Goal: Task Accomplishment & Management: Complete application form

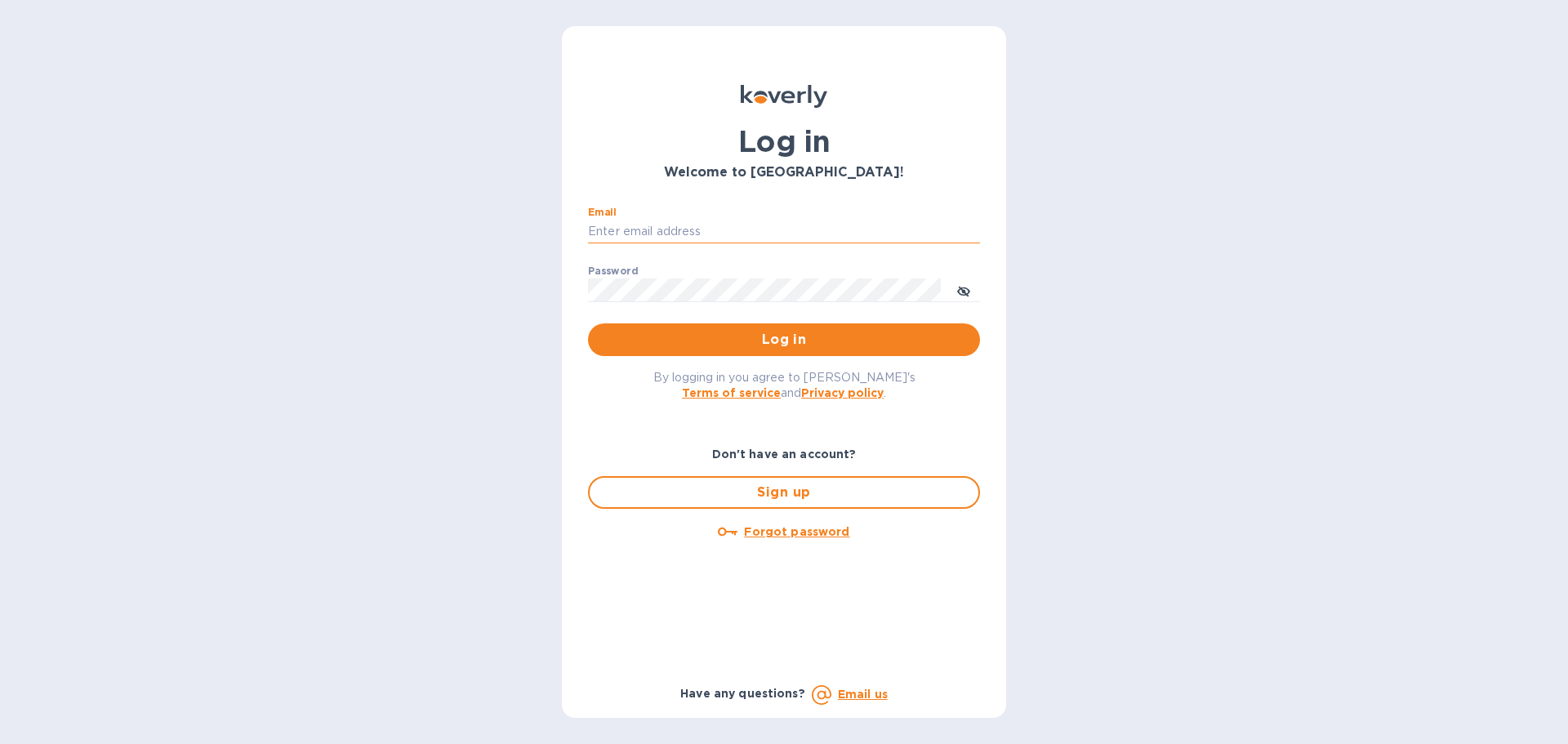
click at [720, 229] on input "Email" at bounding box center [784, 232] width 392 height 25
click at [659, 232] on input "Email" at bounding box center [784, 232] width 392 height 25
click at [635, 234] on input "Email" at bounding box center [784, 232] width 392 height 25
click at [677, 234] on input "Email" at bounding box center [784, 232] width 392 height 25
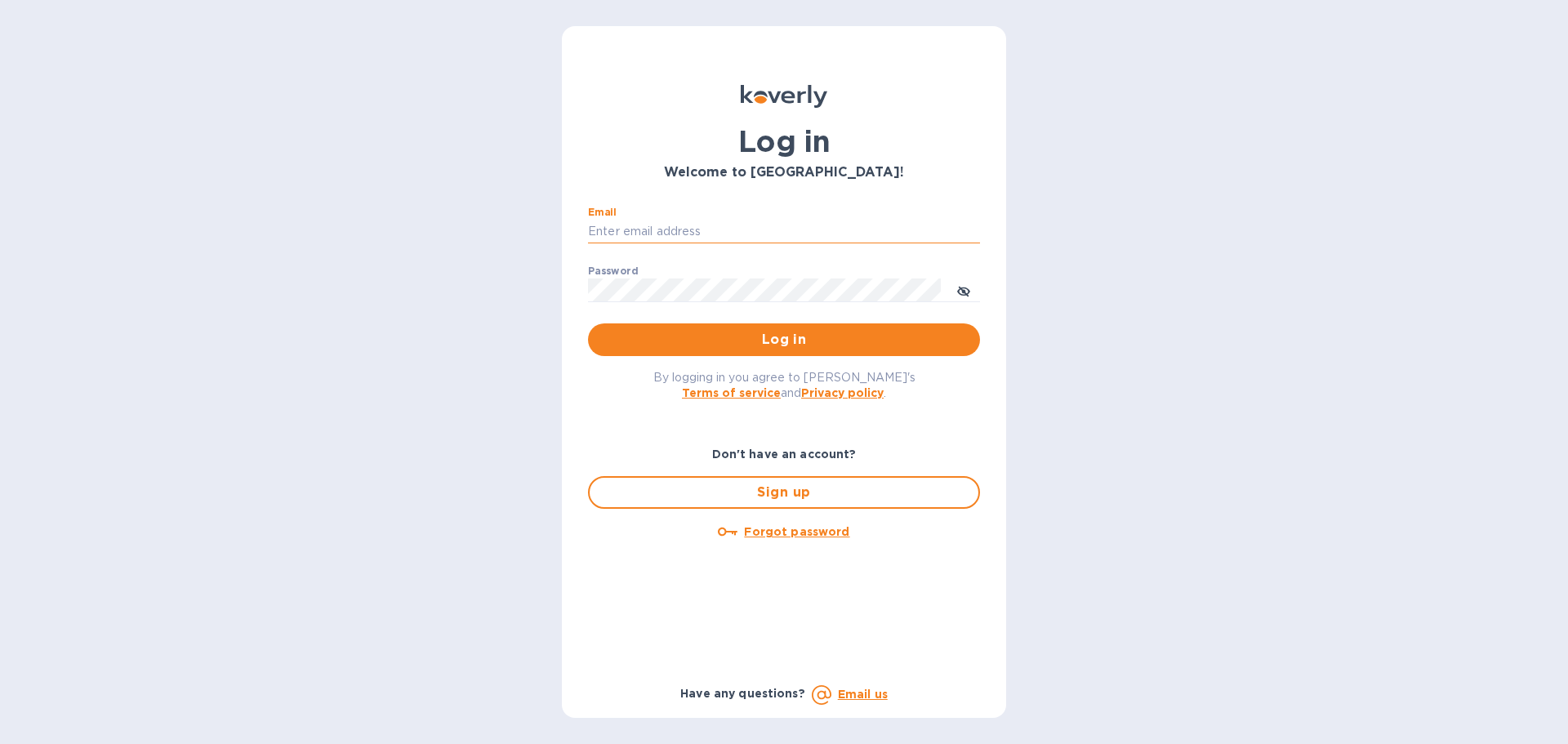
click at [680, 227] on input "Email" at bounding box center [784, 232] width 392 height 25
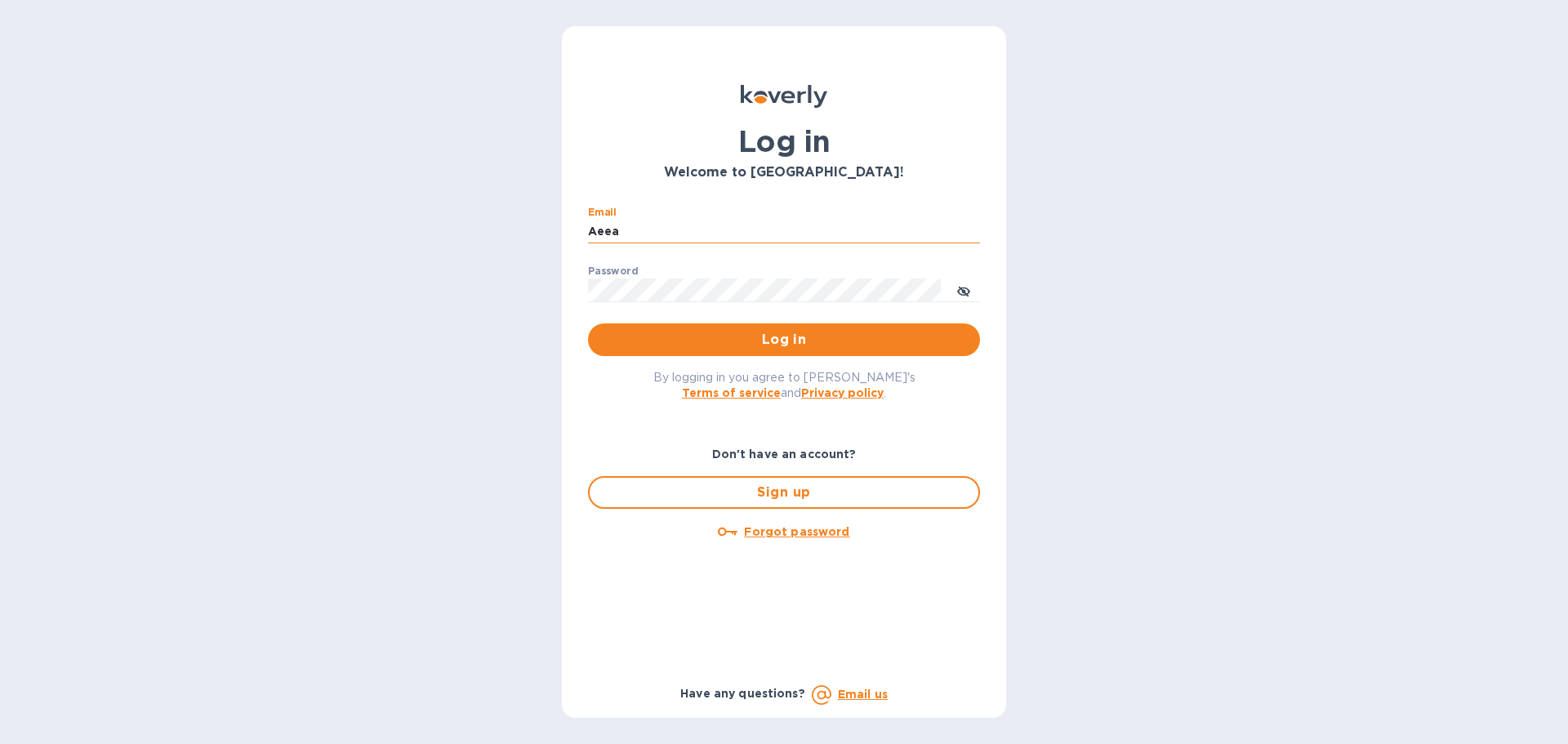
click at [653, 236] on input "Aeea" at bounding box center [784, 232] width 392 height 25
type input "[PERSON_NAME][EMAIL_ADDRESS][DOMAIN_NAME]"
click at [966, 290] on icon "toggle password visibility" at bounding box center [963, 291] width 13 height 13
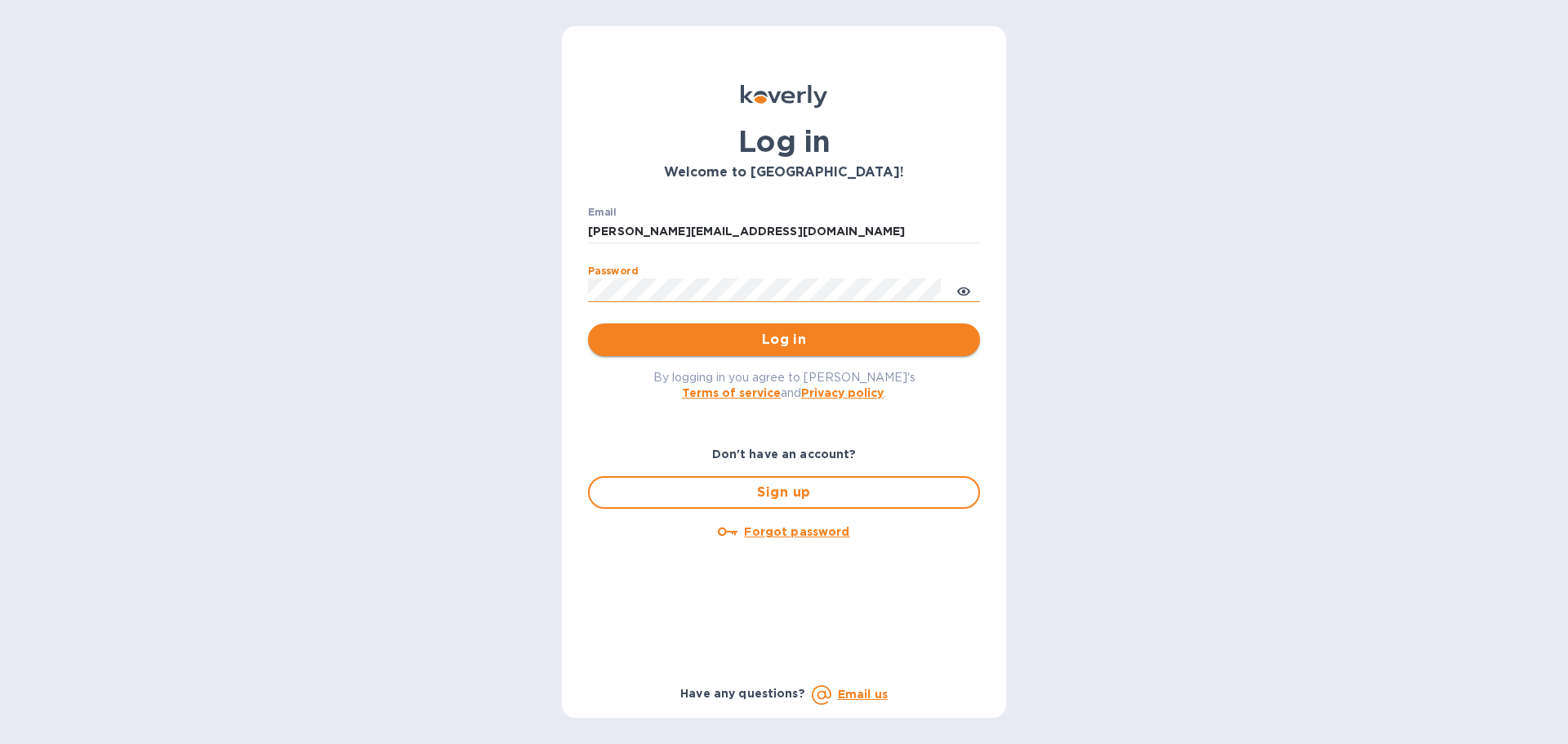
click at [807, 339] on span "Log in" at bounding box center [784, 340] width 366 height 19
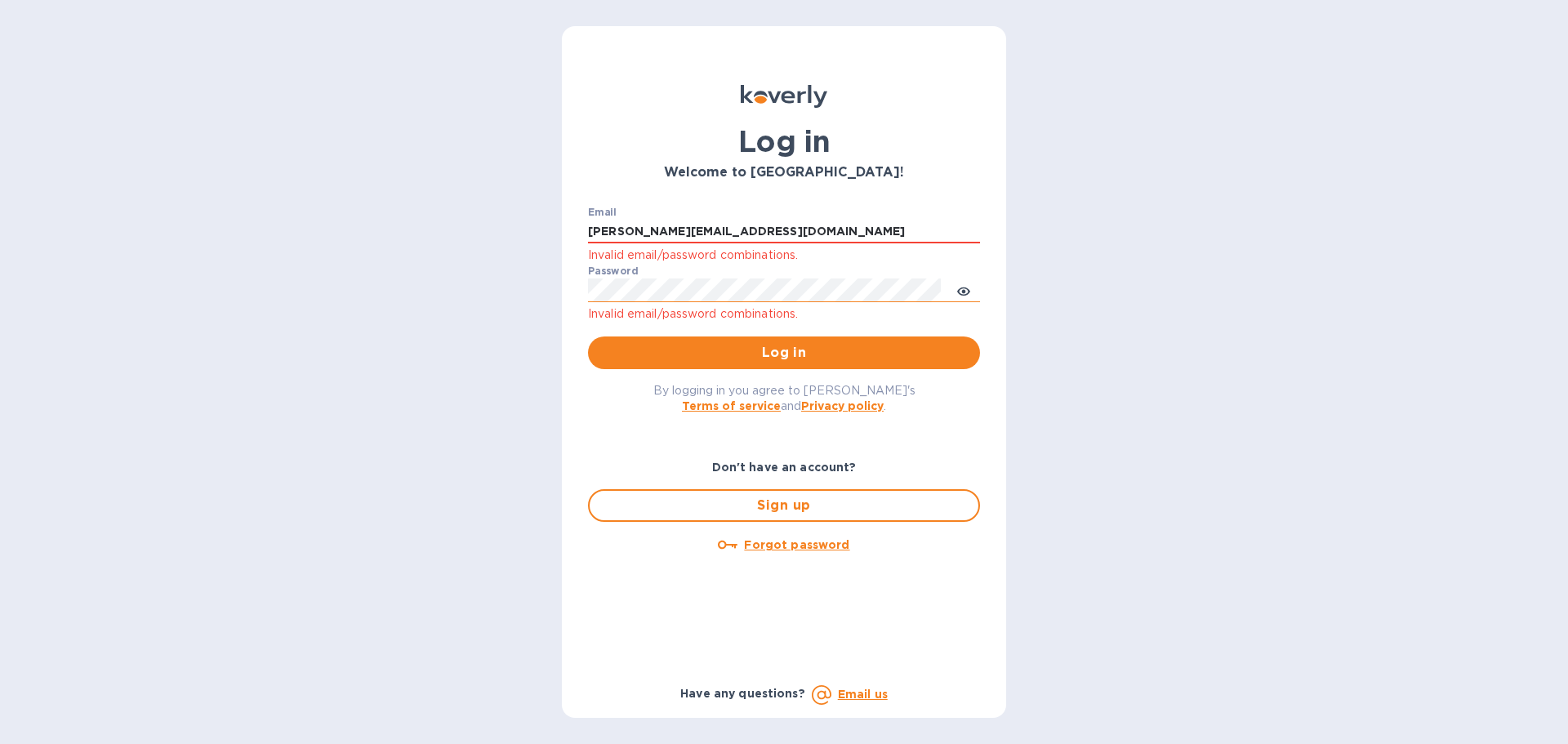
click at [812, 545] on u "Forgot password" at bounding box center [796, 545] width 105 height 13
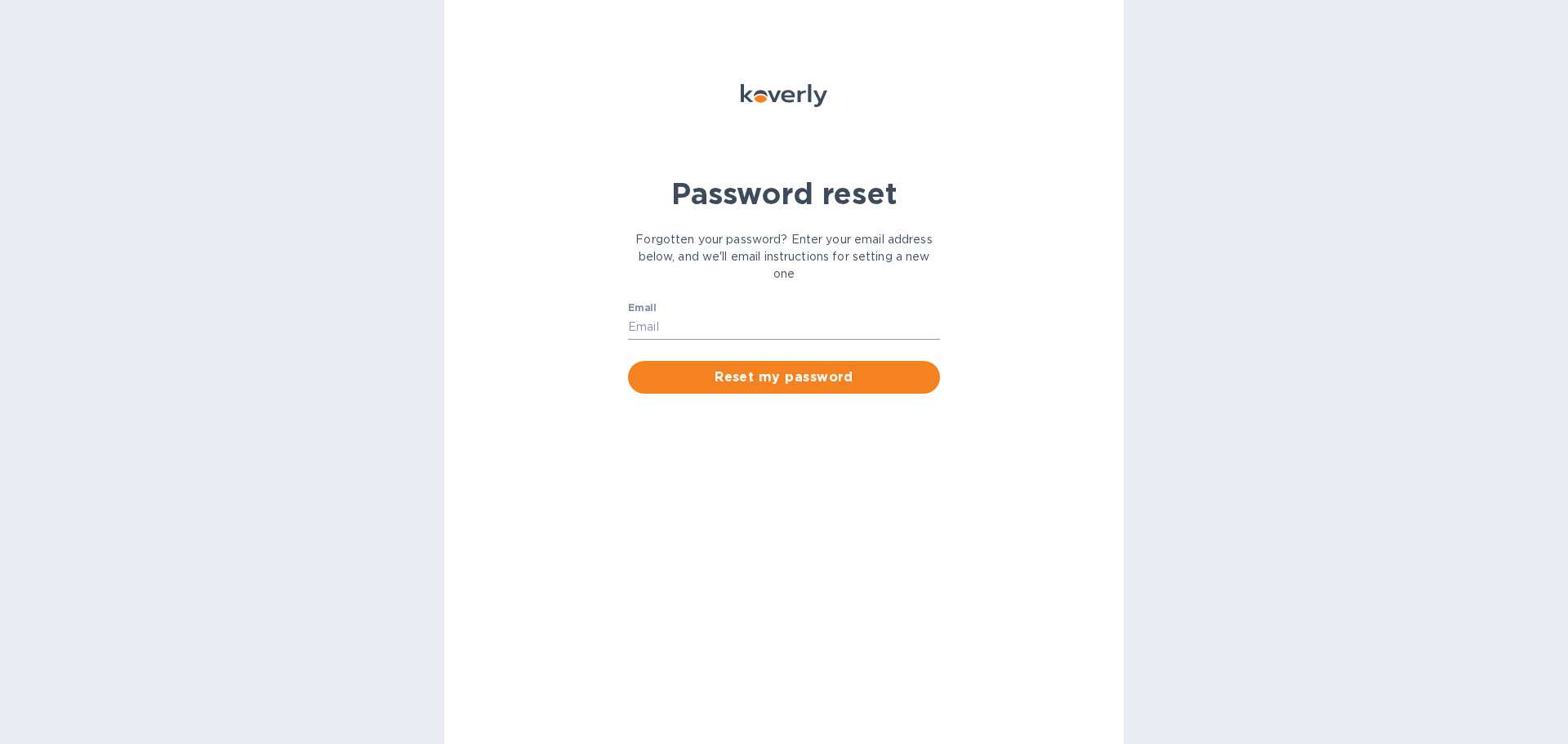
click at [721, 324] on input "Email" at bounding box center [784, 328] width 312 height 25
type input "[PERSON_NAME][EMAIL_ADDRESS][DOMAIN_NAME]"
click at [795, 372] on span "Reset my password" at bounding box center [784, 377] width 286 height 19
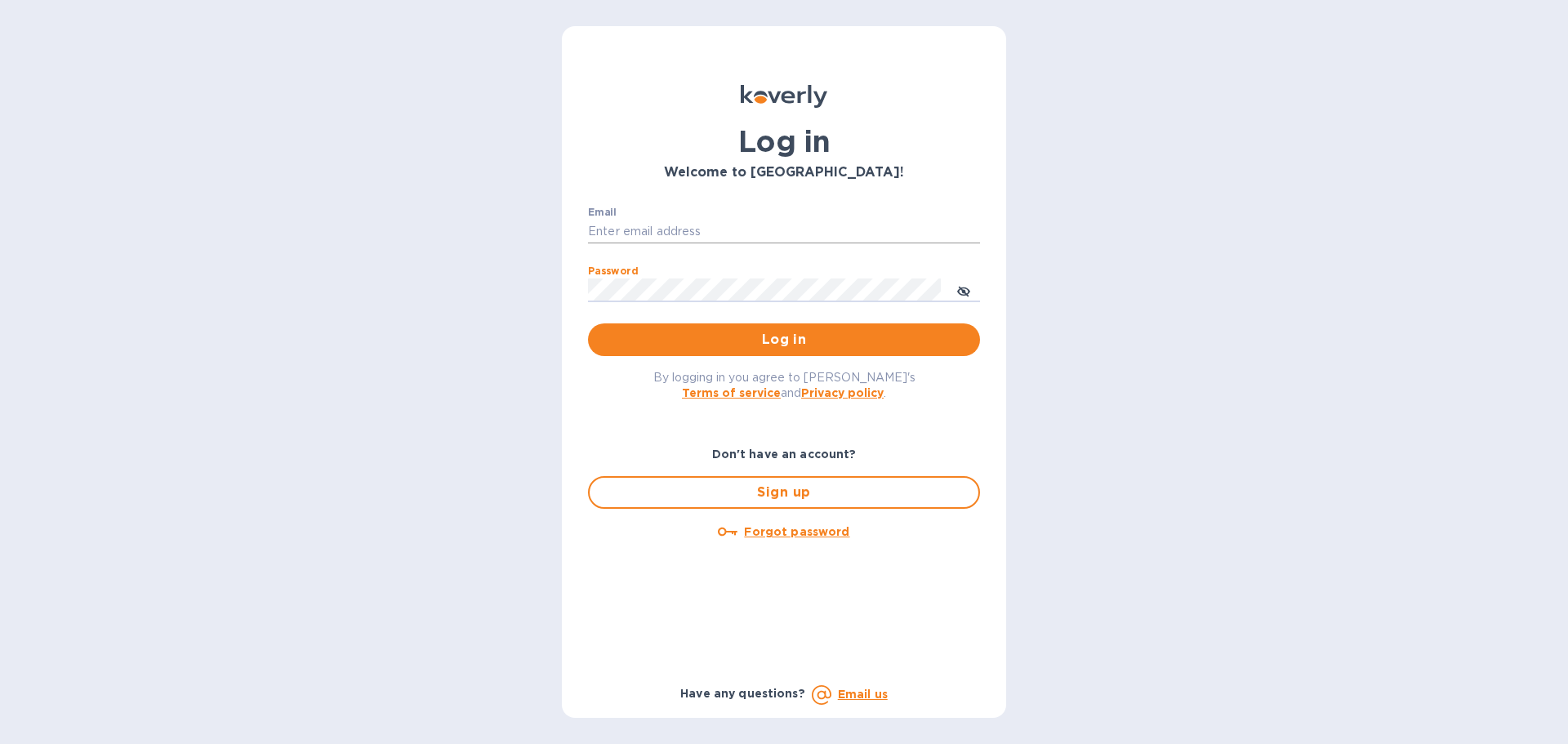
click at [664, 229] on input "Email" at bounding box center [784, 232] width 392 height 25
paste input "[PERSON_NAME][EMAIL_ADDRESS][DOMAIN_NAME]"
type input "[PERSON_NAME][EMAIL_ADDRESS][DOMAIN_NAME]"
click at [795, 347] on span "Log in" at bounding box center [784, 340] width 366 height 19
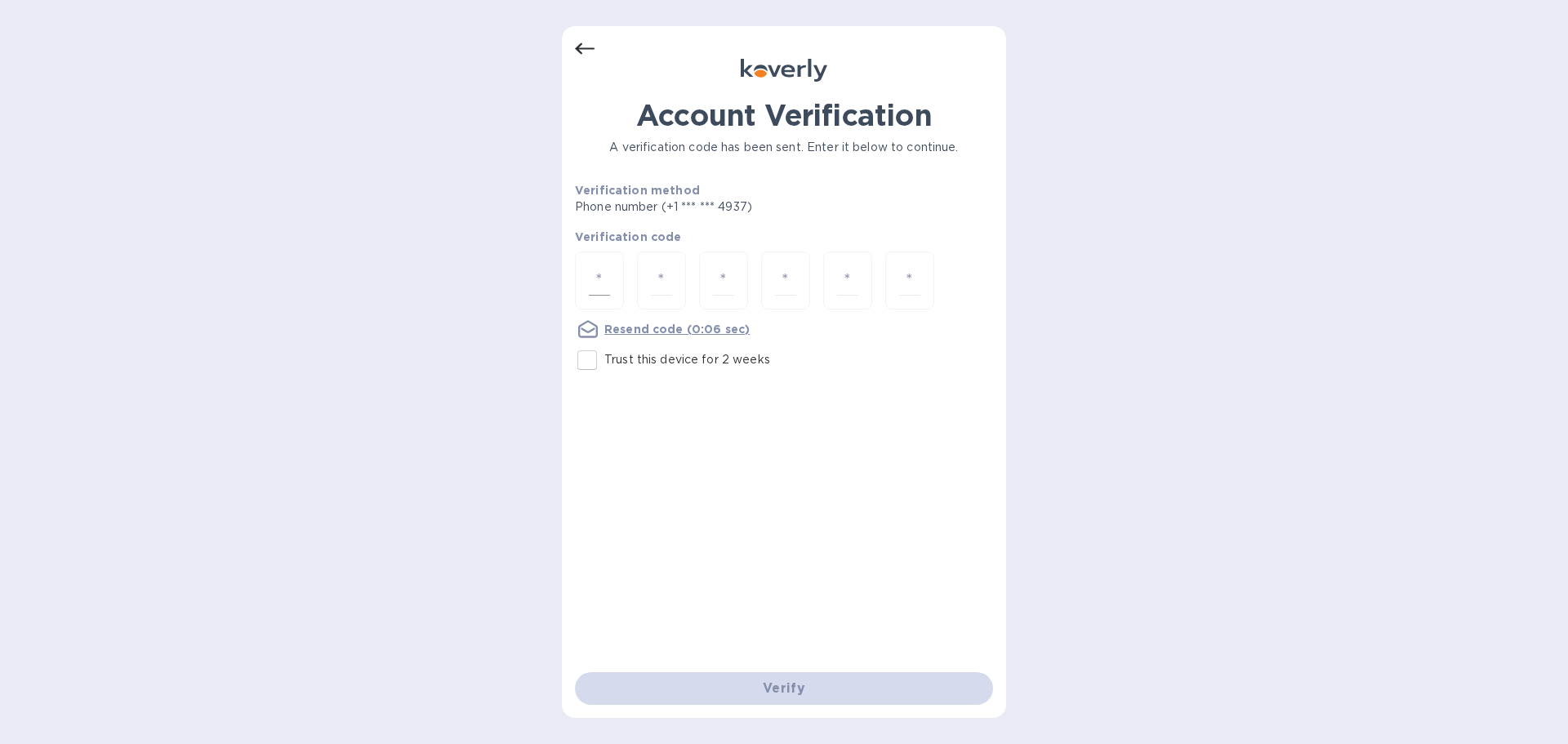
click at [599, 276] on input "number" at bounding box center [599, 281] width 21 height 30
type input "9"
type input "3"
type input "0"
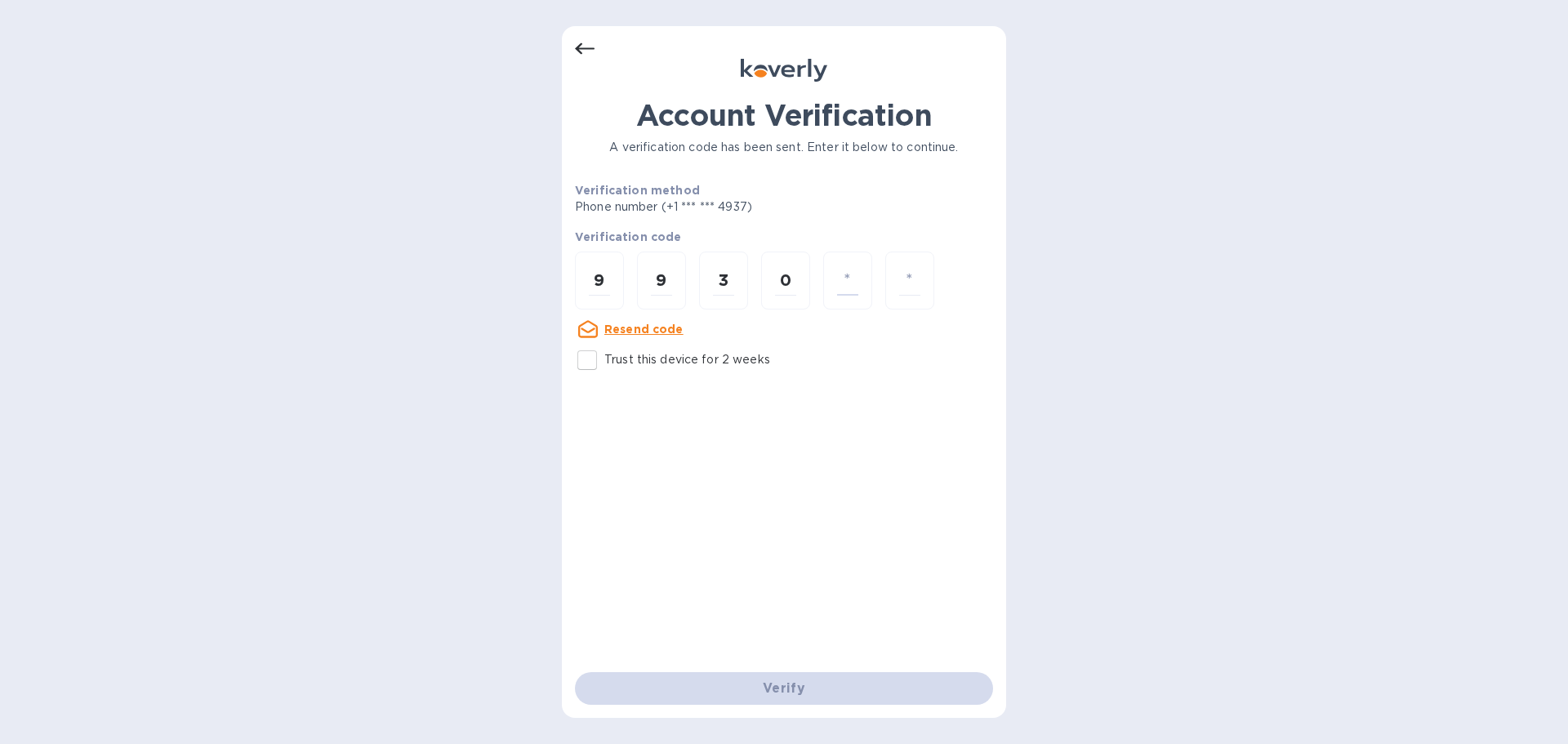
type input "3"
type input "0"
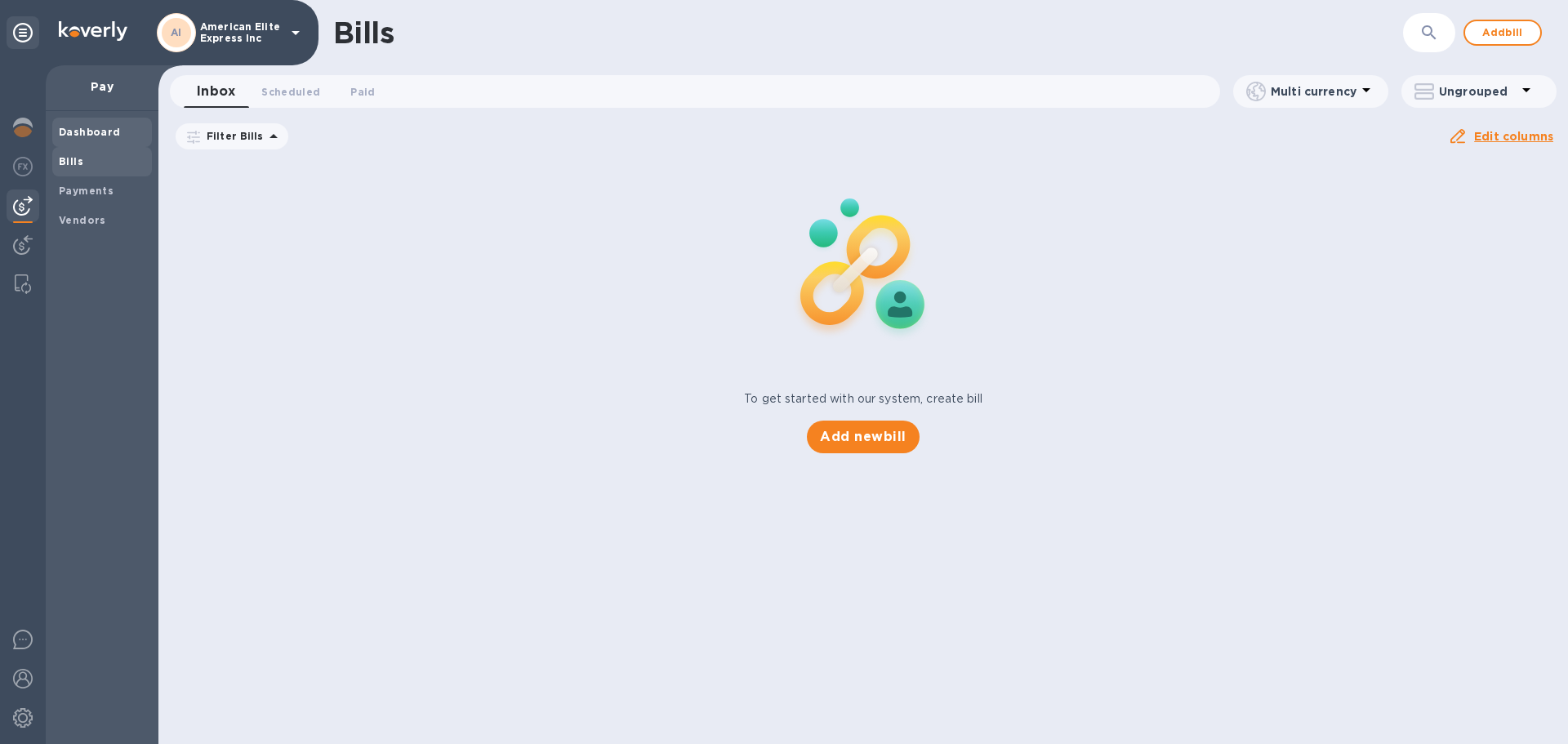
click at [117, 129] on span "Dashboard" at bounding box center [102, 132] width 87 height 16
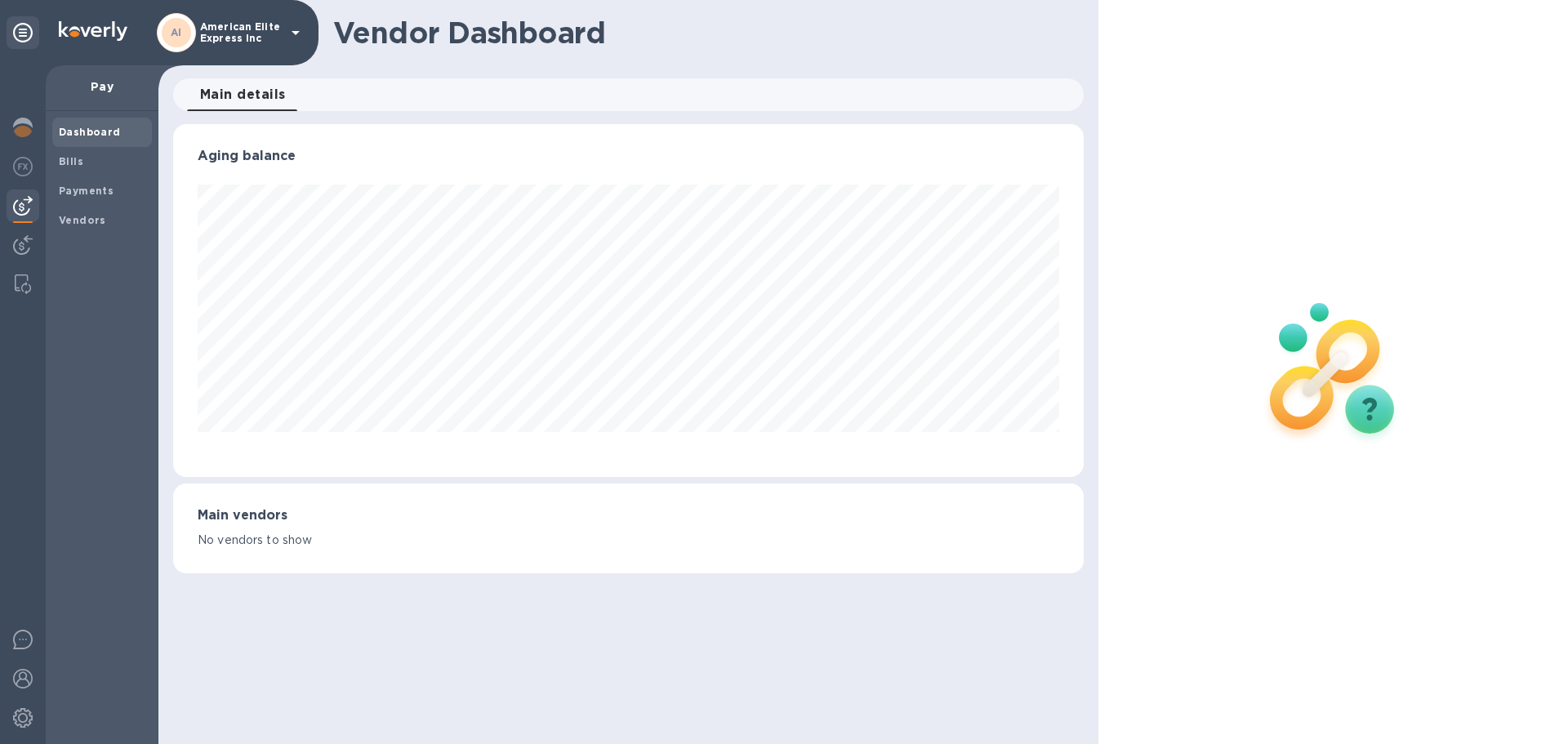
scroll to position [353, 910]
click at [27, 159] on img at bounding box center [23, 167] width 19 height 19
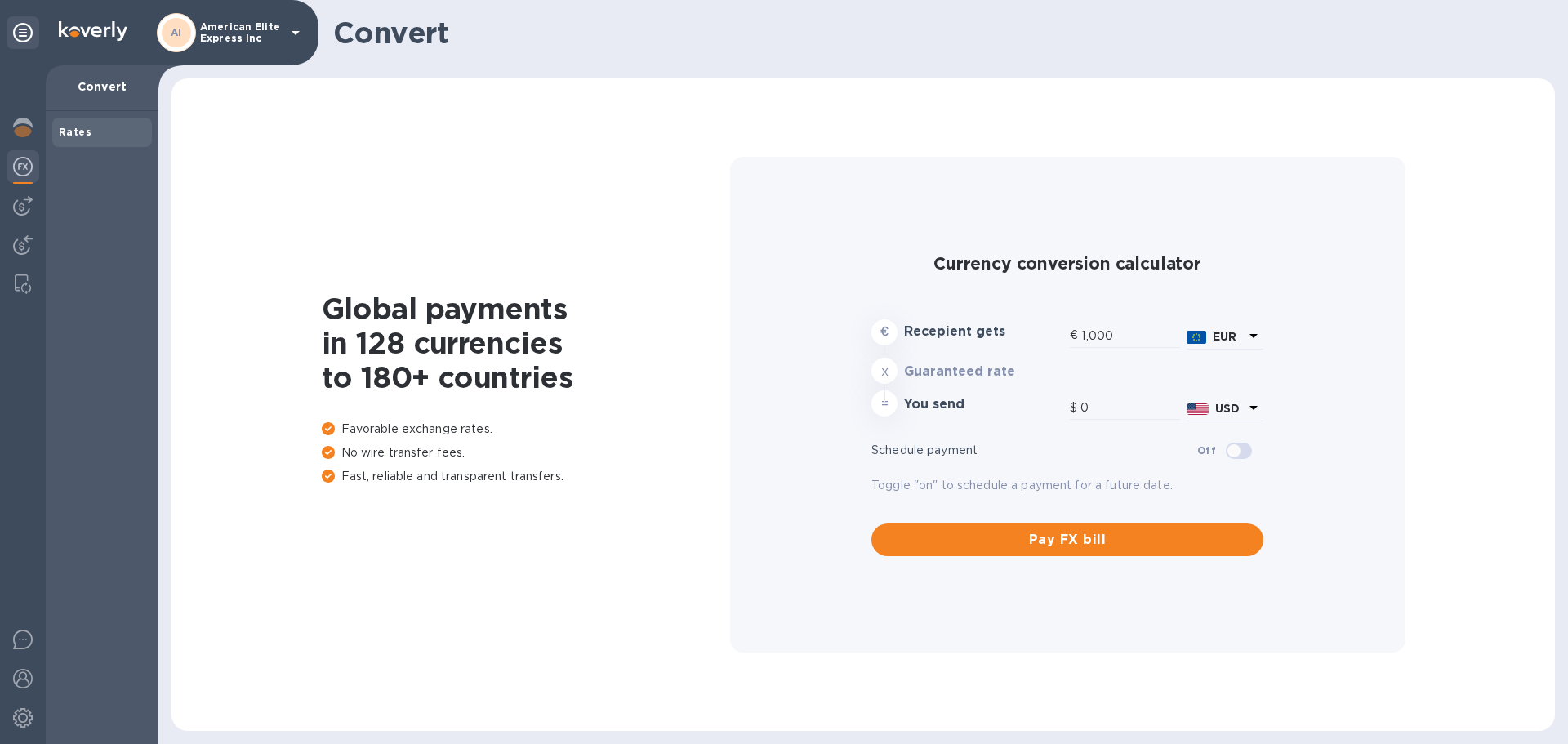
type input "1,182"
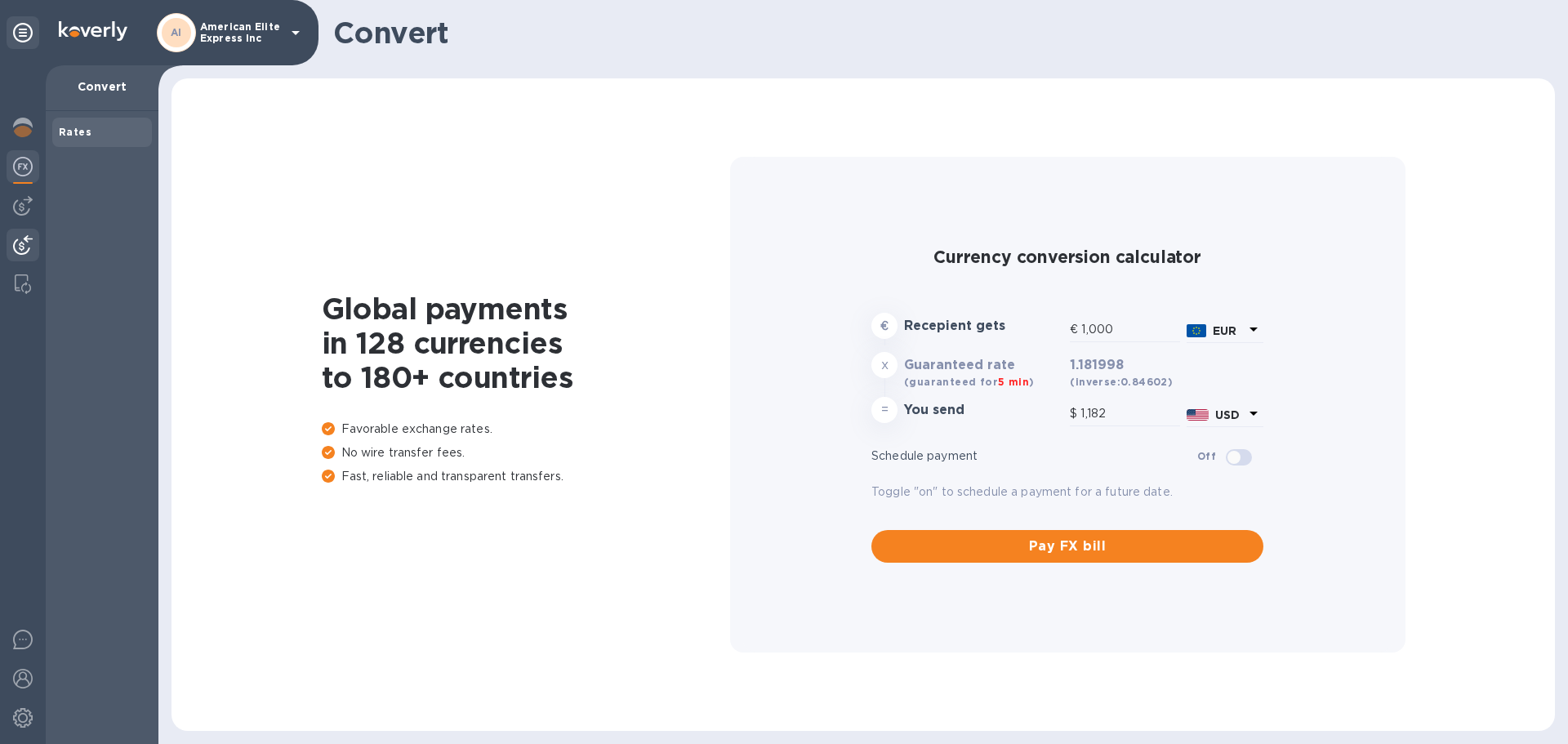
click at [26, 244] on img at bounding box center [23, 245] width 19 height 19
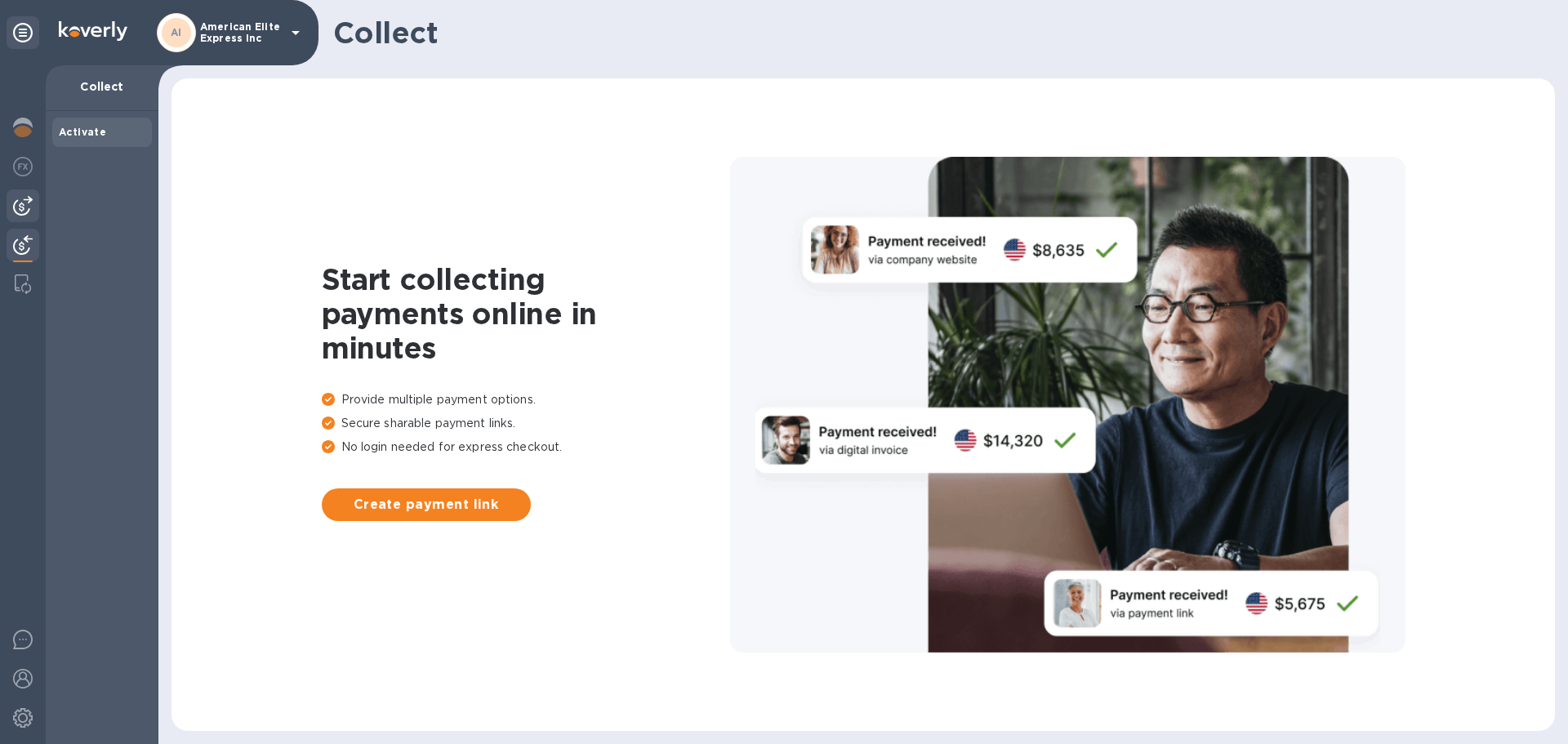
click at [31, 207] on img at bounding box center [23, 205] width 19 height 19
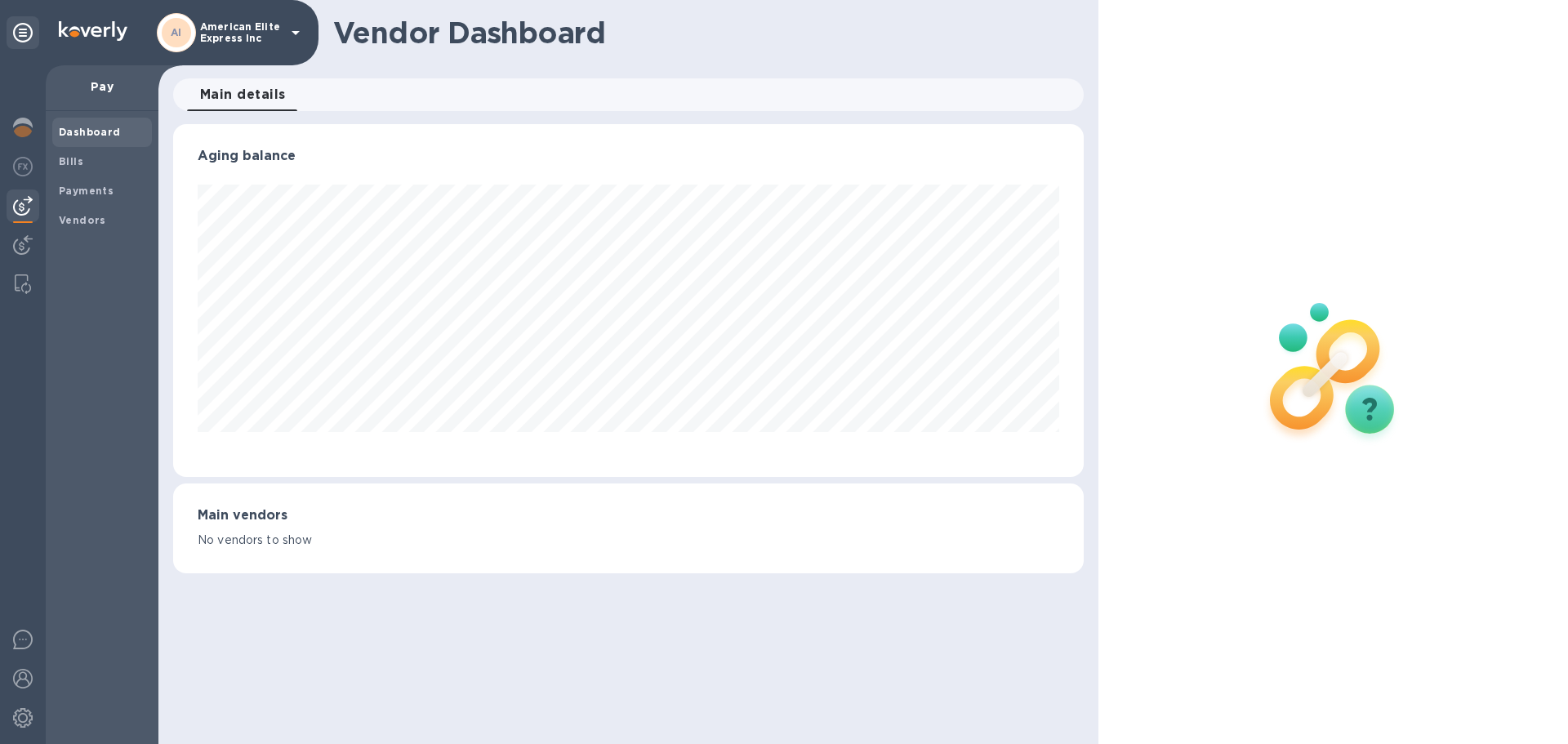
scroll to position [353, 910]
click at [96, 164] on span "Bills" at bounding box center [102, 161] width 87 height 16
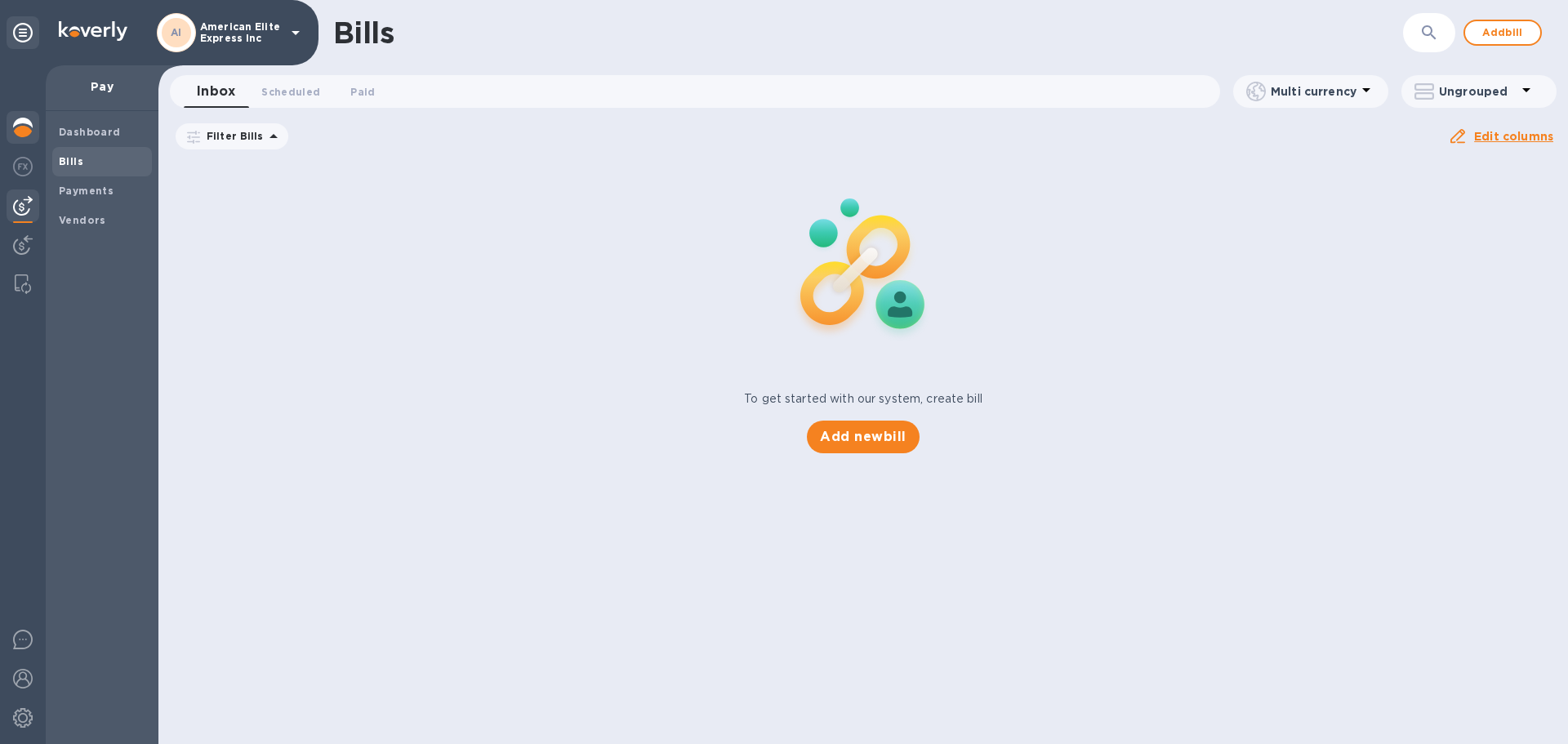
click at [19, 124] on img at bounding box center [23, 128] width 19 height 19
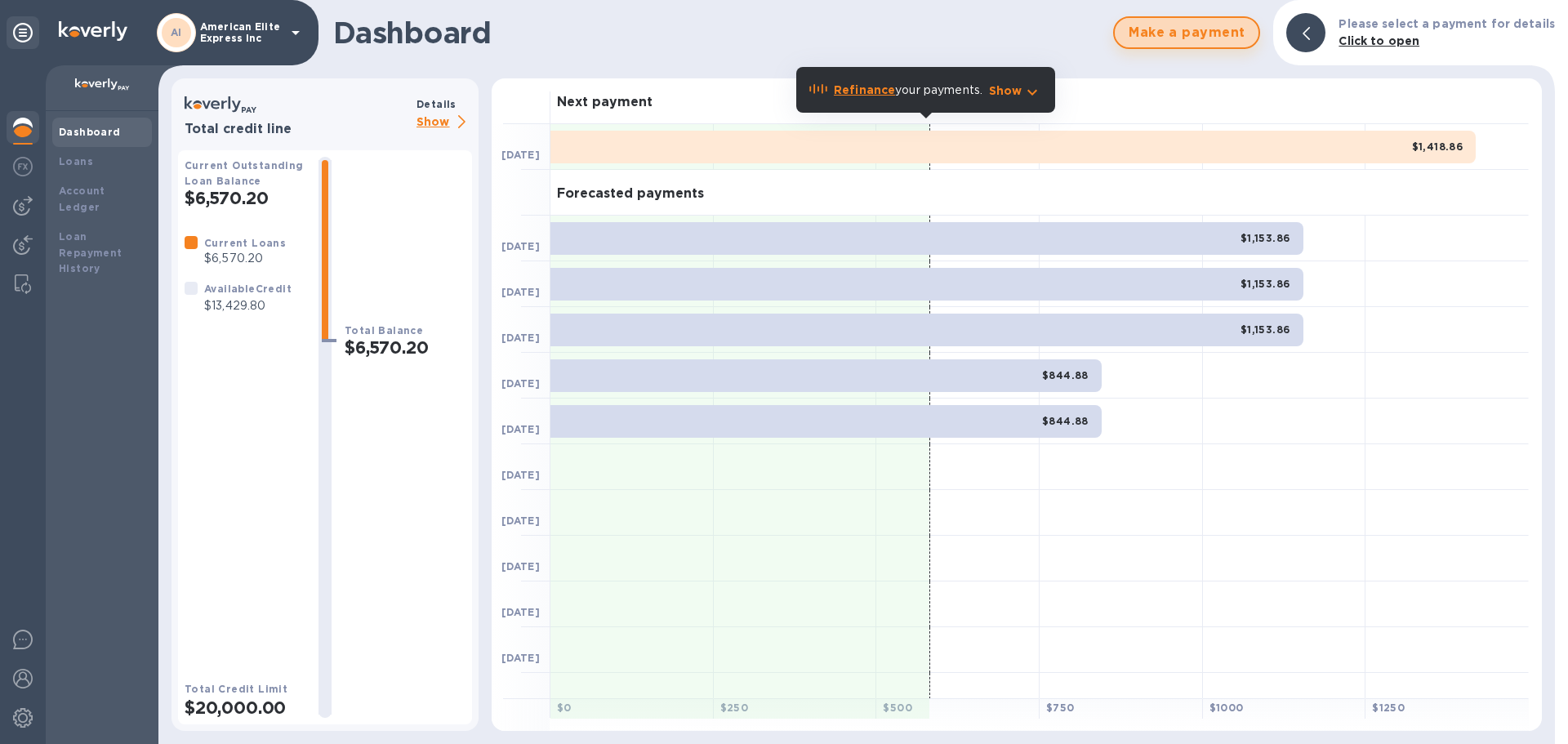
click at [1195, 33] on span "Make a payment" at bounding box center [1186, 33] width 118 height 19
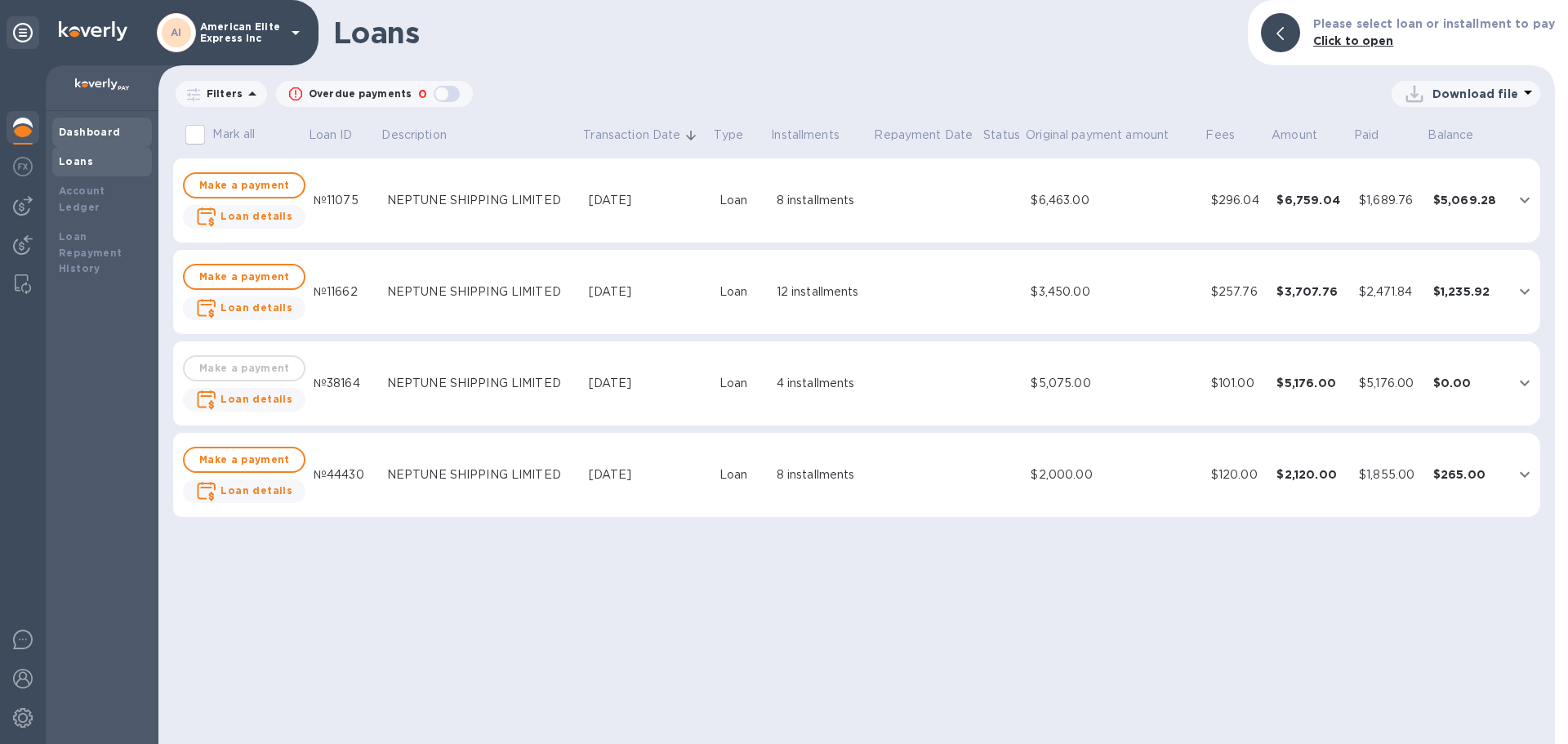
click at [100, 130] on b "Dashboard" at bounding box center [89, 132] width 62 height 12
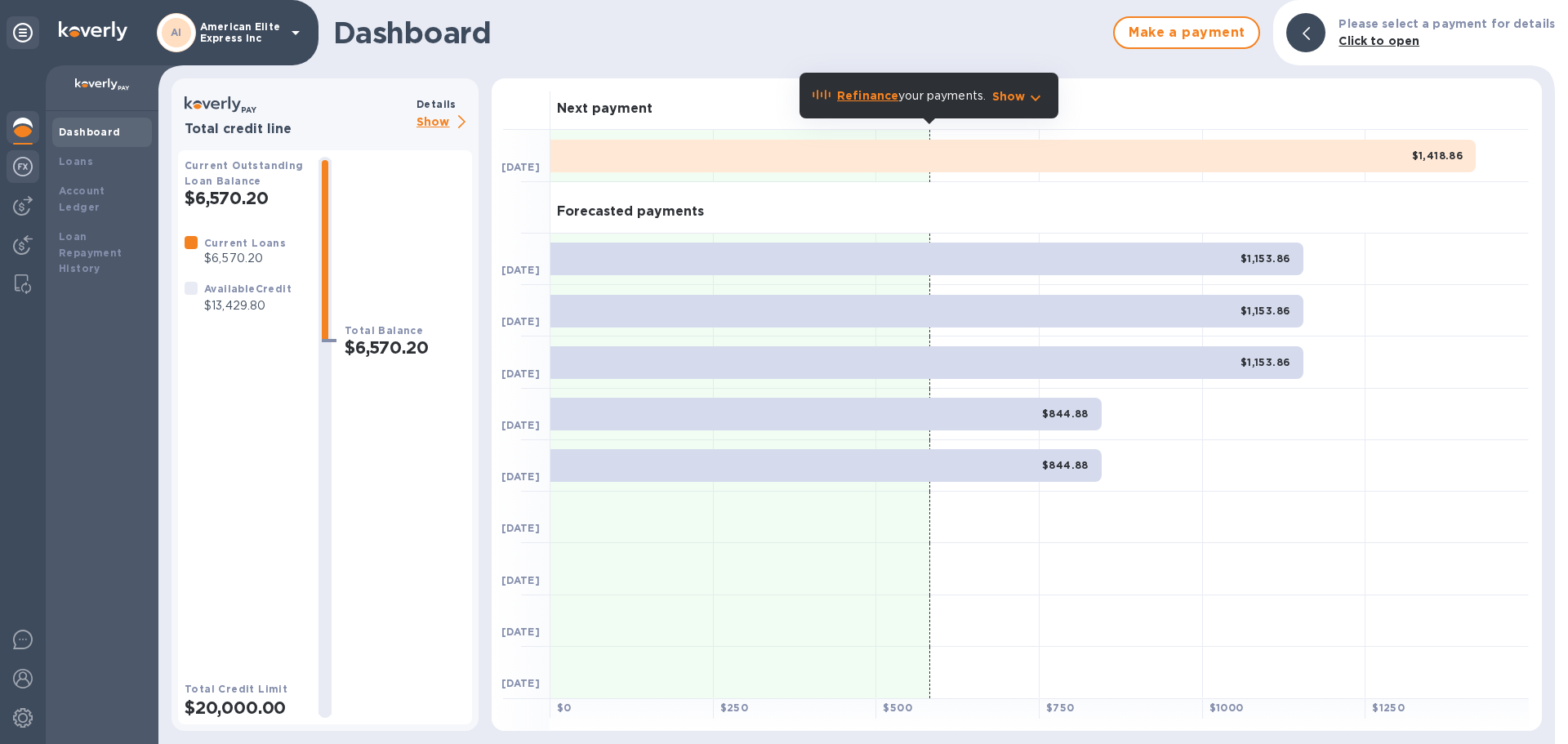
click at [12, 170] on div at bounding box center [22, 168] width 33 height 36
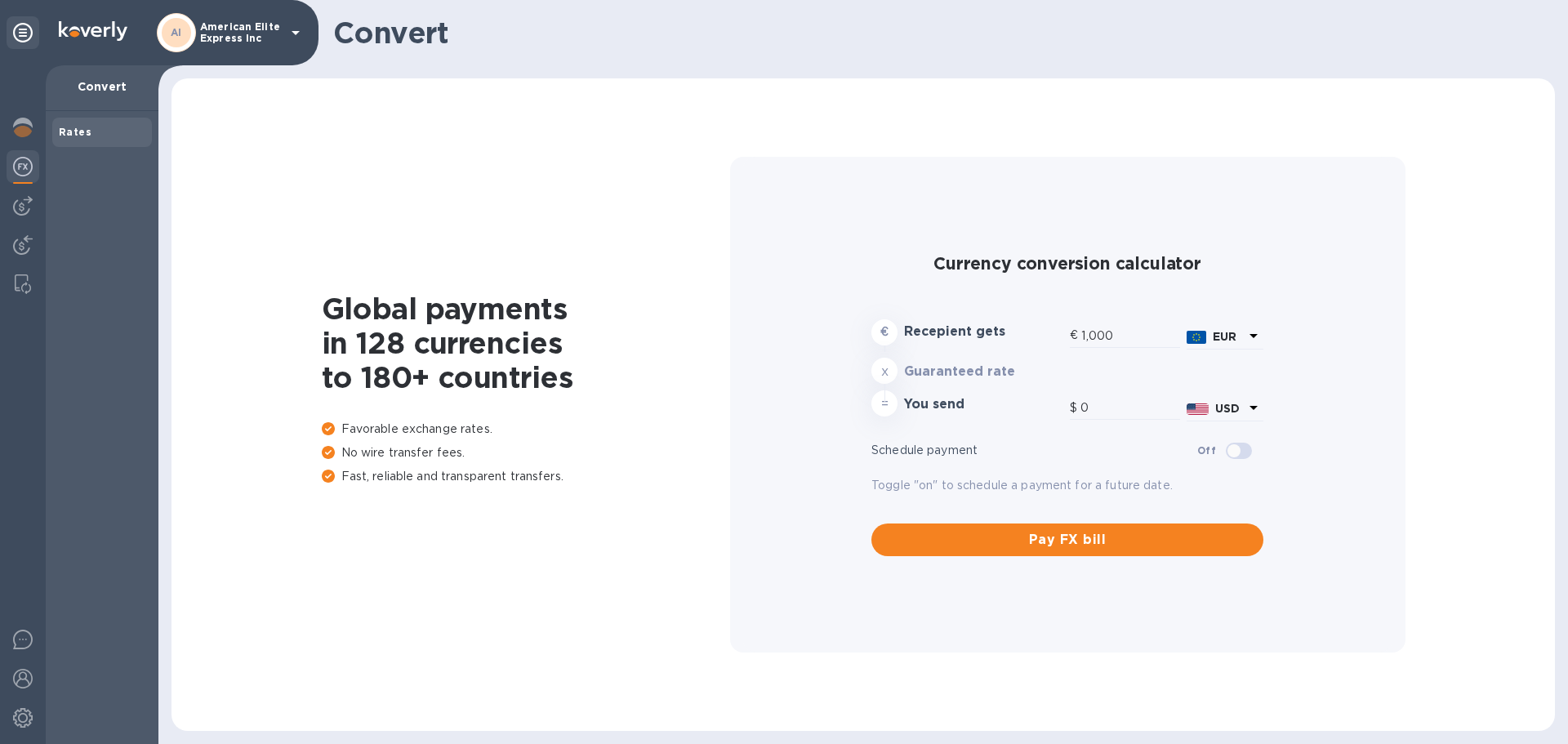
type input "1,182.2"
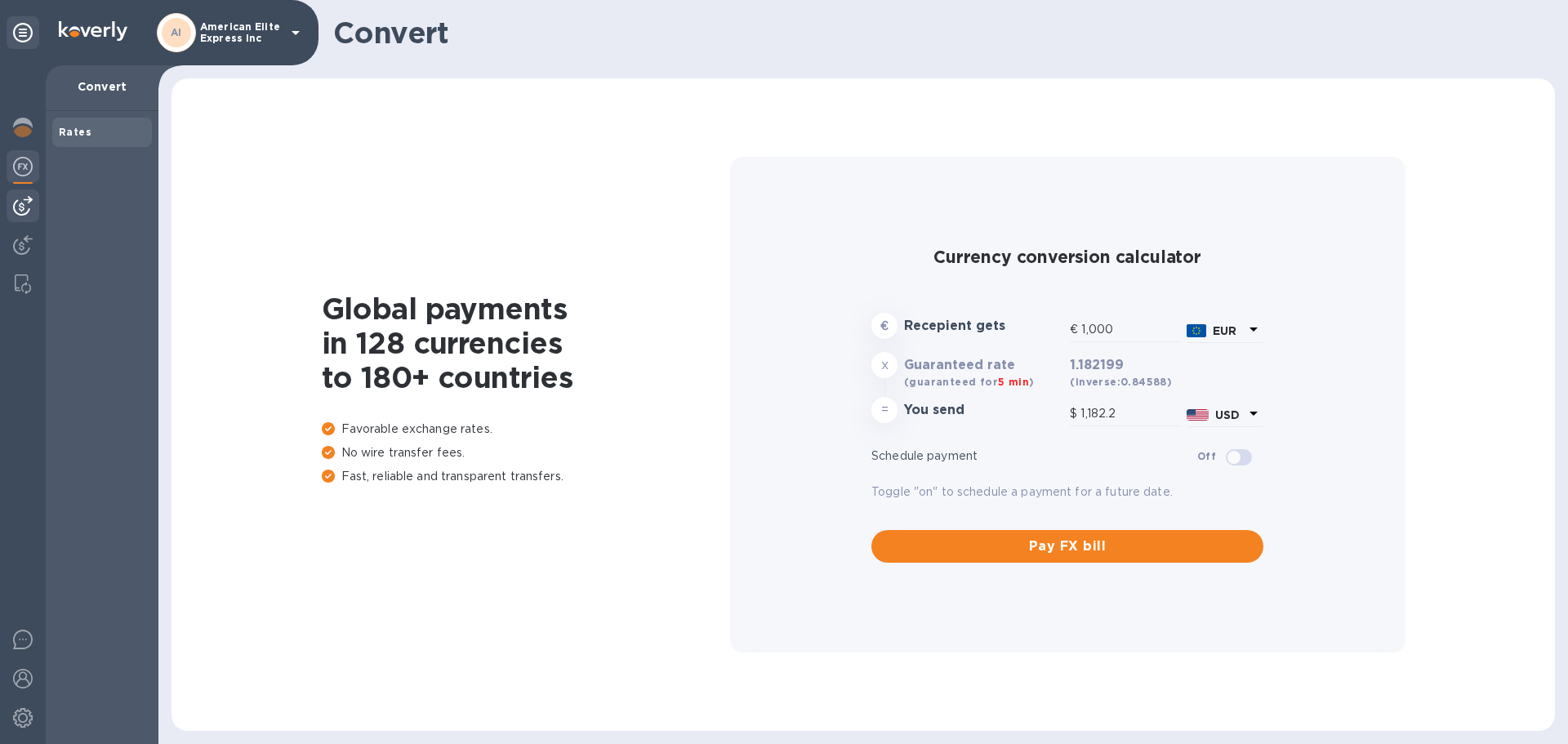
click at [28, 205] on img at bounding box center [23, 205] width 19 height 19
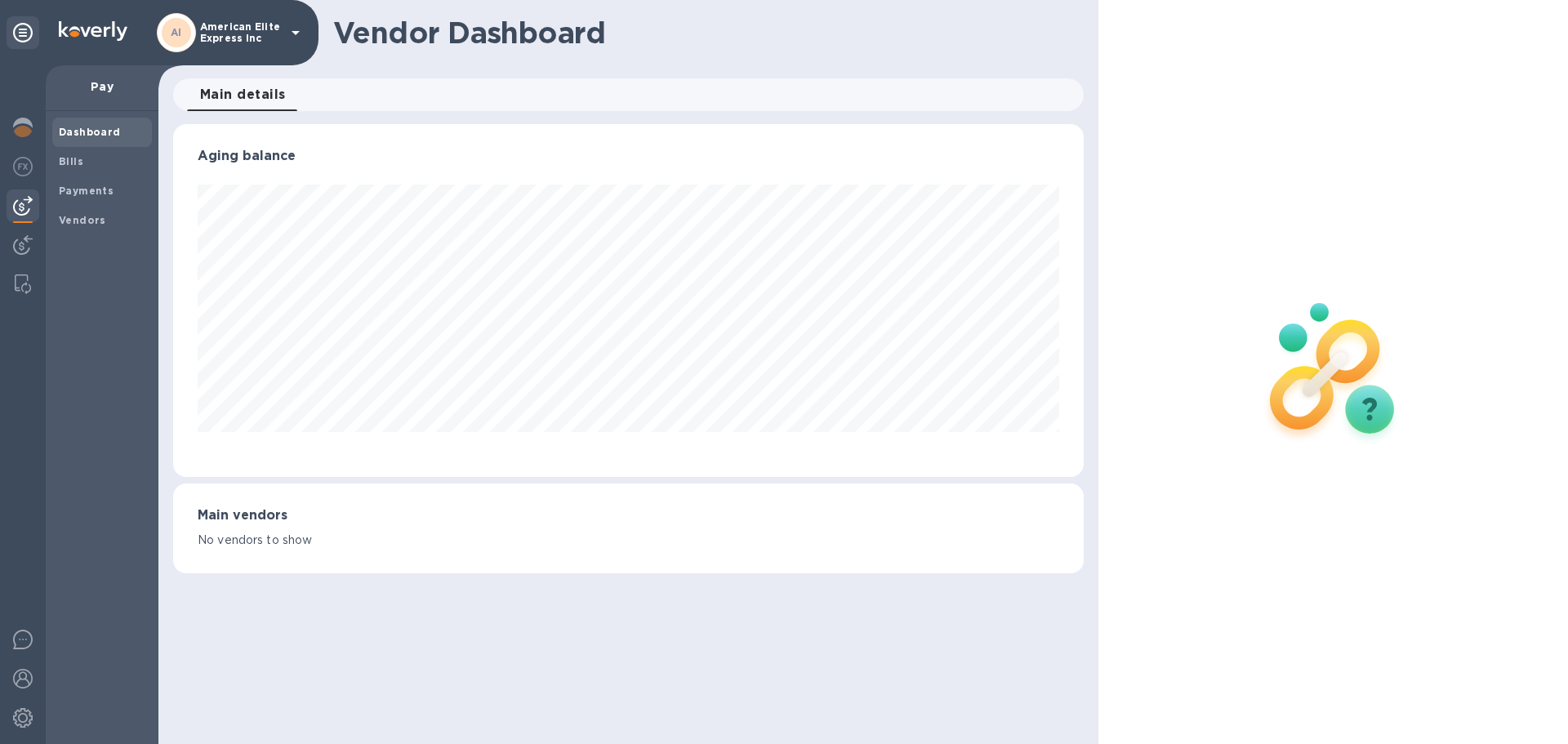
scroll to position [353, 910]
click at [8, 246] on div at bounding box center [22, 246] width 33 height 36
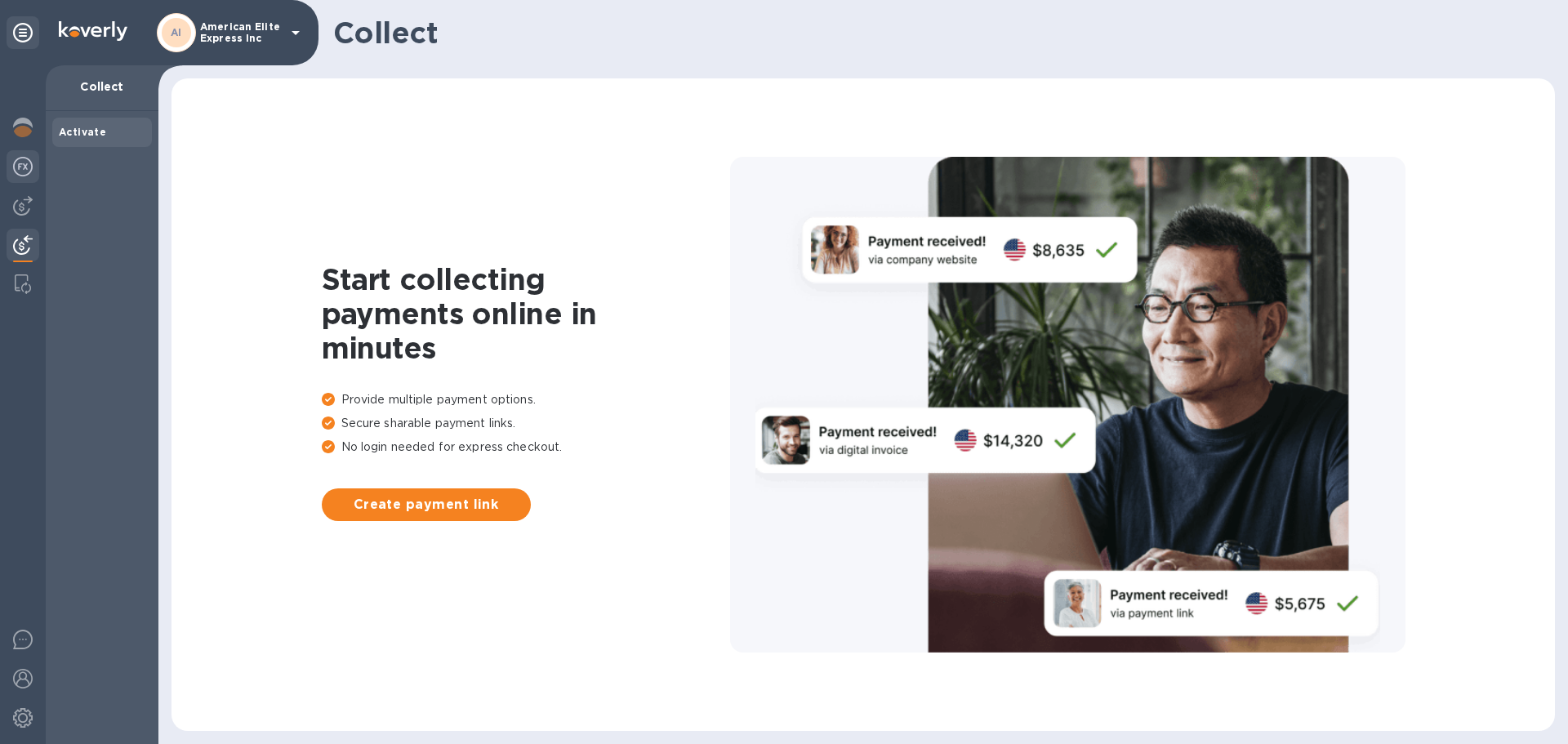
click at [33, 170] on div at bounding box center [22, 168] width 33 height 36
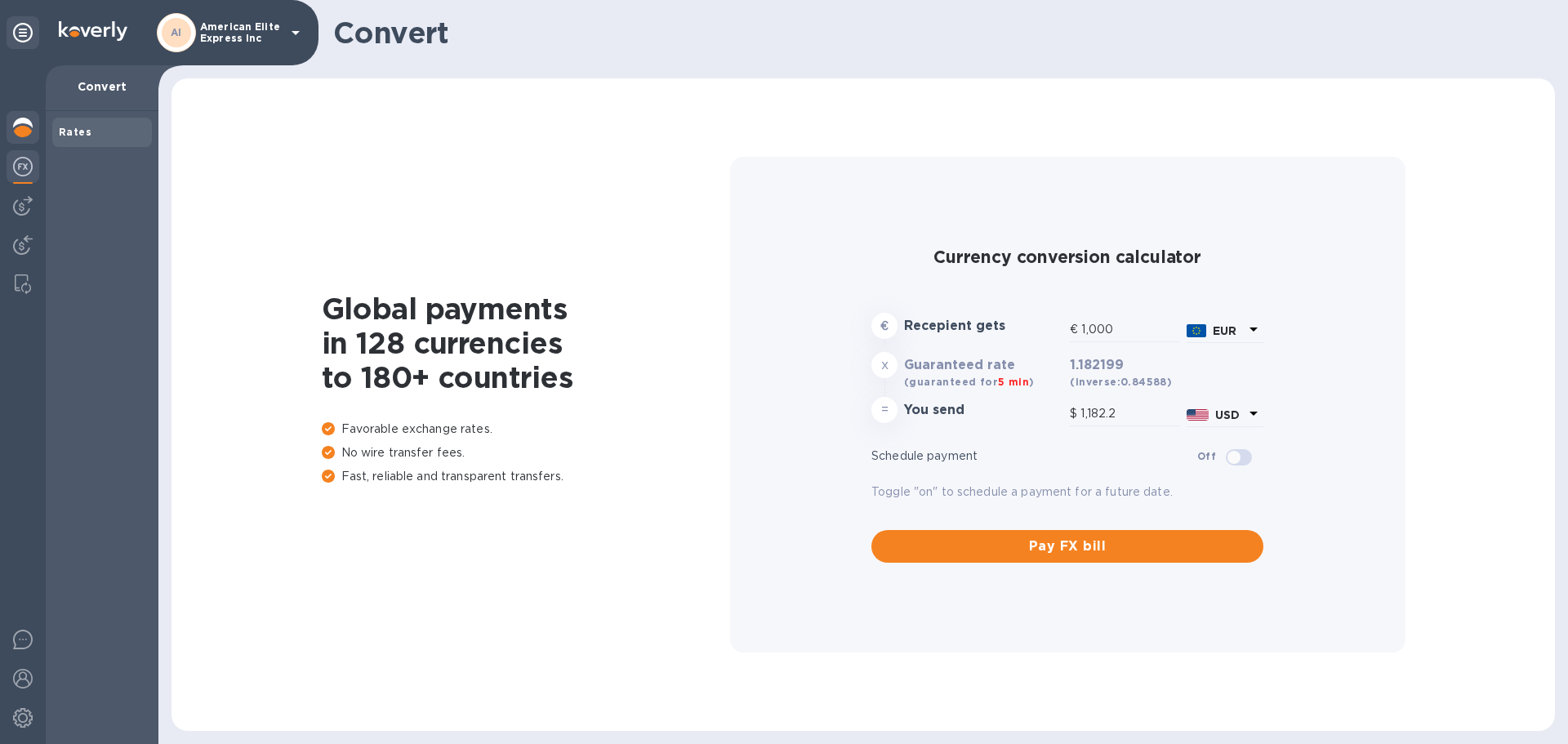
click at [27, 116] on div at bounding box center [22, 128] width 33 height 36
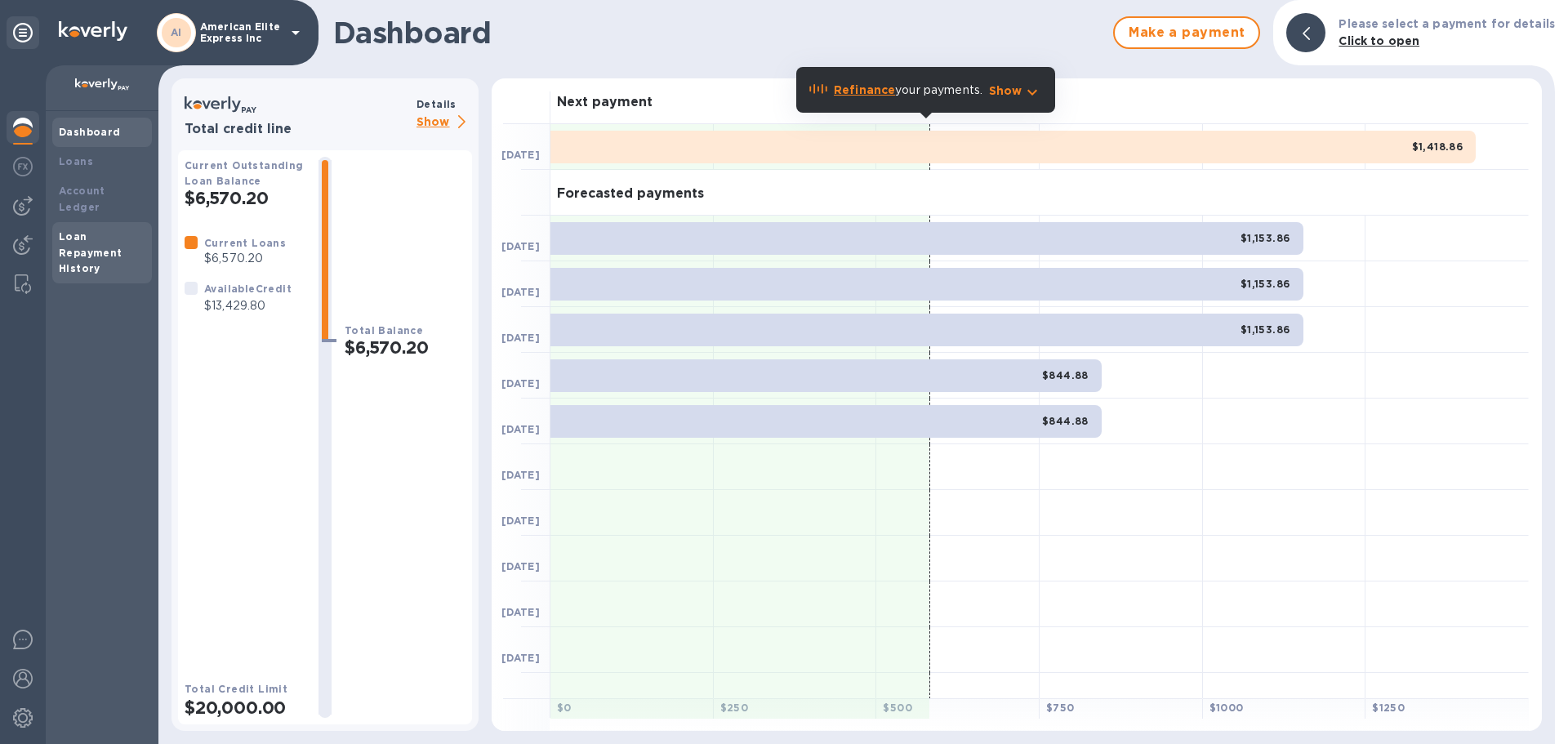
click at [86, 231] on b "Loan Repayment History" at bounding box center [90, 252] width 64 height 45
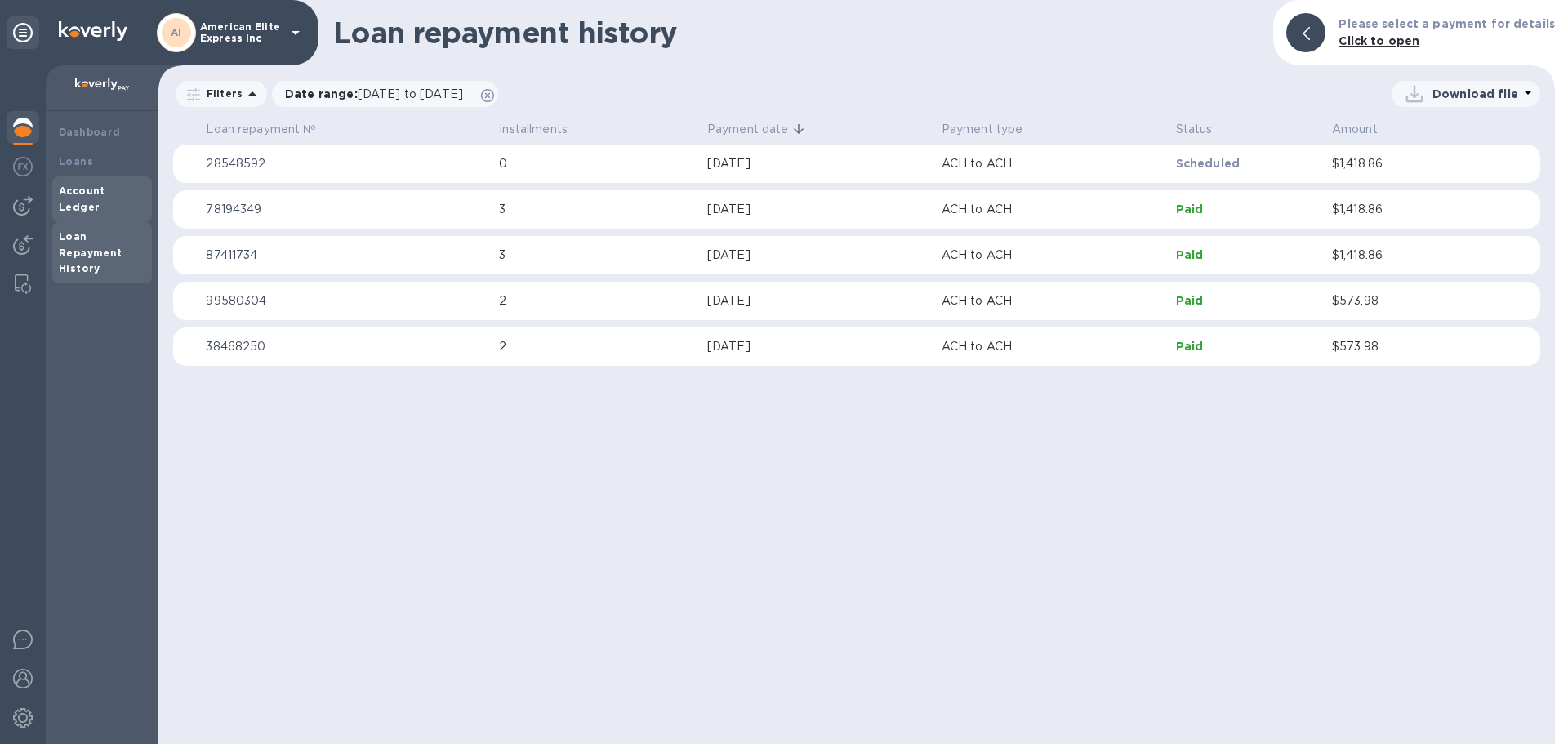
click at [105, 193] on b "Account Ledger" at bounding box center [81, 198] width 47 height 28
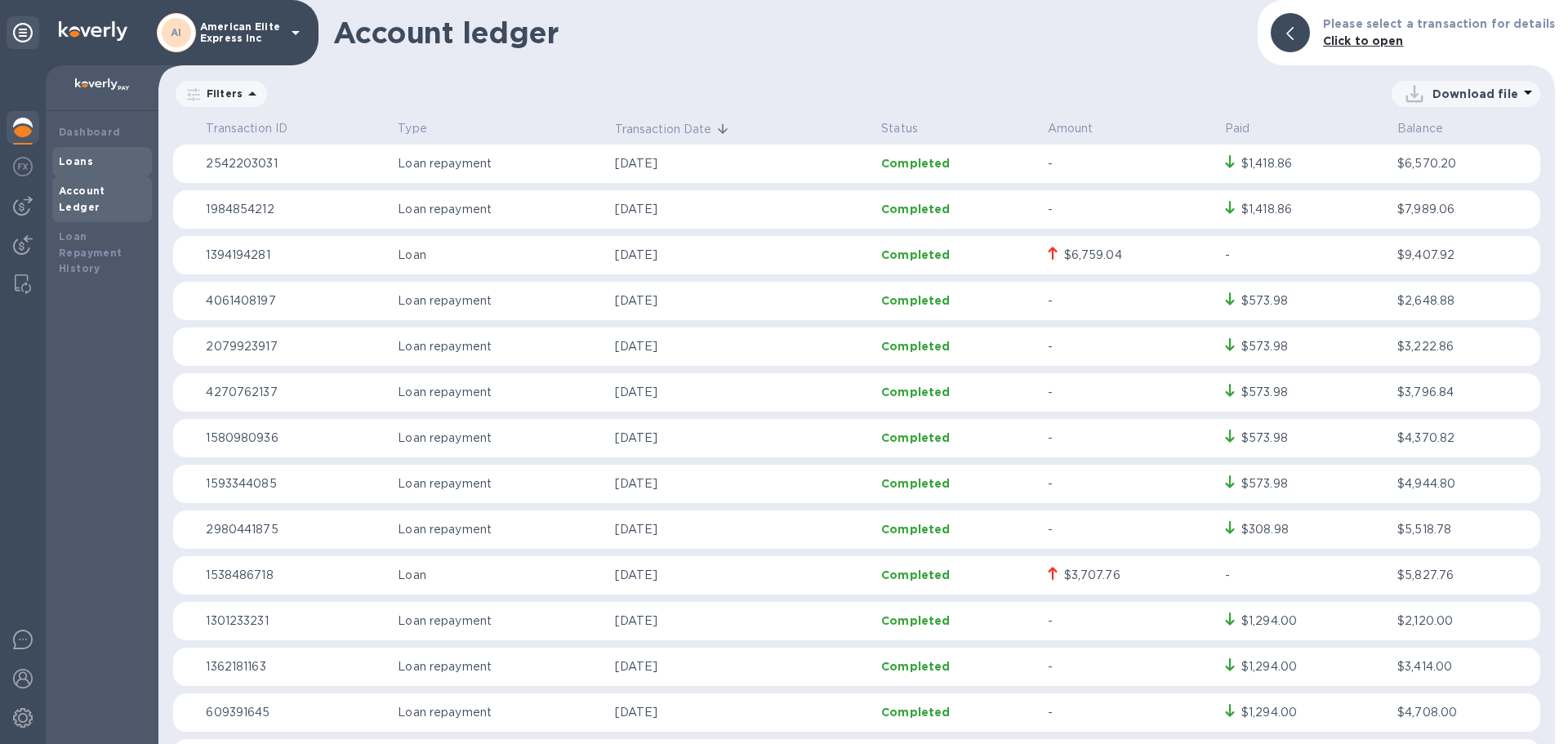
click at [100, 158] on div "Loans" at bounding box center [102, 161] width 87 height 16
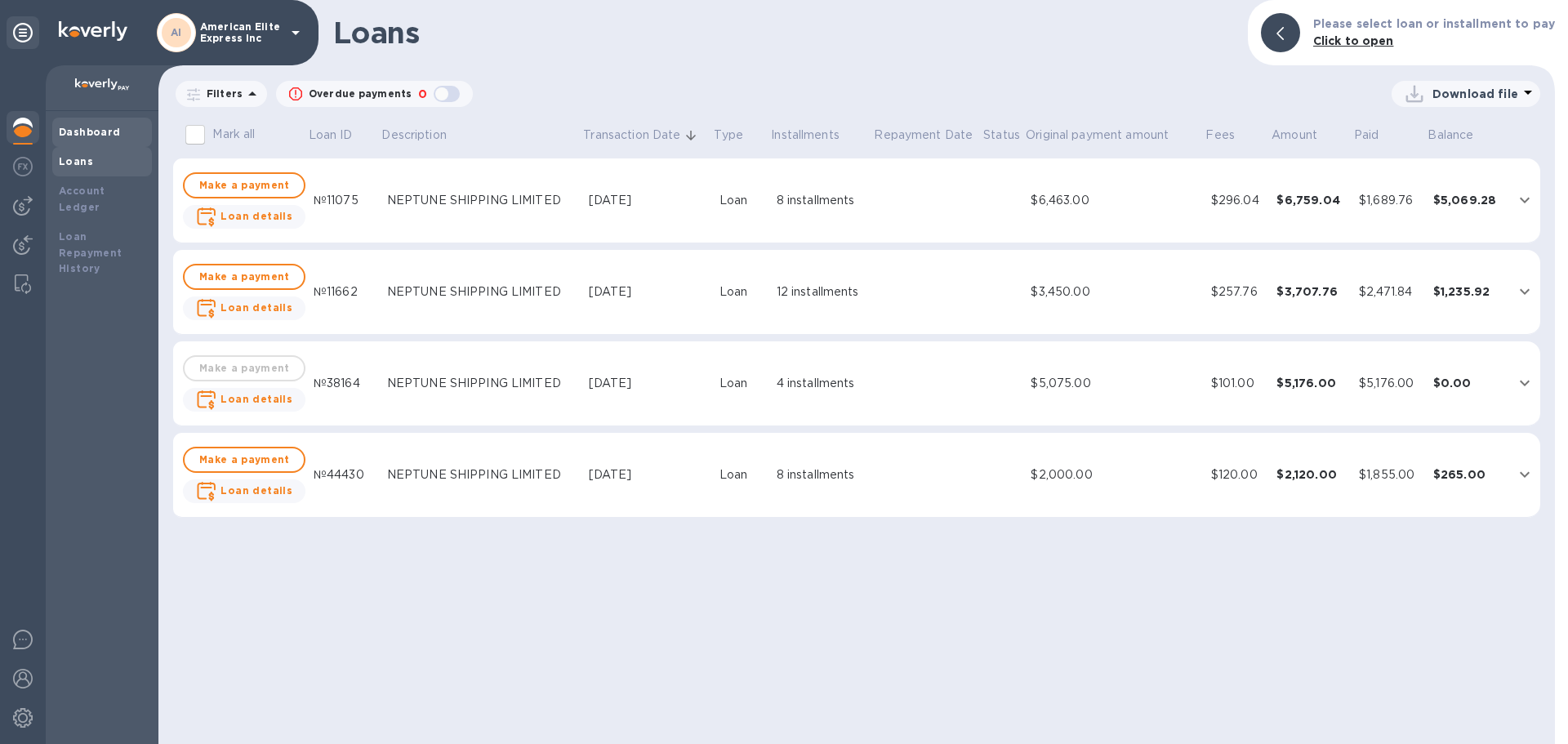
click at [79, 130] on b "Dashboard" at bounding box center [89, 132] width 62 height 12
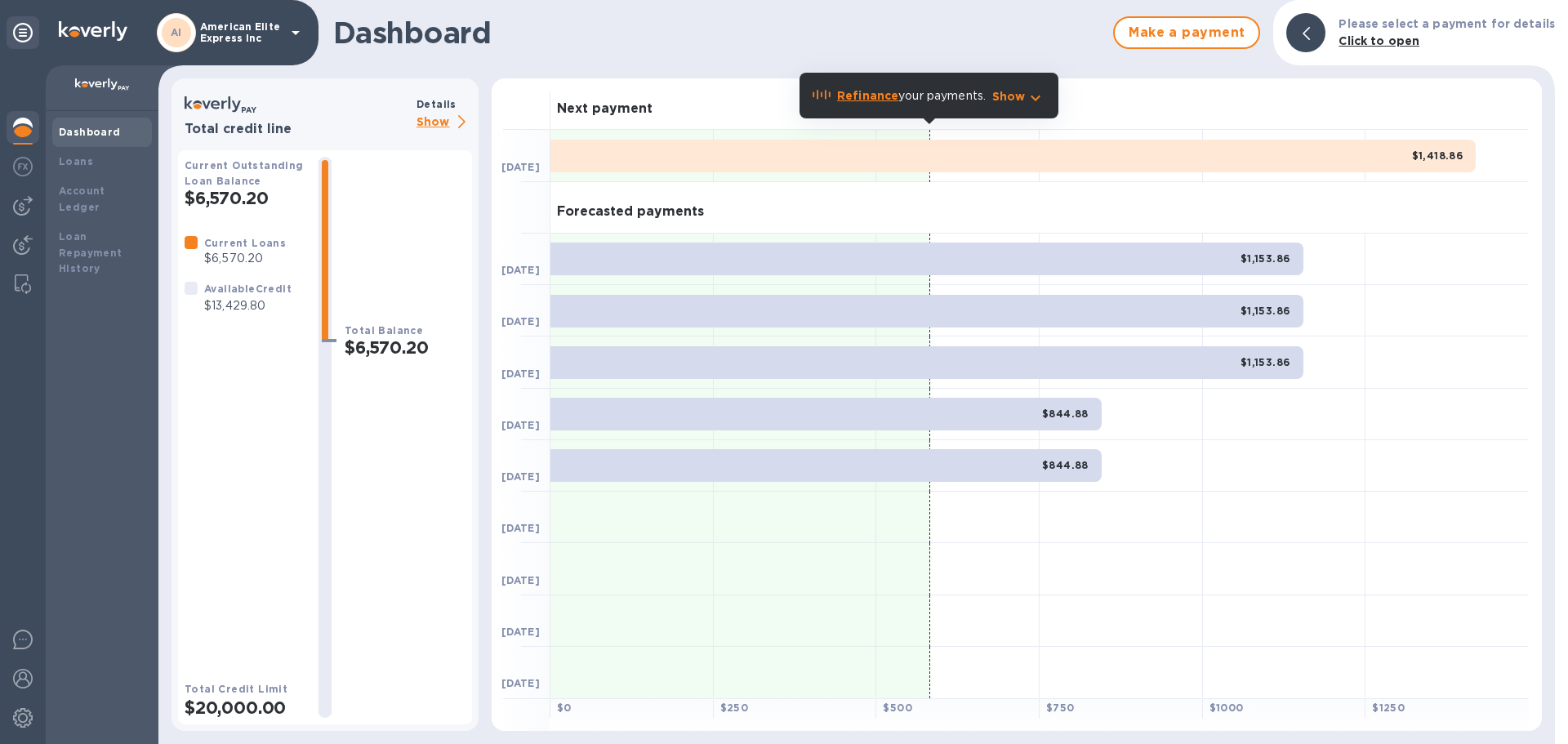
click at [268, 41] on p "American Elite Express Inc" at bounding box center [241, 33] width 81 height 23
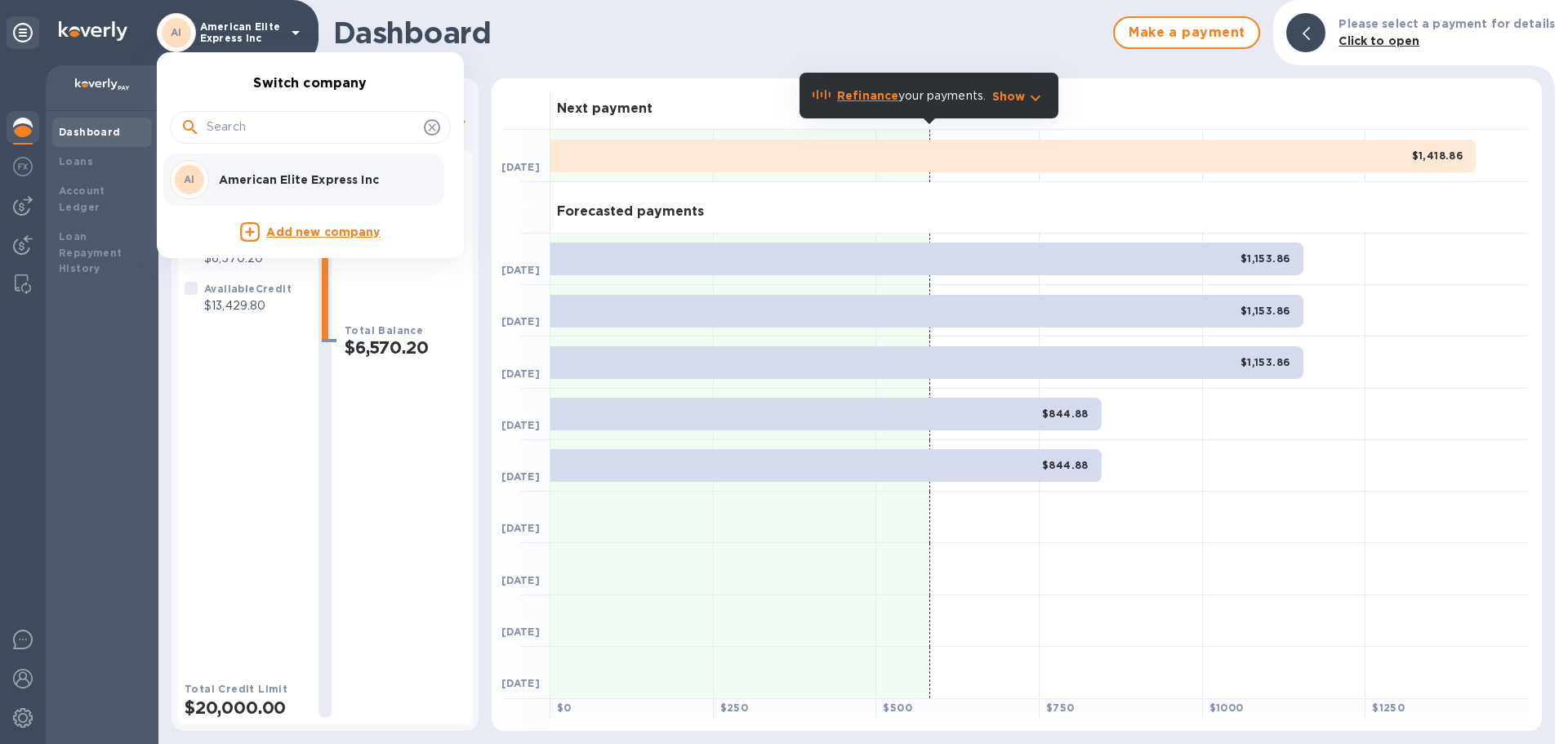
click at [553, 50] on div at bounding box center [784, 372] width 1568 height 744
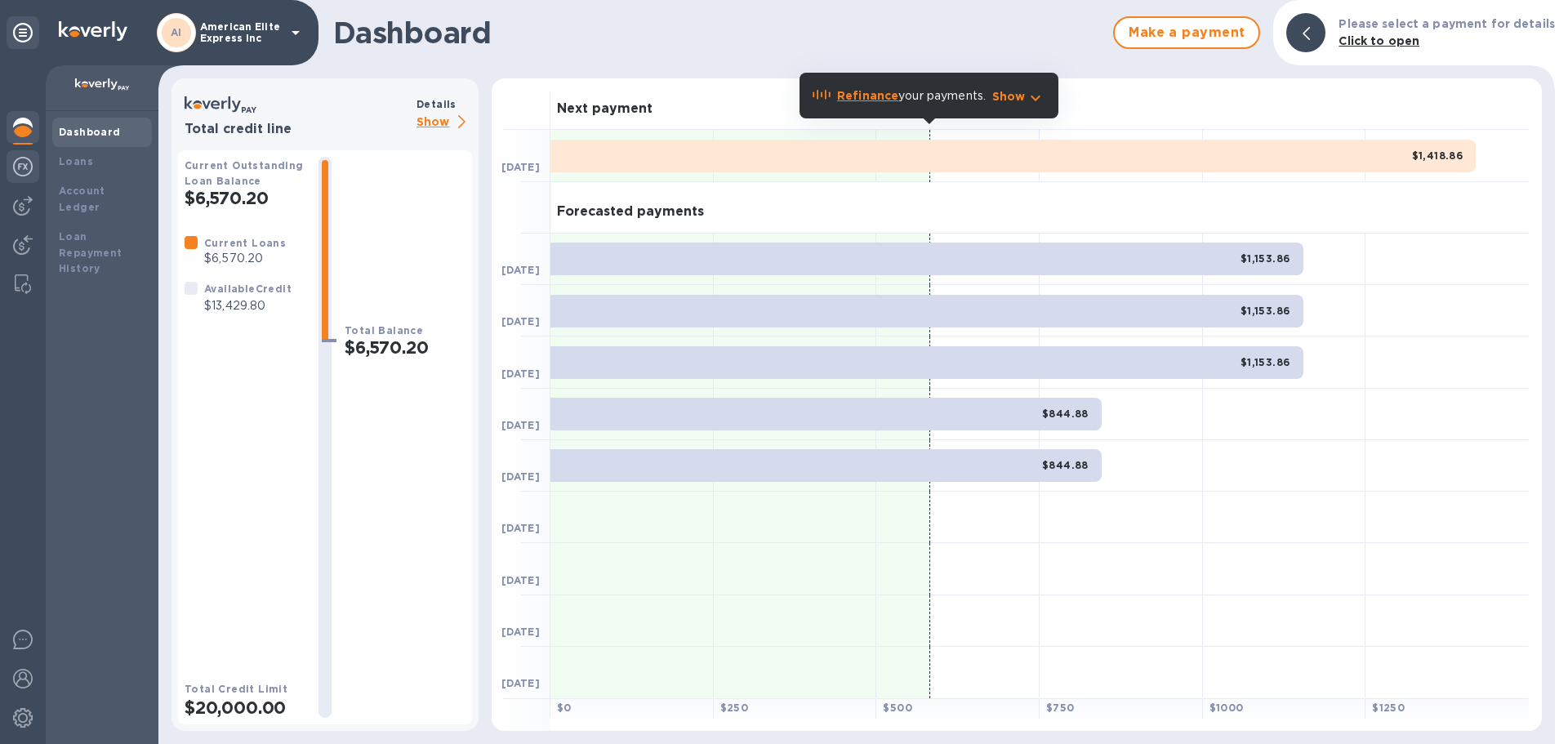
click at [25, 167] on img at bounding box center [23, 167] width 19 height 19
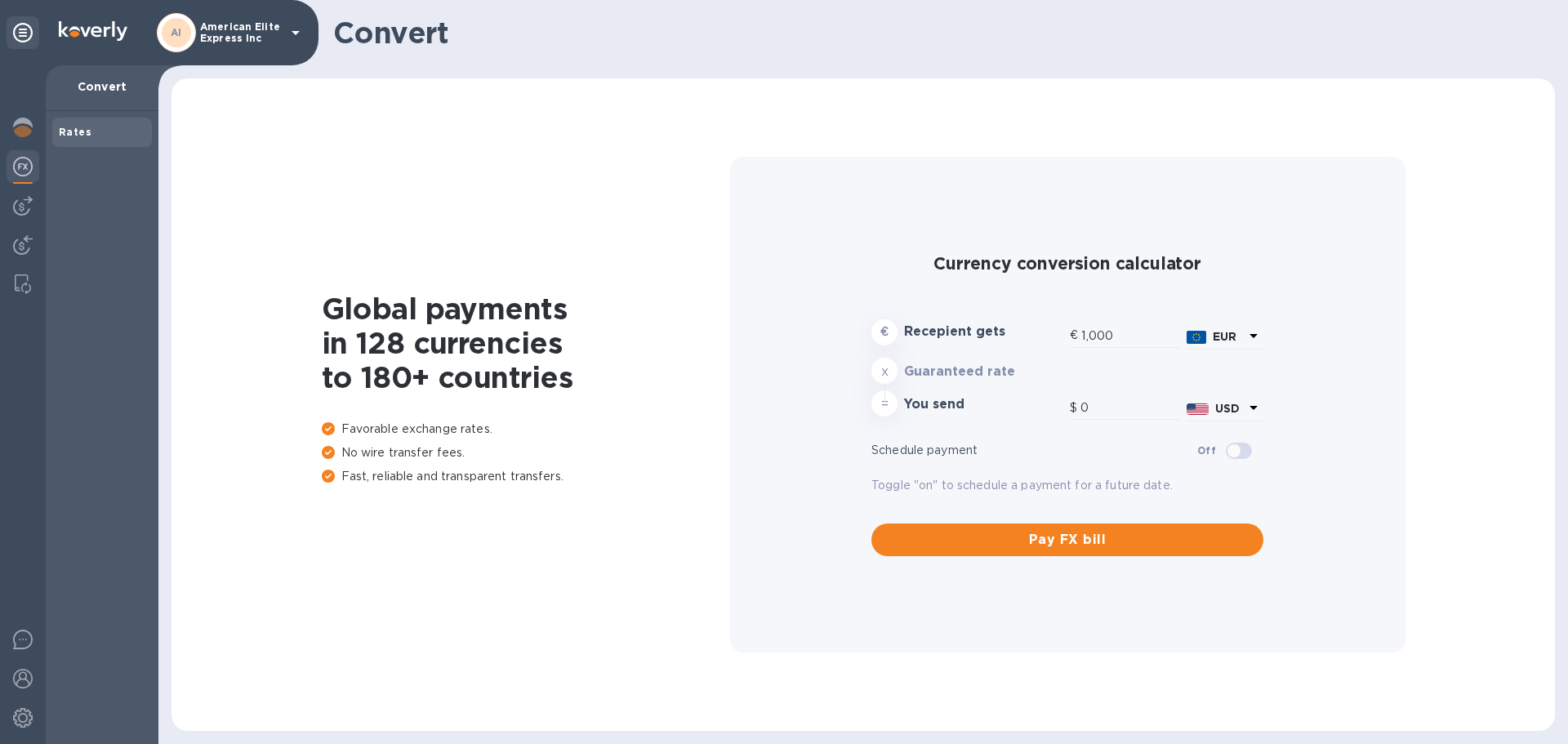
type input "1,182.2"
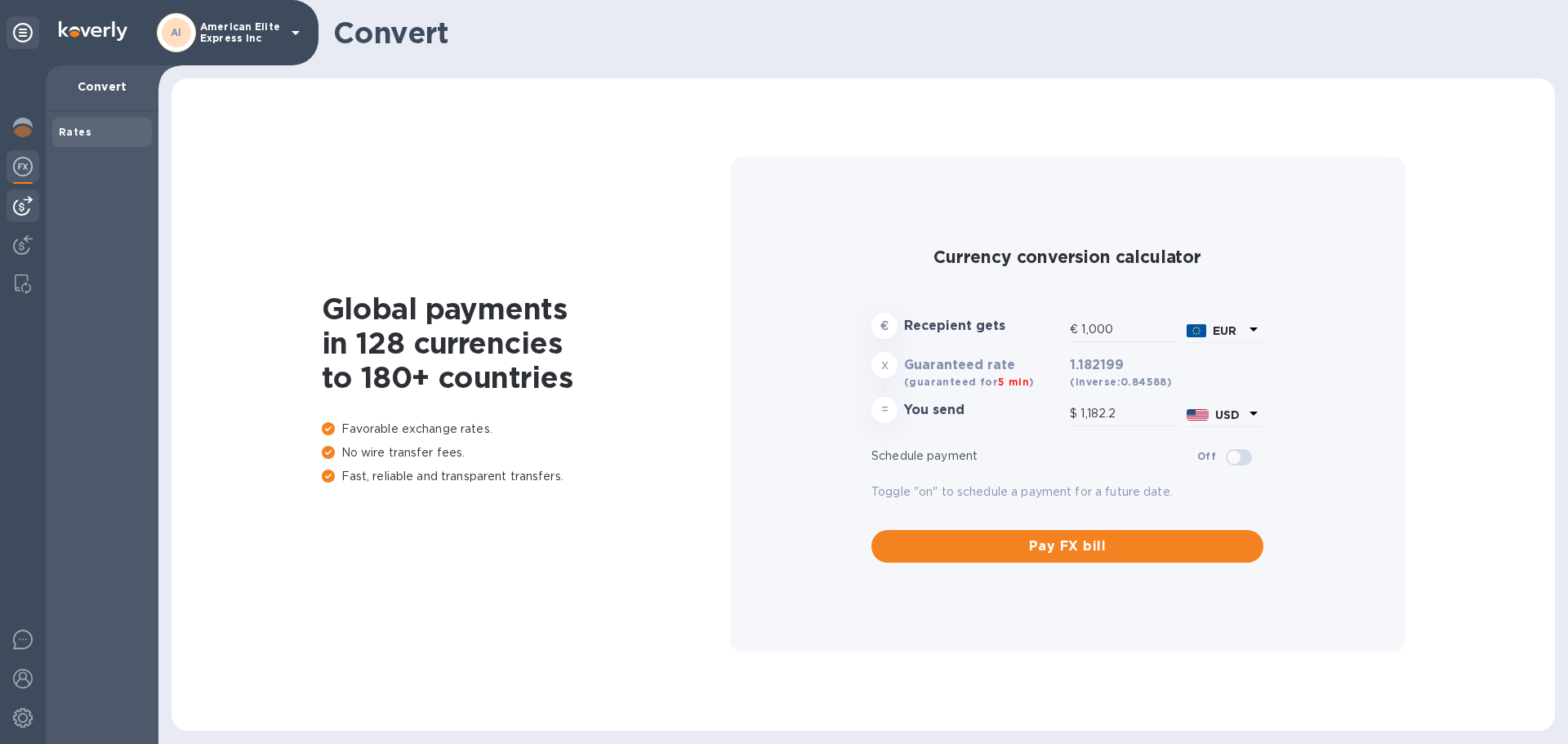
click at [17, 200] on img at bounding box center [23, 205] width 19 height 19
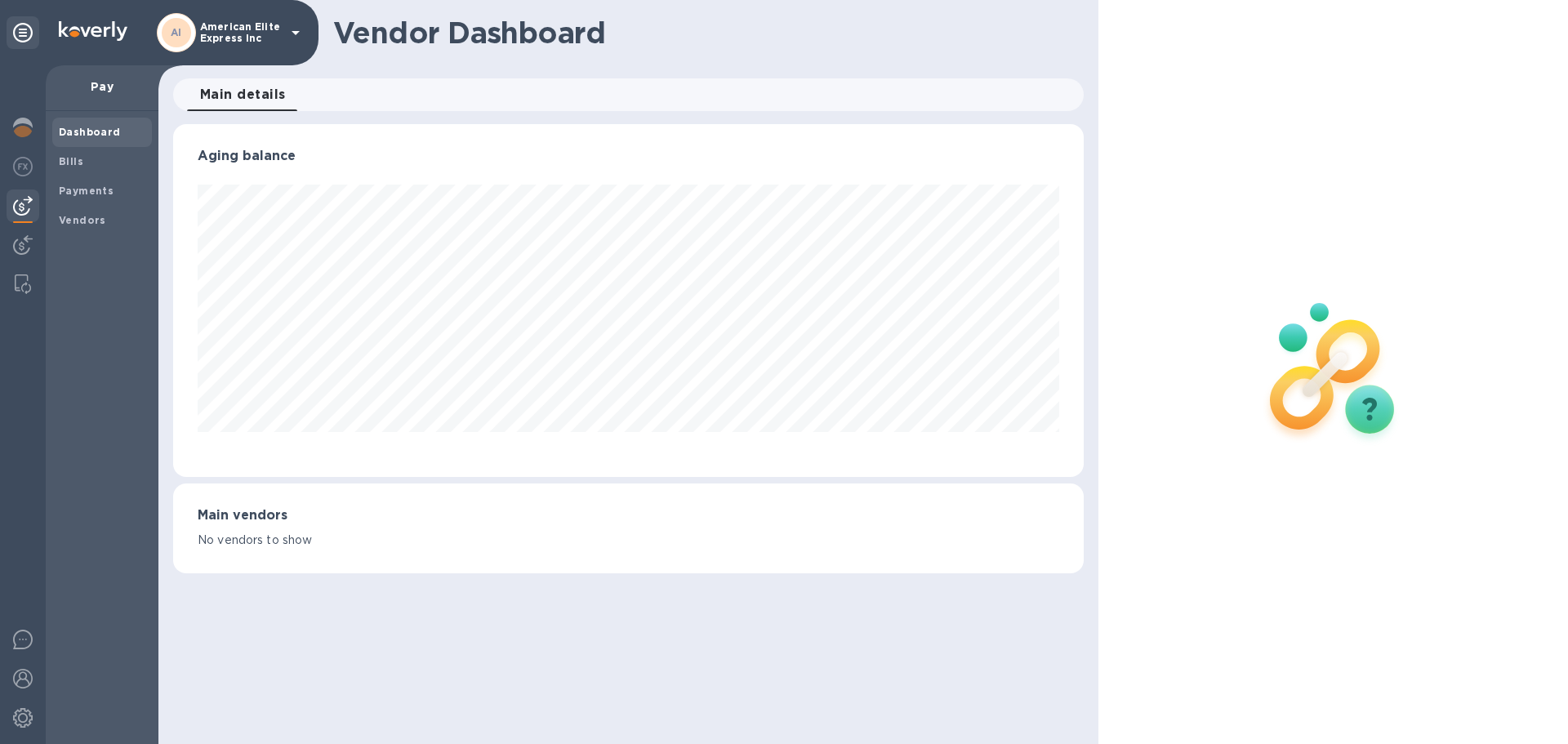
scroll to position [353, 910]
click at [32, 125] on img at bounding box center [23, 128] width 19 height 19
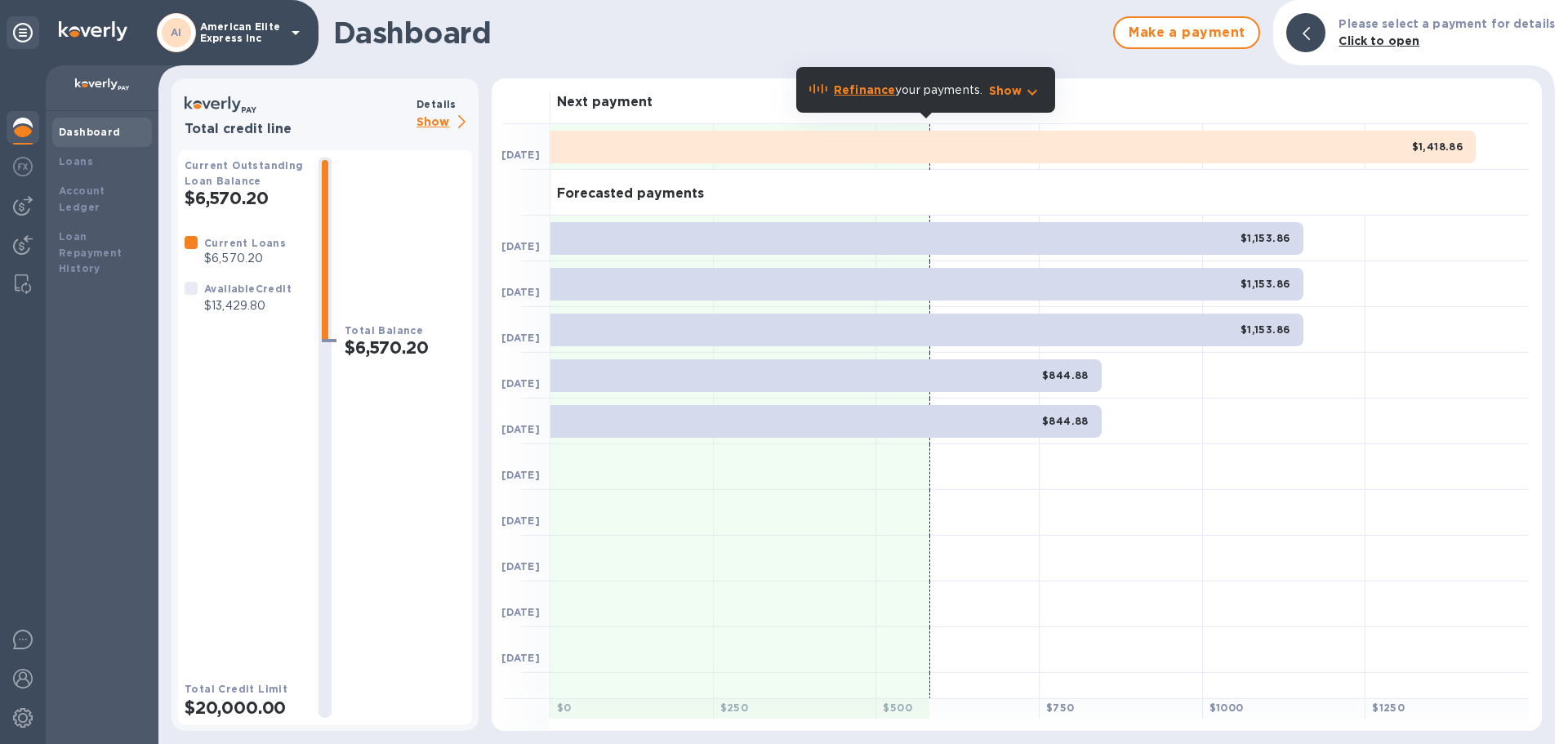
click at [25, 34] on icon at bounding box center [23, 33] width 19 height 19
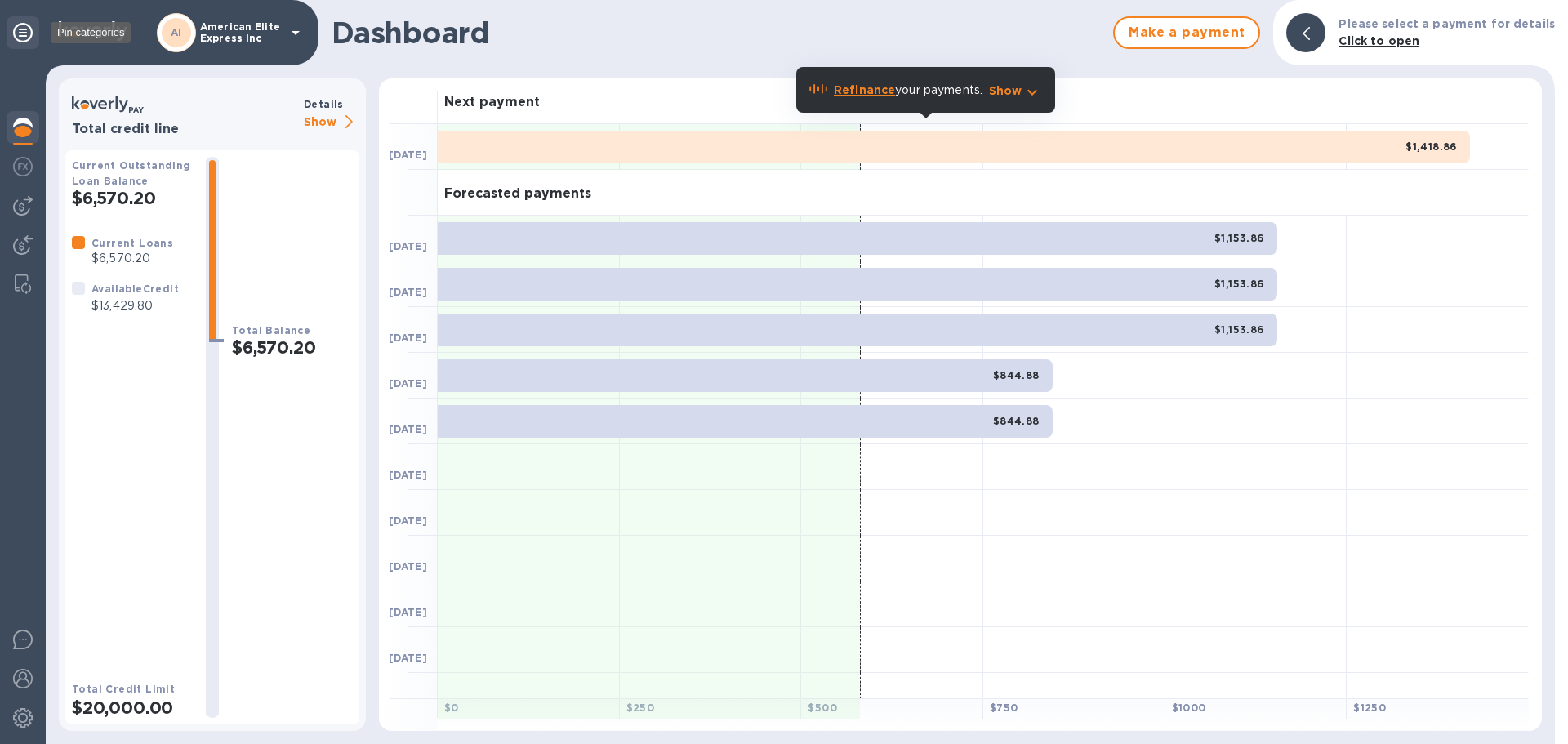
click at [25, 34] on icon at bounding box center [23, 33] width 19 height 19
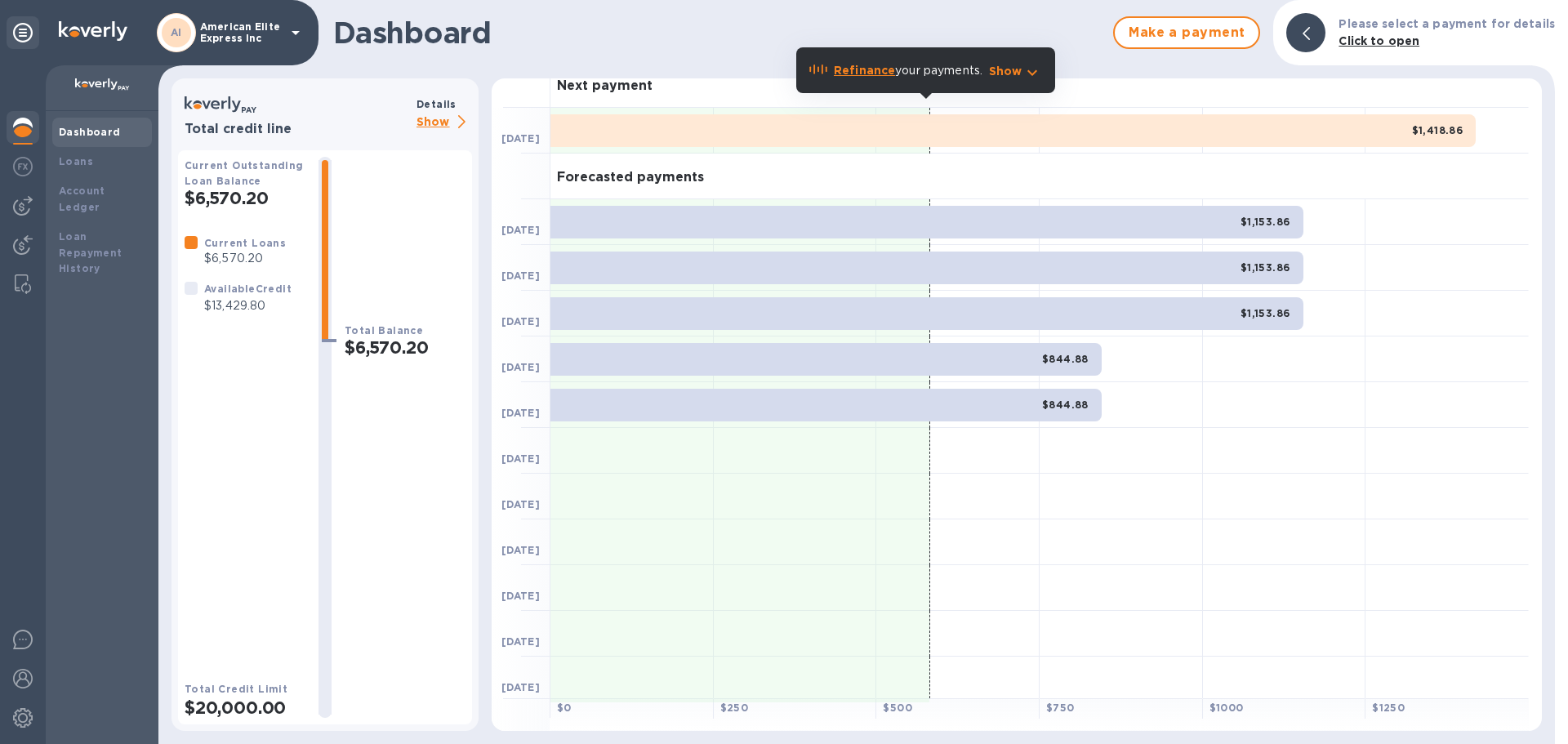
scroll to position [20, 0]
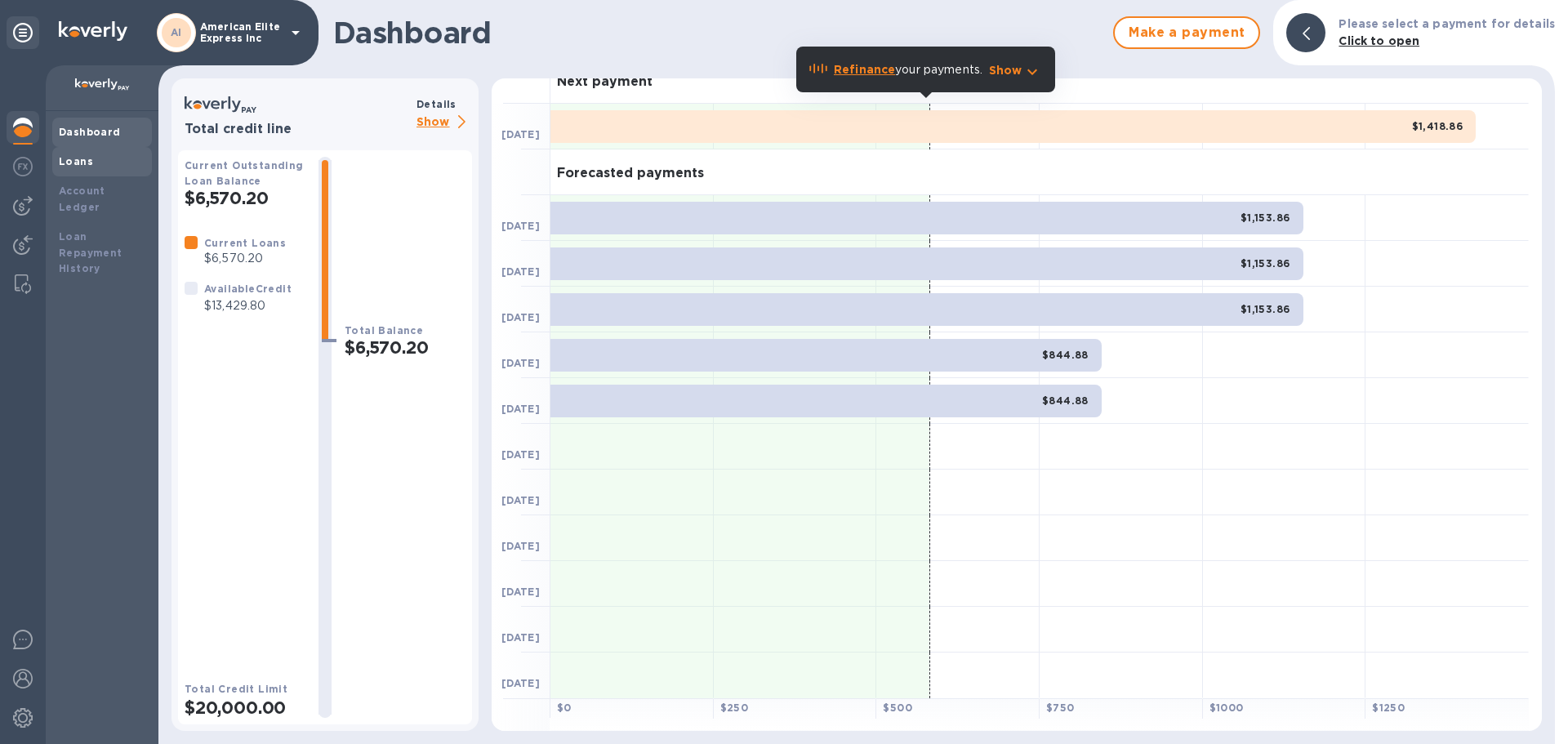
click at [115, 157] on div "Loans" at bounding box center [102, 161] width 87 height 16
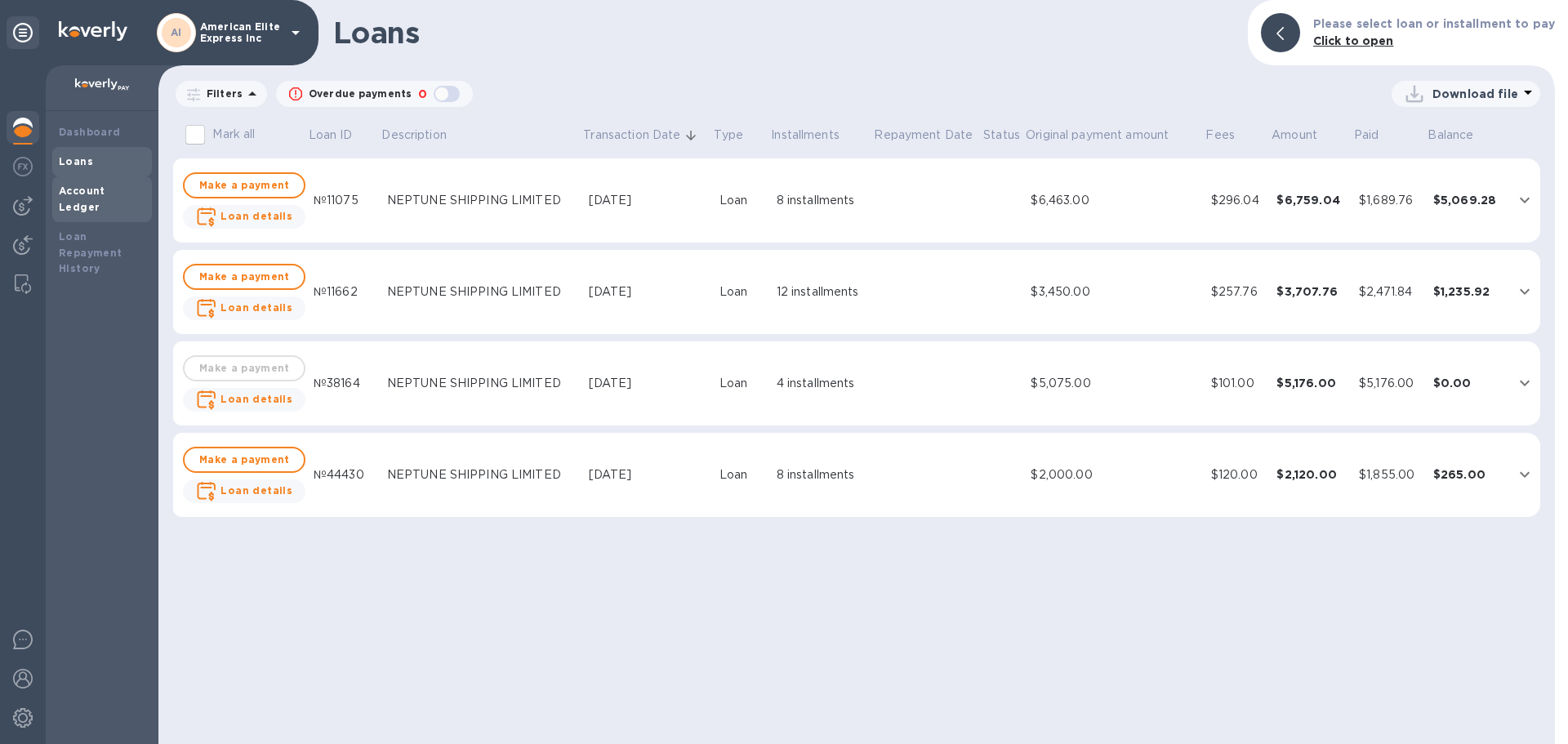
click at [56, 195] on div "Account Ledger" at bounding box center [102, 199] width 100 height 46
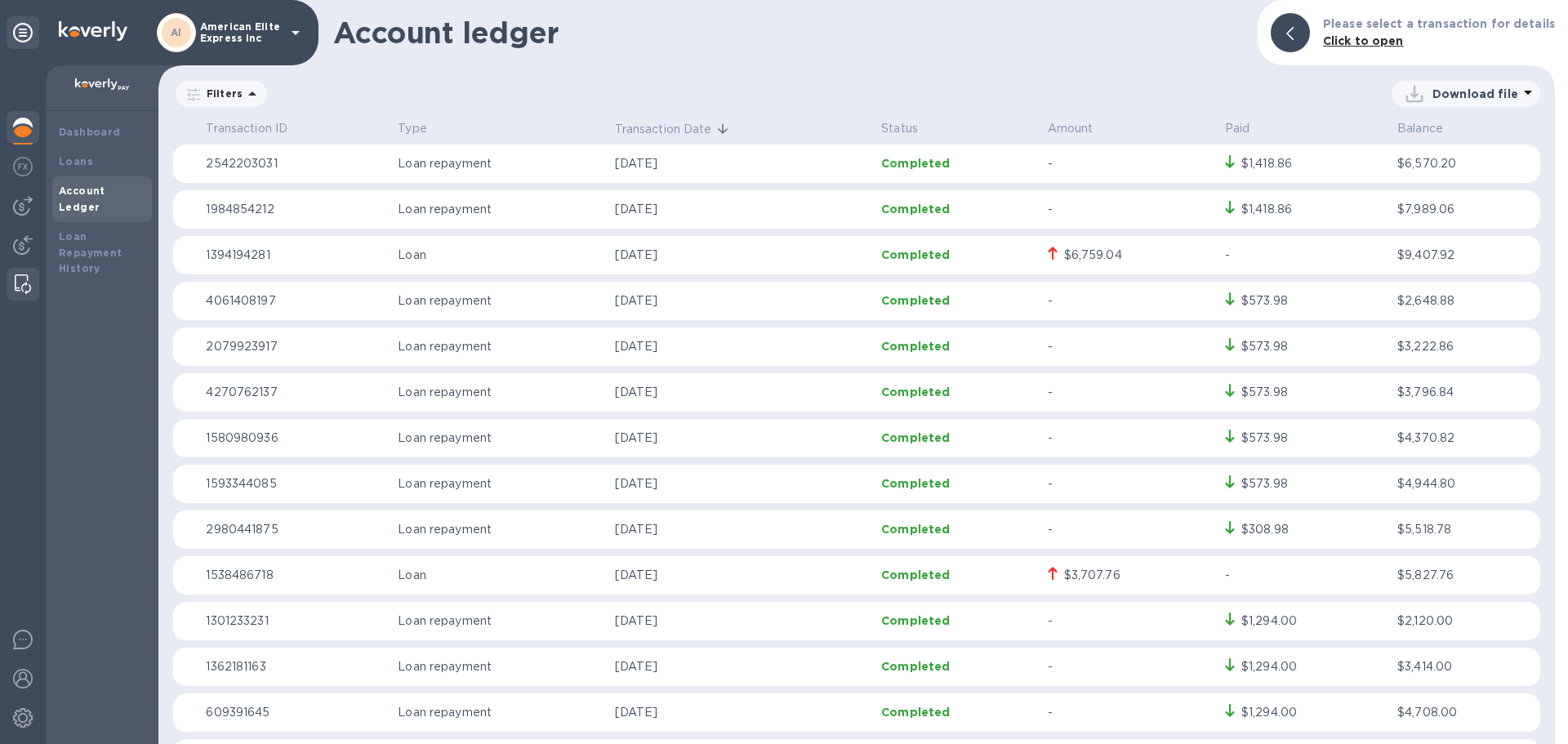
click at [29, 284] on img at bounding box center [23, 284] width 16 height 19
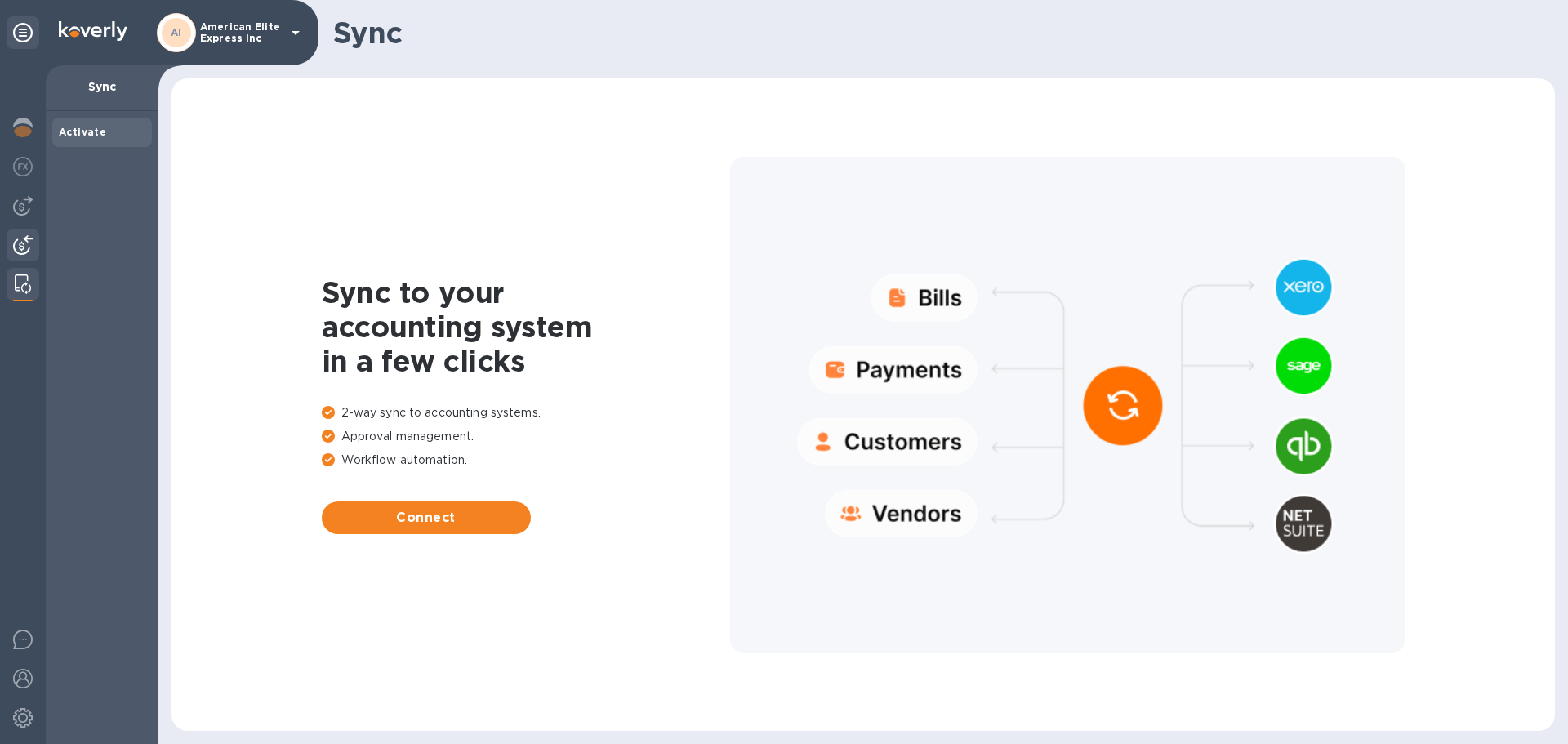
click at [27, 252] on img at bounding box center [23, 245] width 19 height 19
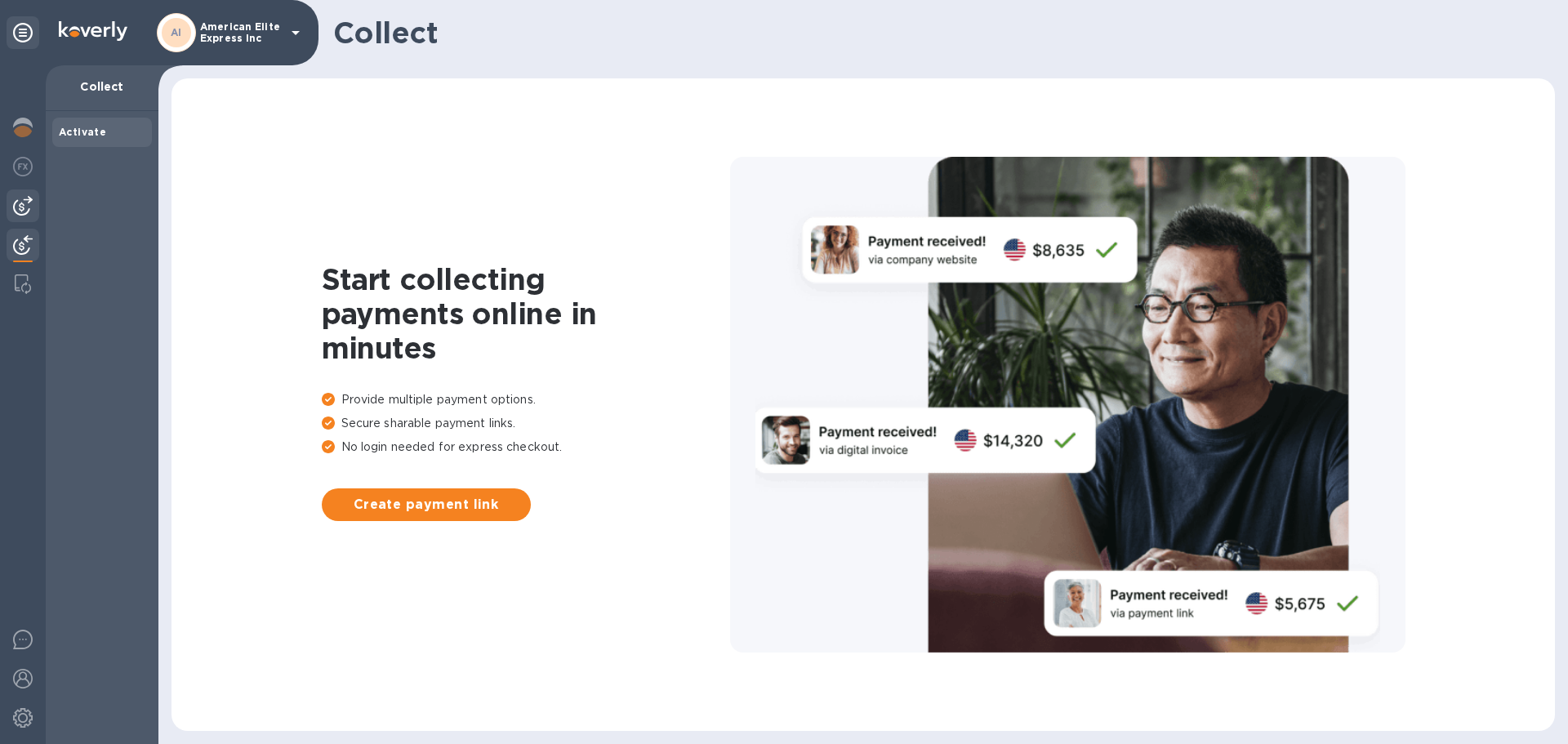
click at [22, 213] on img at bounding box center [23, 205] width 19 height 19
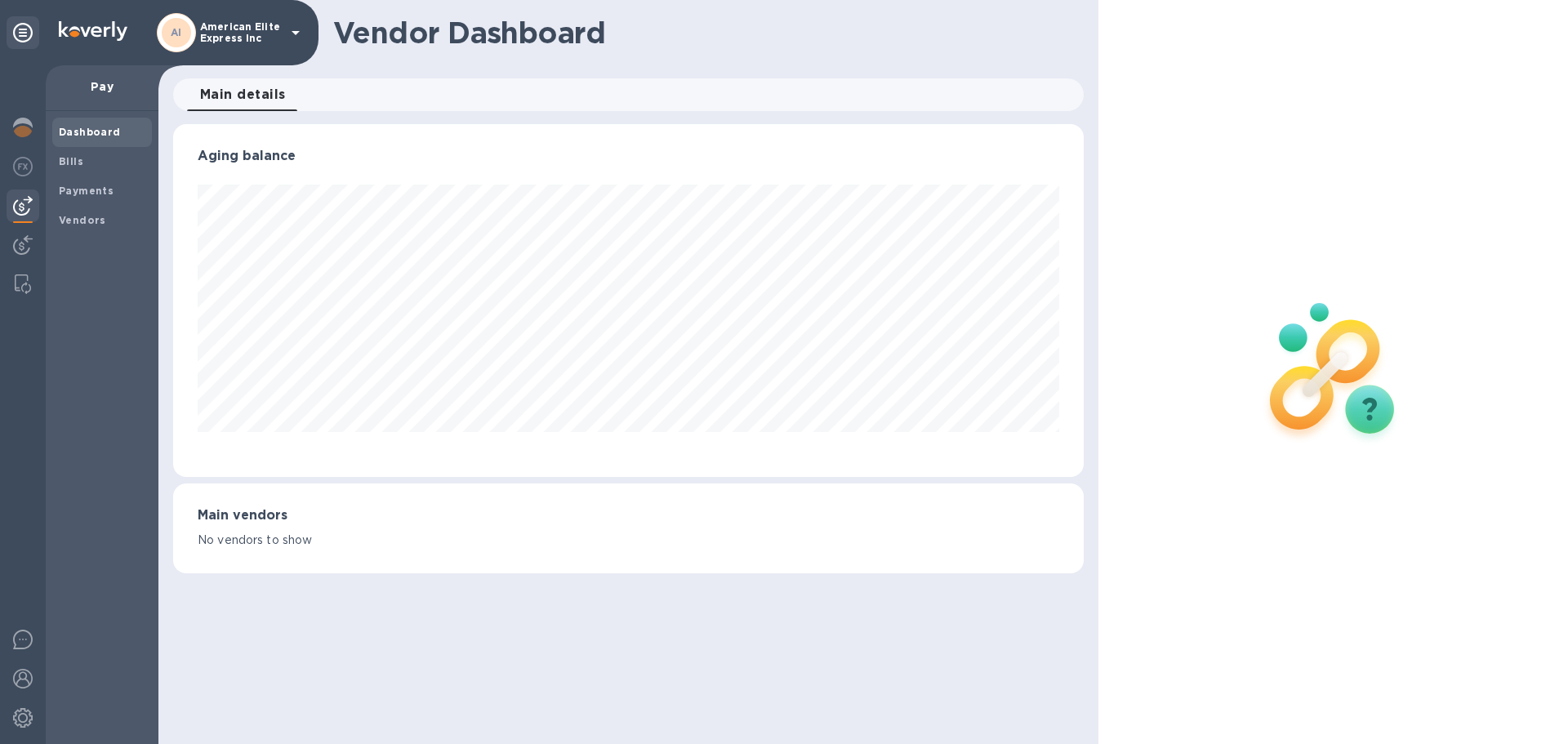
scroll to position [353, 910]
click at [111, 167] on span "Bills" at bounding box center [102, 161] width 87 height 16
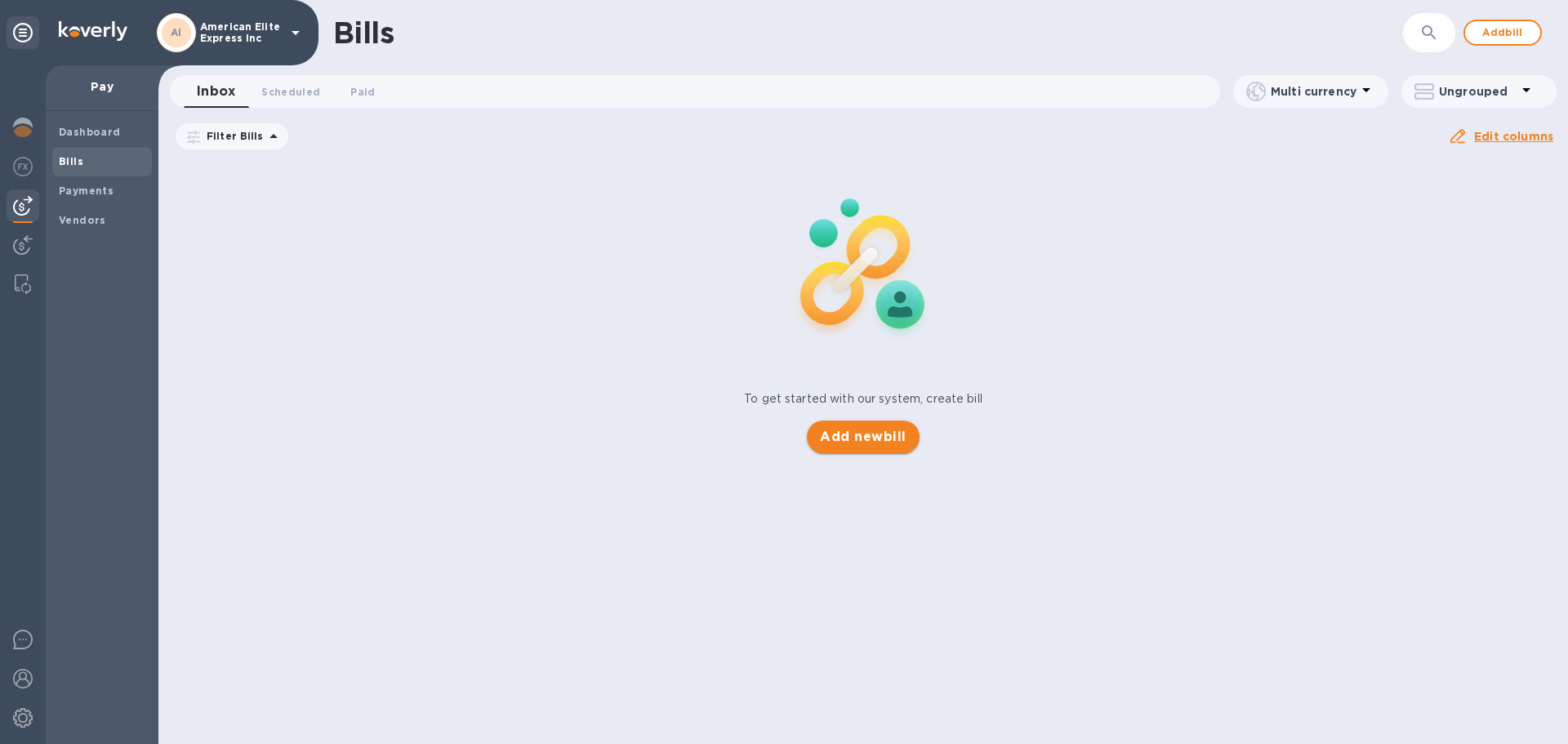
click at [838, 430] on span "Add new bill" at bounding box center [862, 437] width 86 height 19
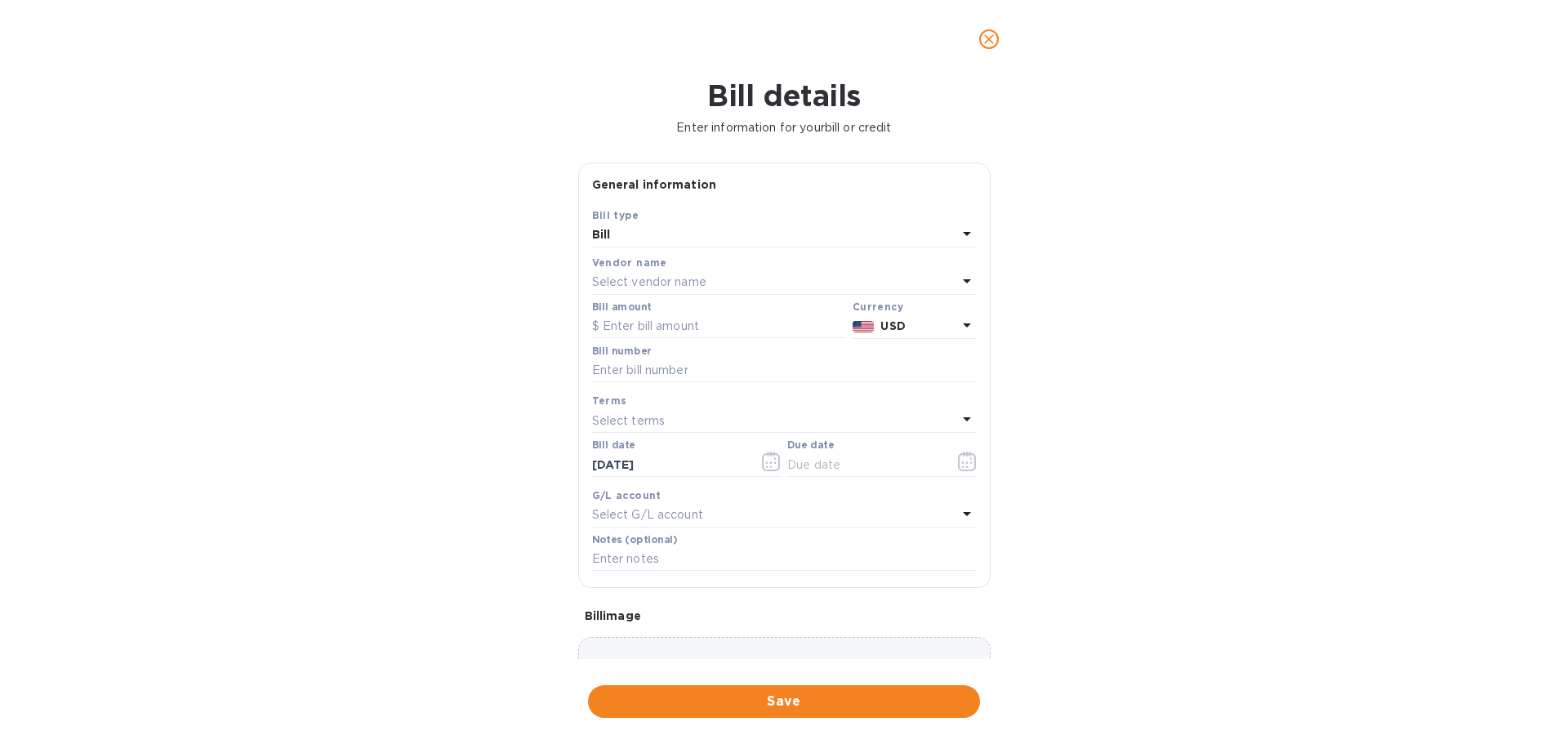
click at [673, 282] on p "Select vendor name" at bounding box center [649, 282] width 114 height 17
click at [704, 380] on p "NEPTUNE SHIPPING LIMITED" at bounding box center [778, 375] width 345 height 17
click at [722, 330] on input "text" at bounding box center [719, 327] width 254 height 25
type input "9,269"
click at [480, 347] on div "Bill details Enter information for your bill or credit General information Save…" at bounding box center [784, 412] width 1568 height 666
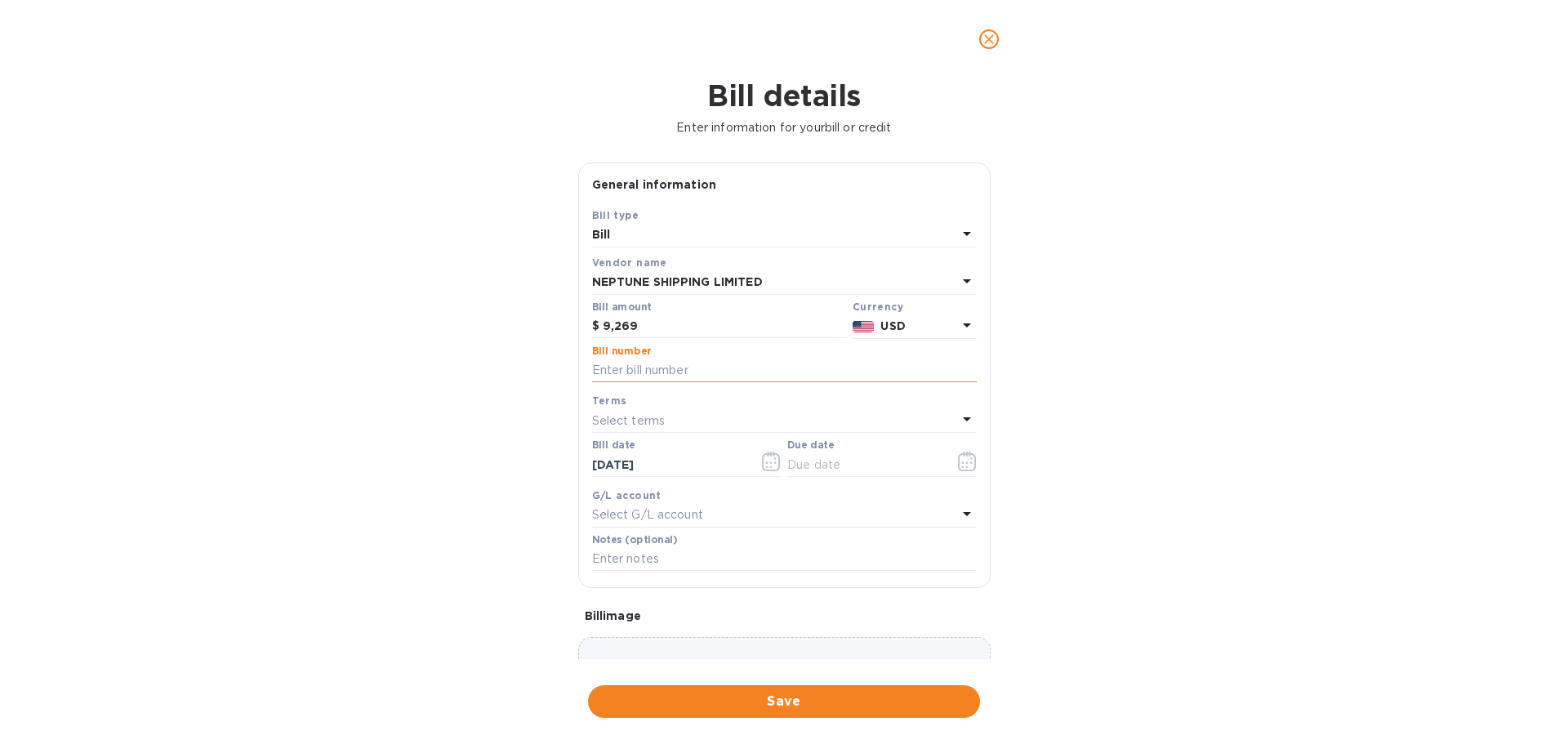
click at [627, 365] on input "text" at bounding box center [784, 371] width 384 height 25
type input "47712"
click at [654, 419] on p "Select terms" at bounding box center [629, 421] width 73 height 17
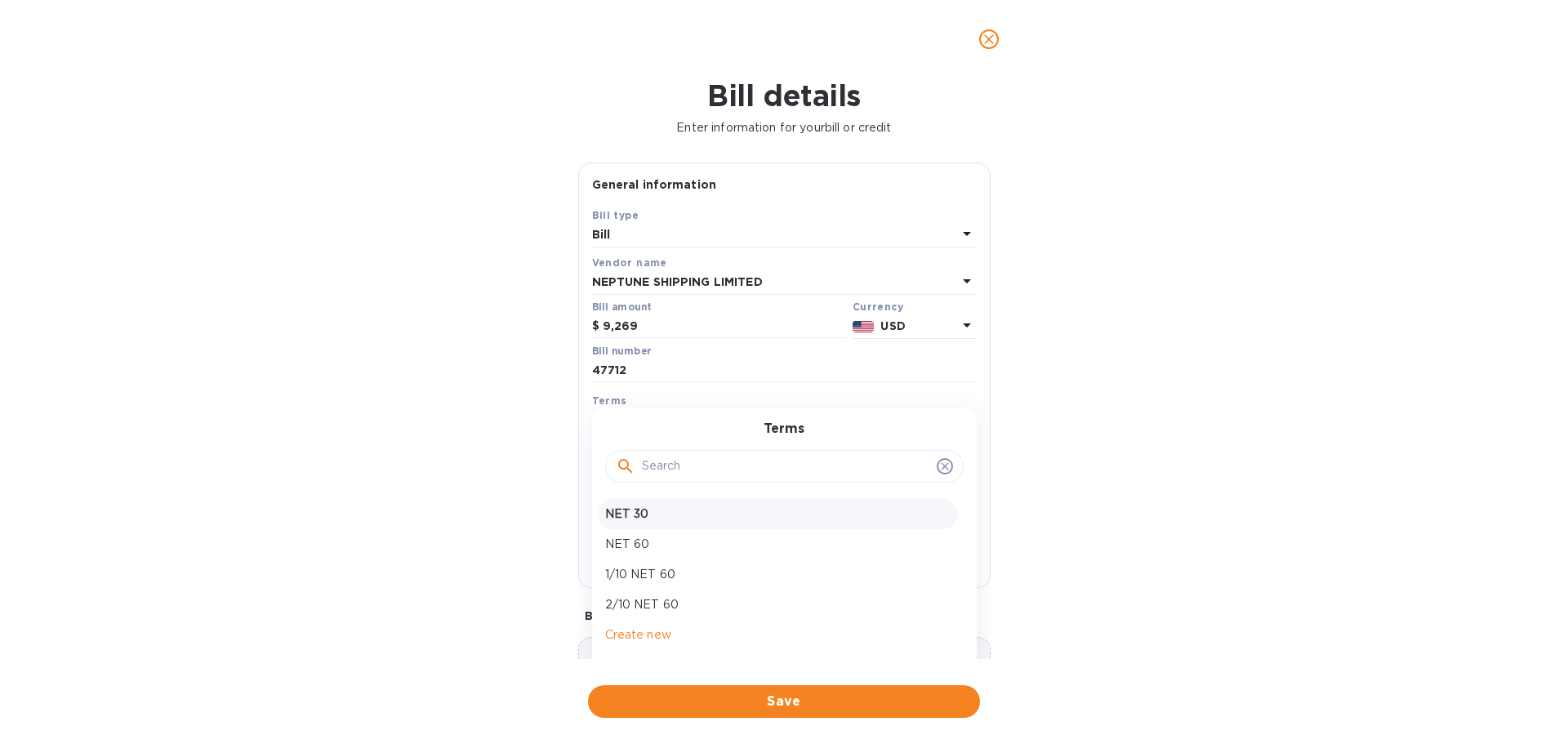
click at [643, 511] on p "NET 30" at bounding box center [778, 514] width 345 height 17
type input "10/19/2025"
click at [681, 459] on input "09/19/2025" at bounding box center [669, 465] width 154 height 25
click at [607, 465] on input "09/19/2025" at bounding box center [669, 465] width 154 height 25
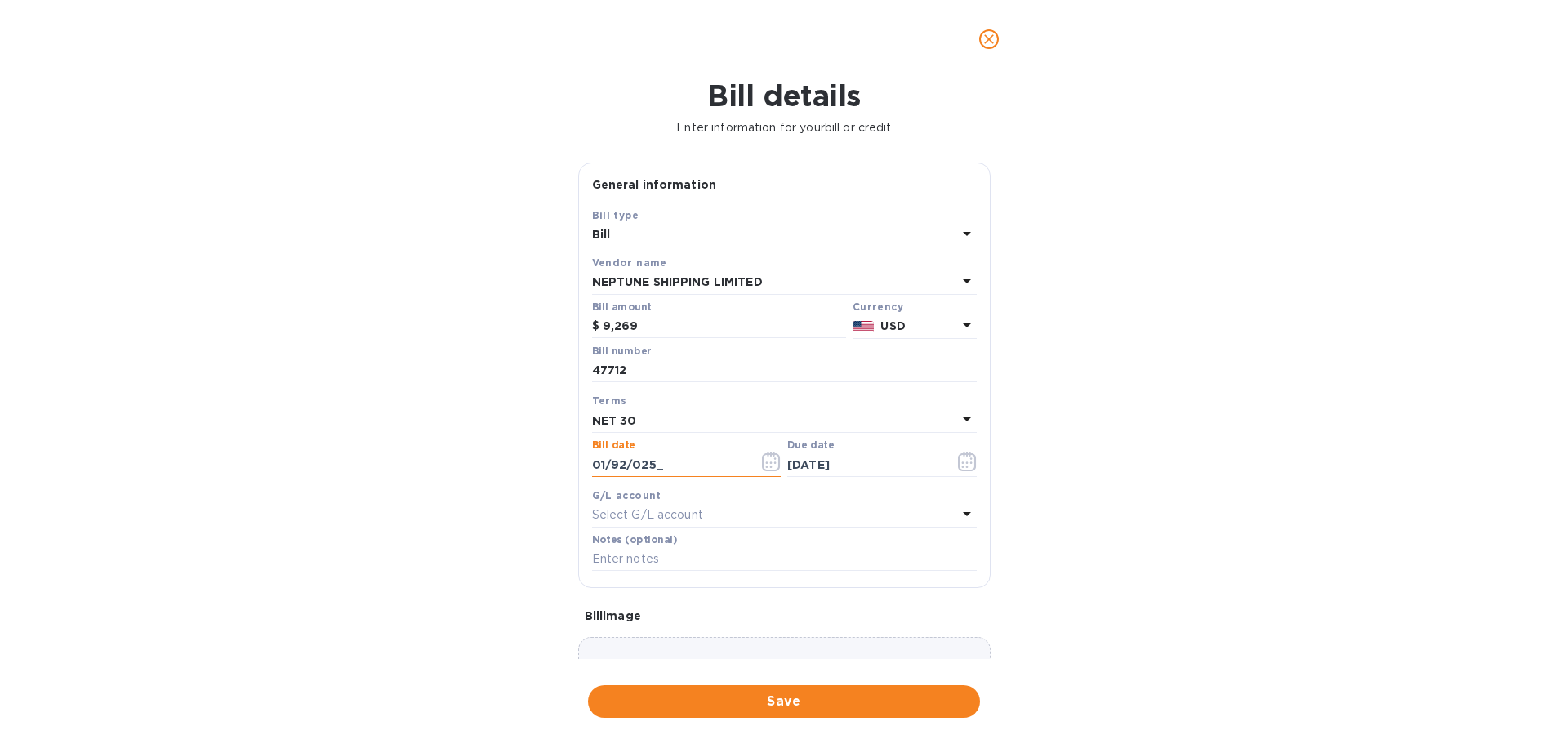
type input "08/19/2025"
click at [623, 463] on input "08/19/2025" at bounding box center [669, 465] width 154 height 25
type input "08/18/2025"
click at [958, 459] on icon "button" at bounding box center [967, 461] width 19 height 19
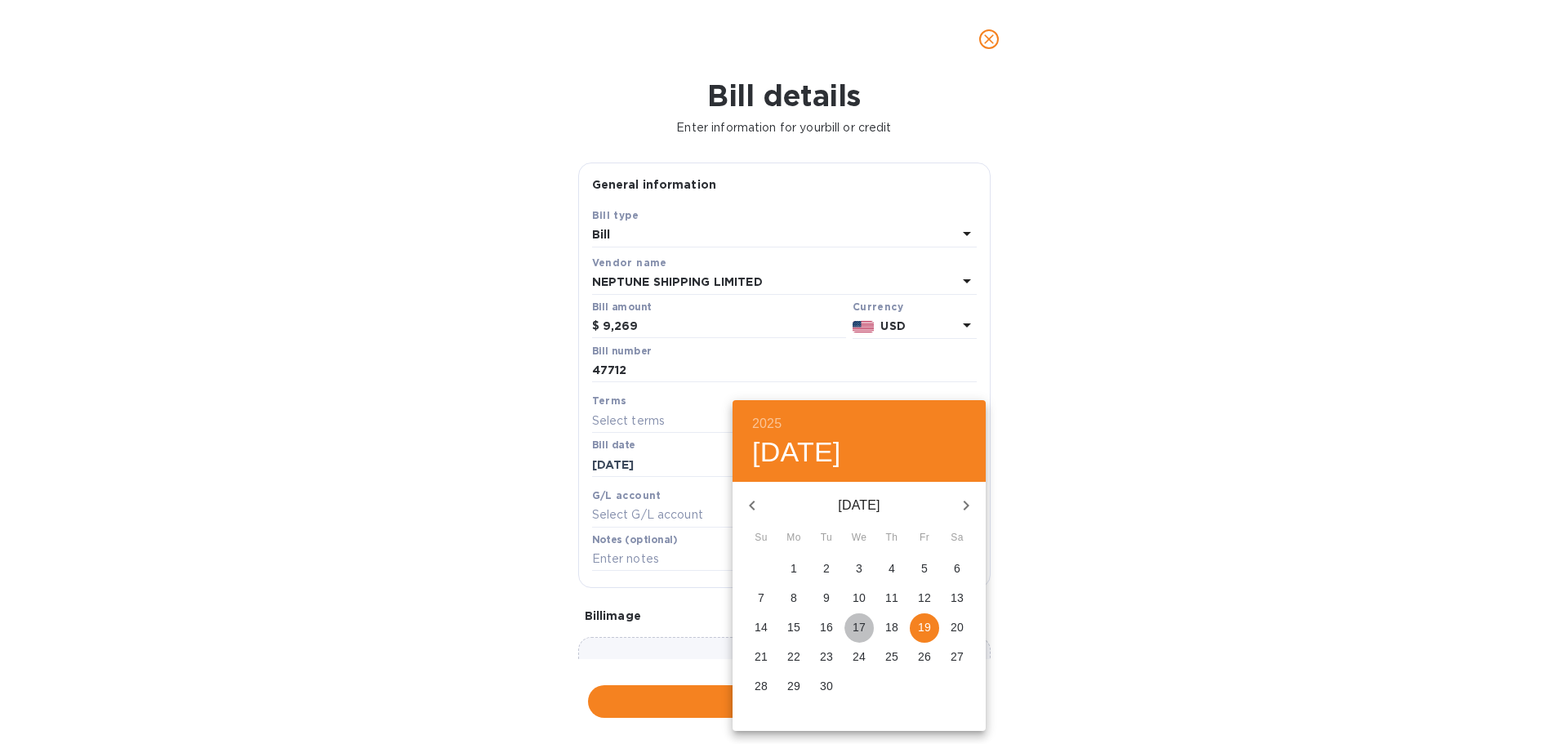
click at [859, 627] on p "17" at bounding box center [859, 627] width 13 height 16
type input "09/17/2025"
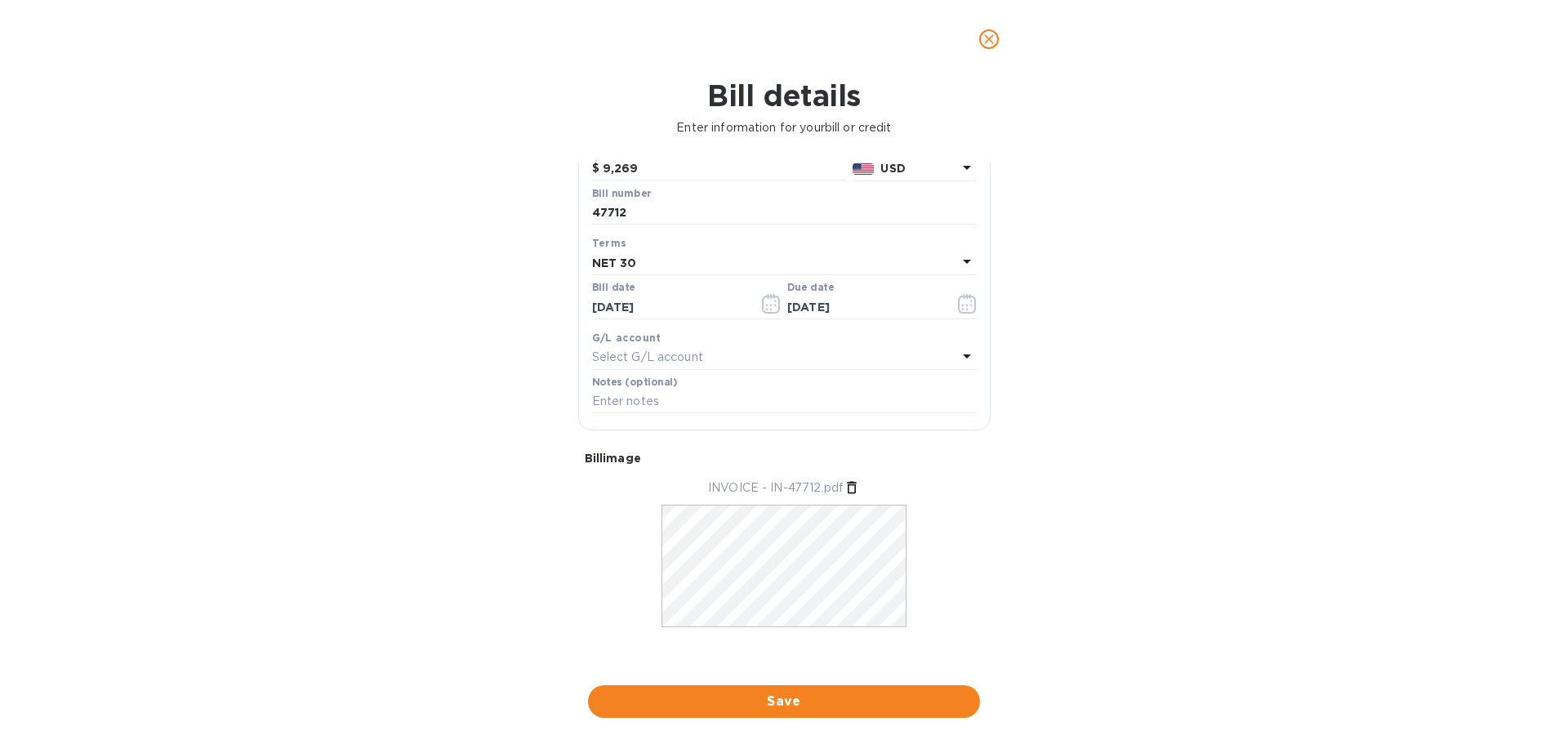
scroll to position [165, 0]
click at [768, 702] on span "Save" at bounding box center [784, 701] width 366 height 19
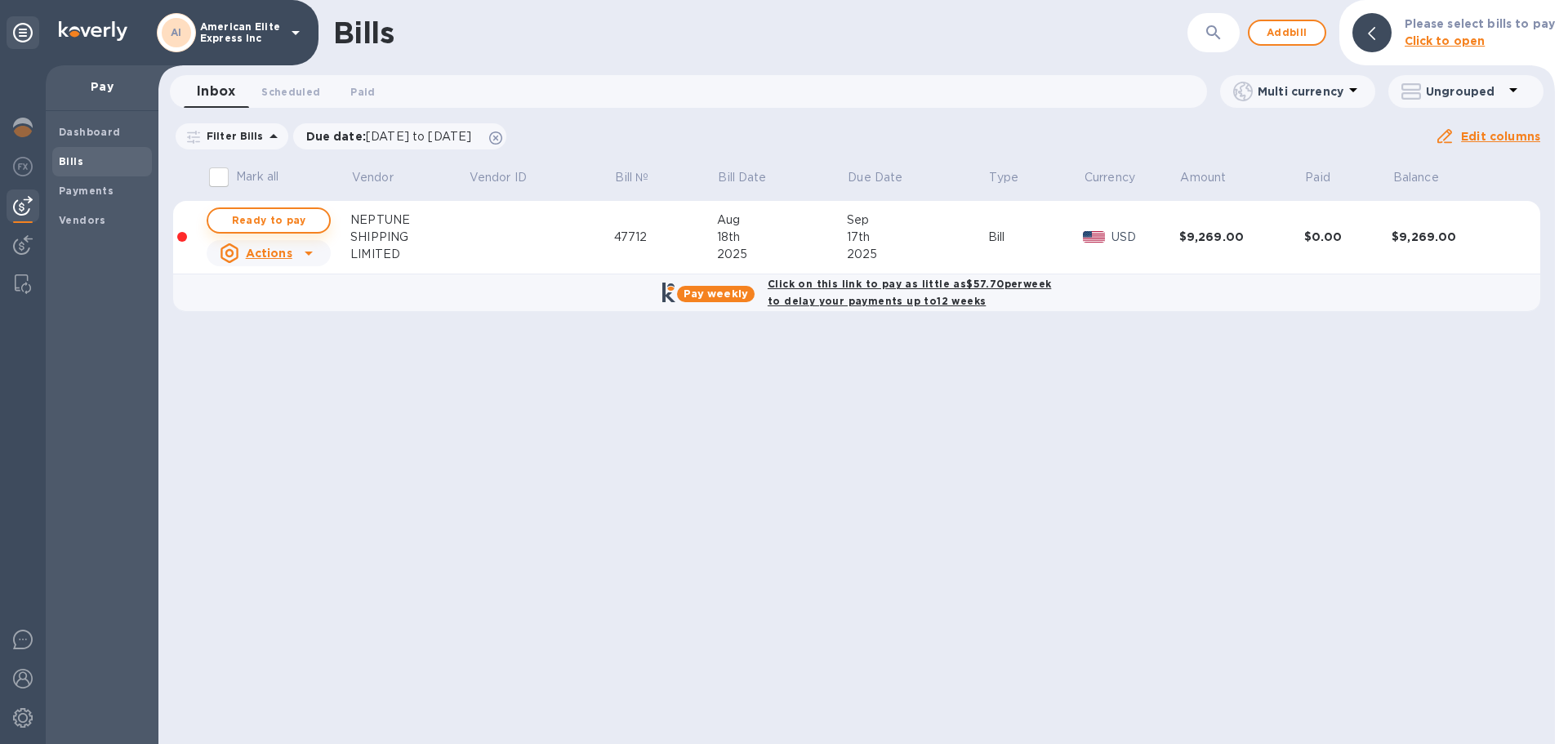
click at [304, 221] on span "Ready to pay" at bounding box center [268, 221] width 95 height 19
checkbox input "true"
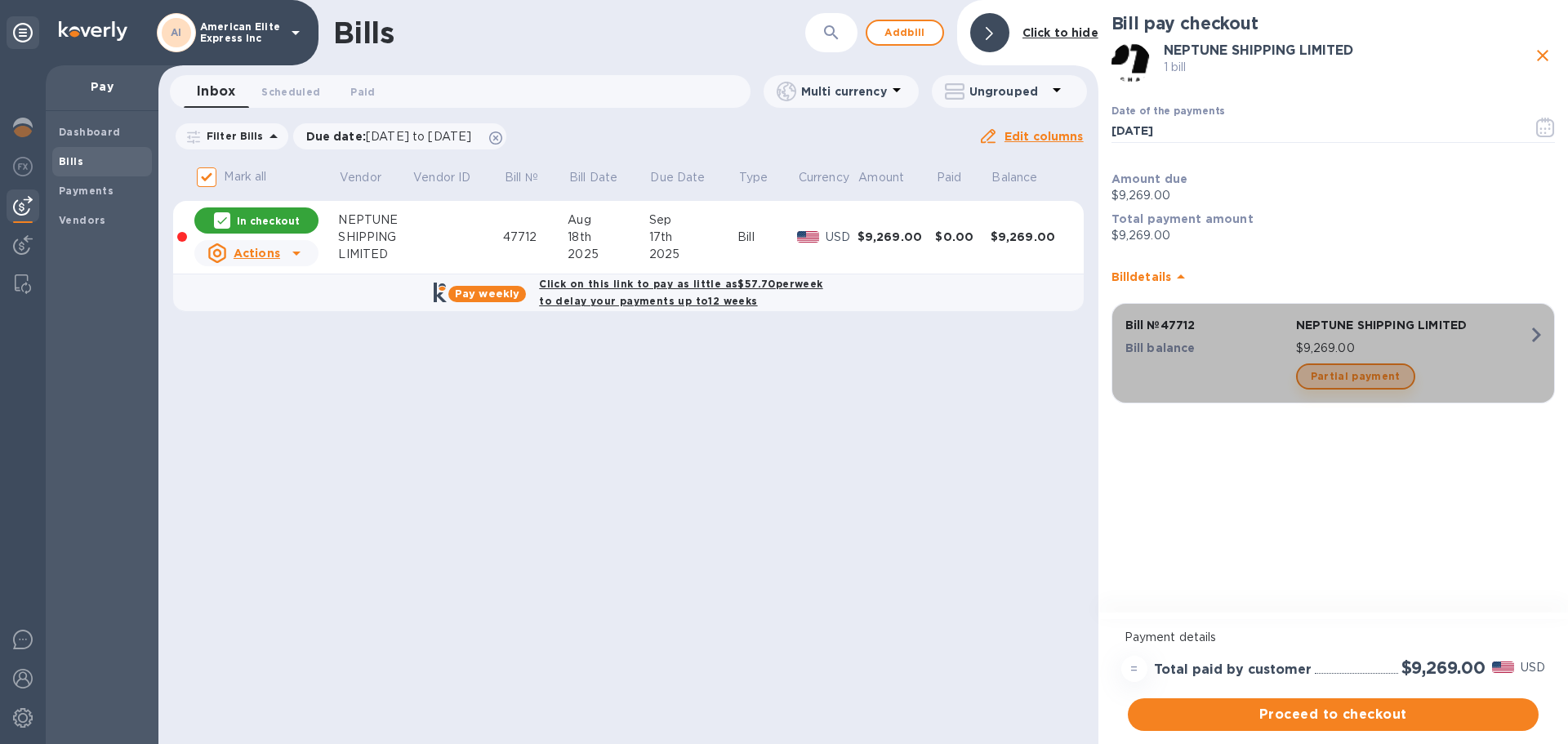
click at [1357, 375] on span "Partial payment" at bounding box center [1356, 376] width 89 height 19
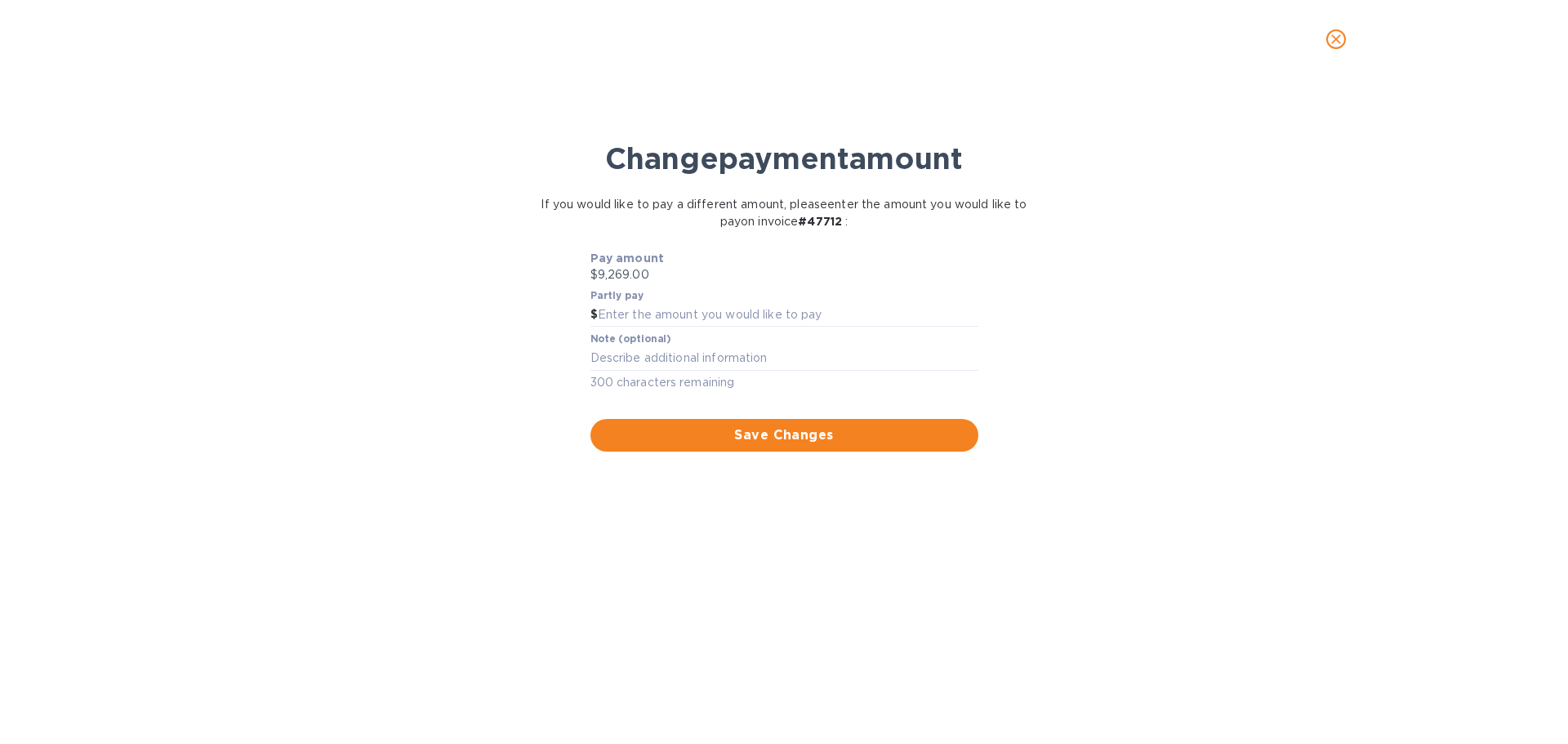
scroll to position [353, 910]
click at [1335, 34] on icon "close" at bounding box center [1336, 39] width 16 height 16
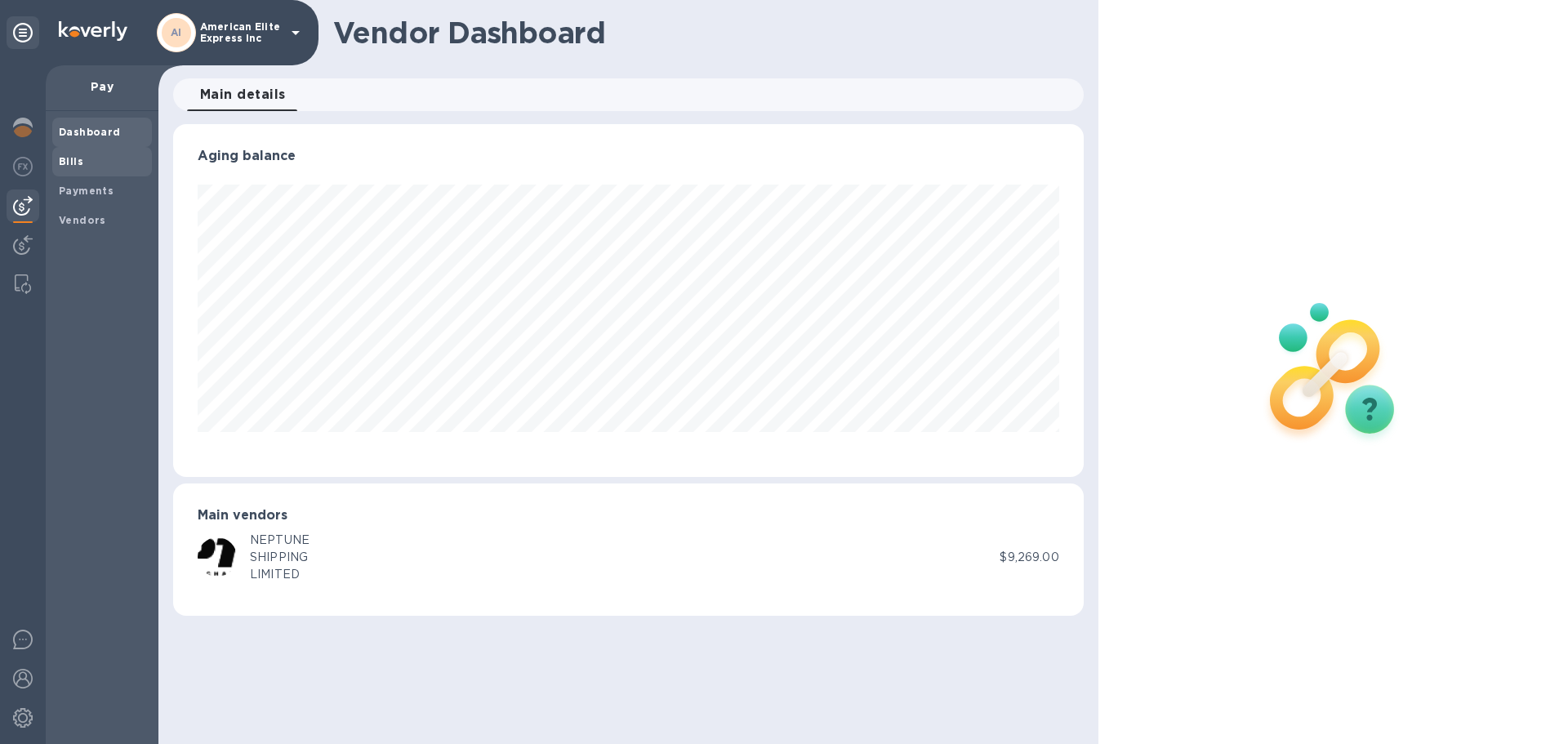
click at [78, 163] on b "Bills" at bounding box center [71, 161] width 25 height 12
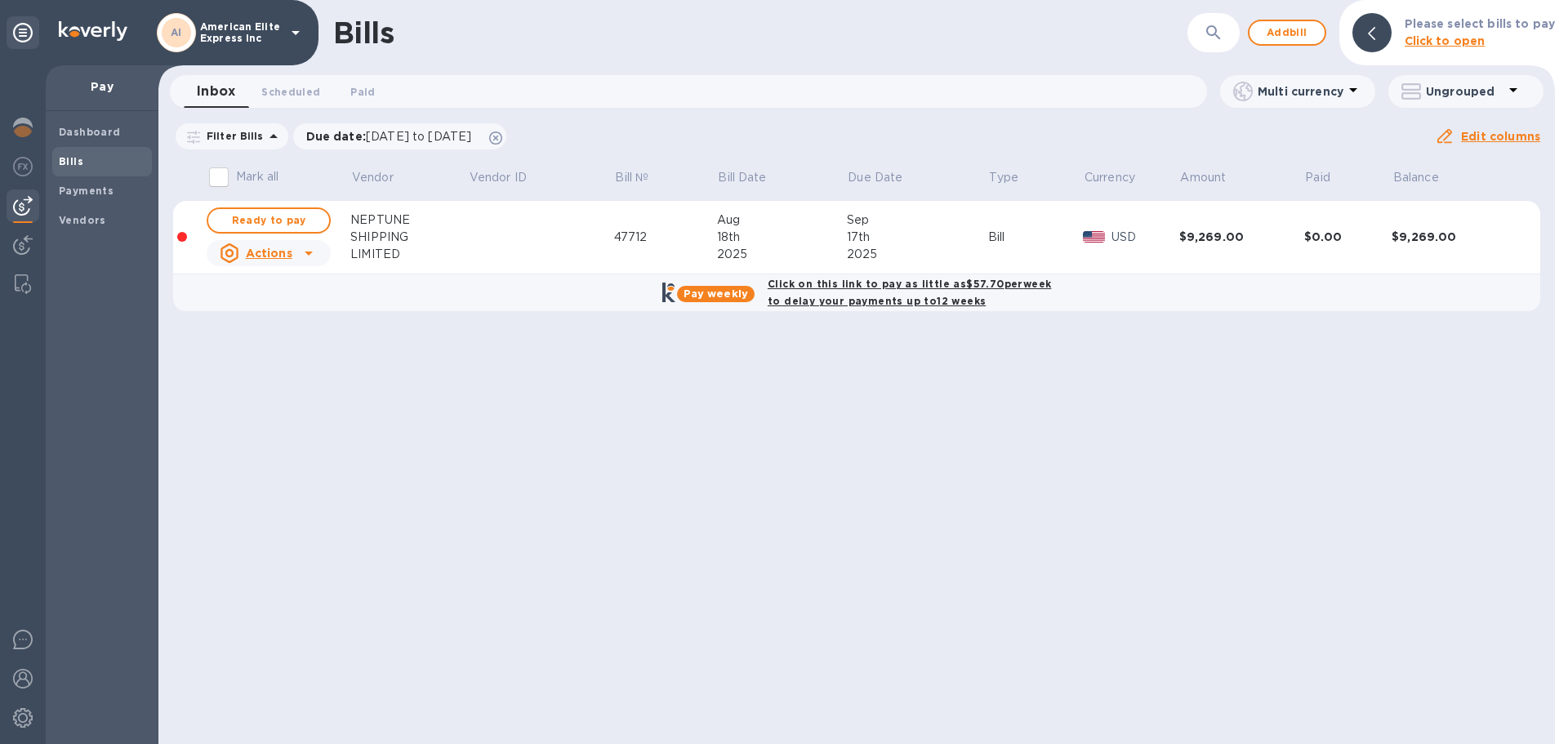
click at [270, 252] on u "Actions" at bounding box center [269, 253] width 47 height 13
click at [467, 391] on div at bounding box center [784, 372] width 1568 height 744
click at [948, 296] on b "Click on this link to pay as little as $57.70 per week to delay your payments u…" at bounding box center [909, 292] width 283 height 29
checkbox input "true"
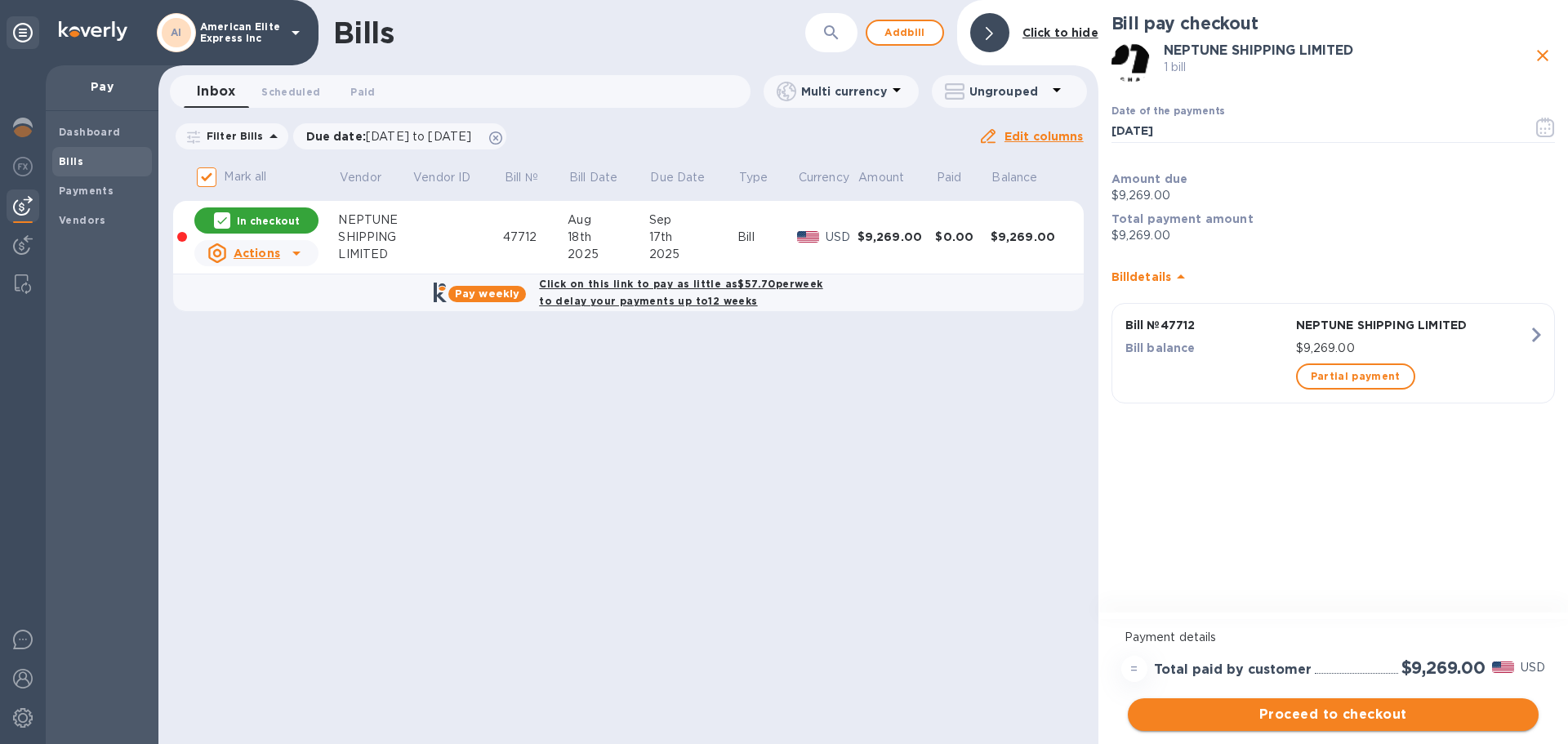
click at [1332, 717] on span "Proceed to checkout" at bounding box center [1333, 715] width 384 height 19
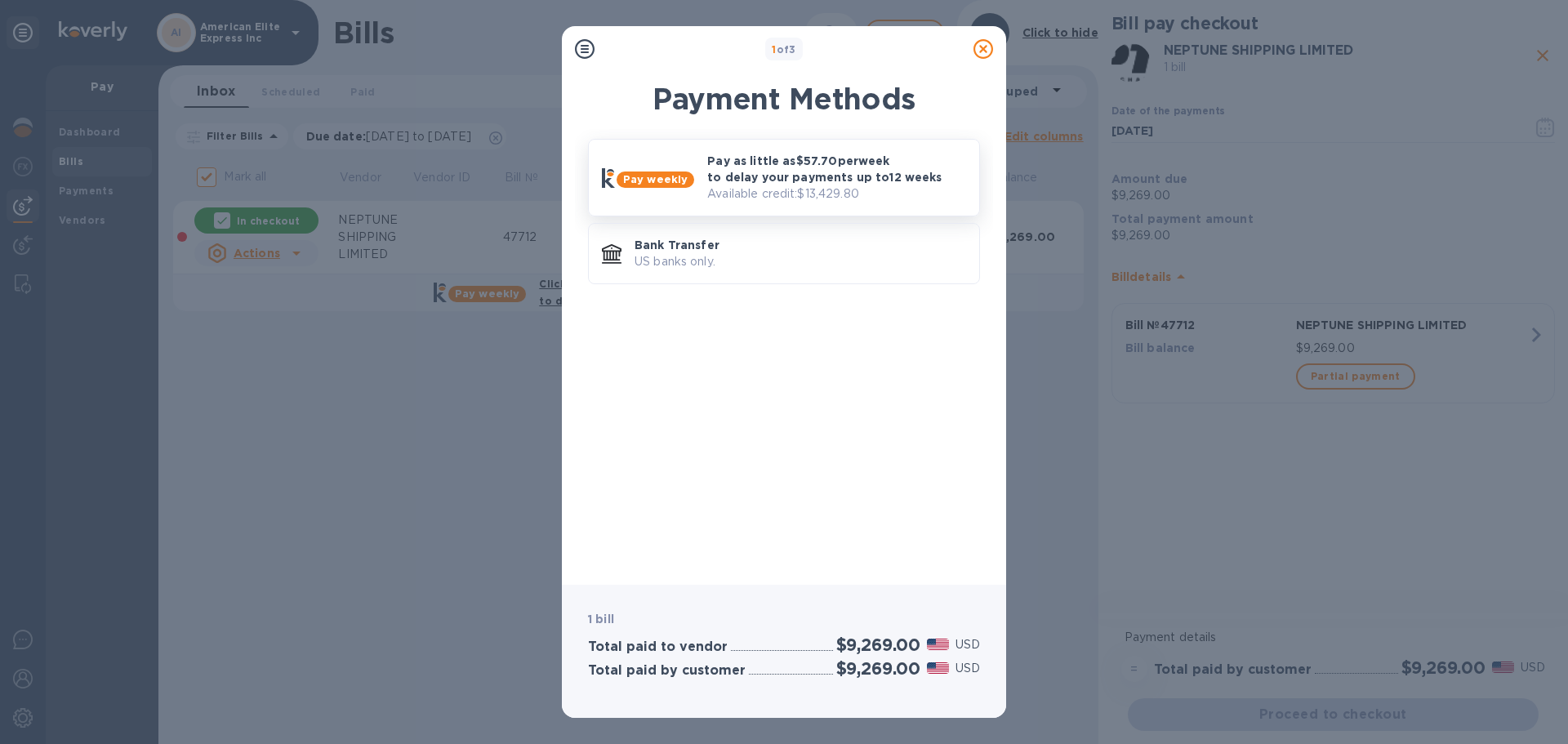
click at [837, 175] on p "Pay as little as $57.70 per week to delay your payments up to 12 weeks" at bounding box center [837, 169] width 259 height 33
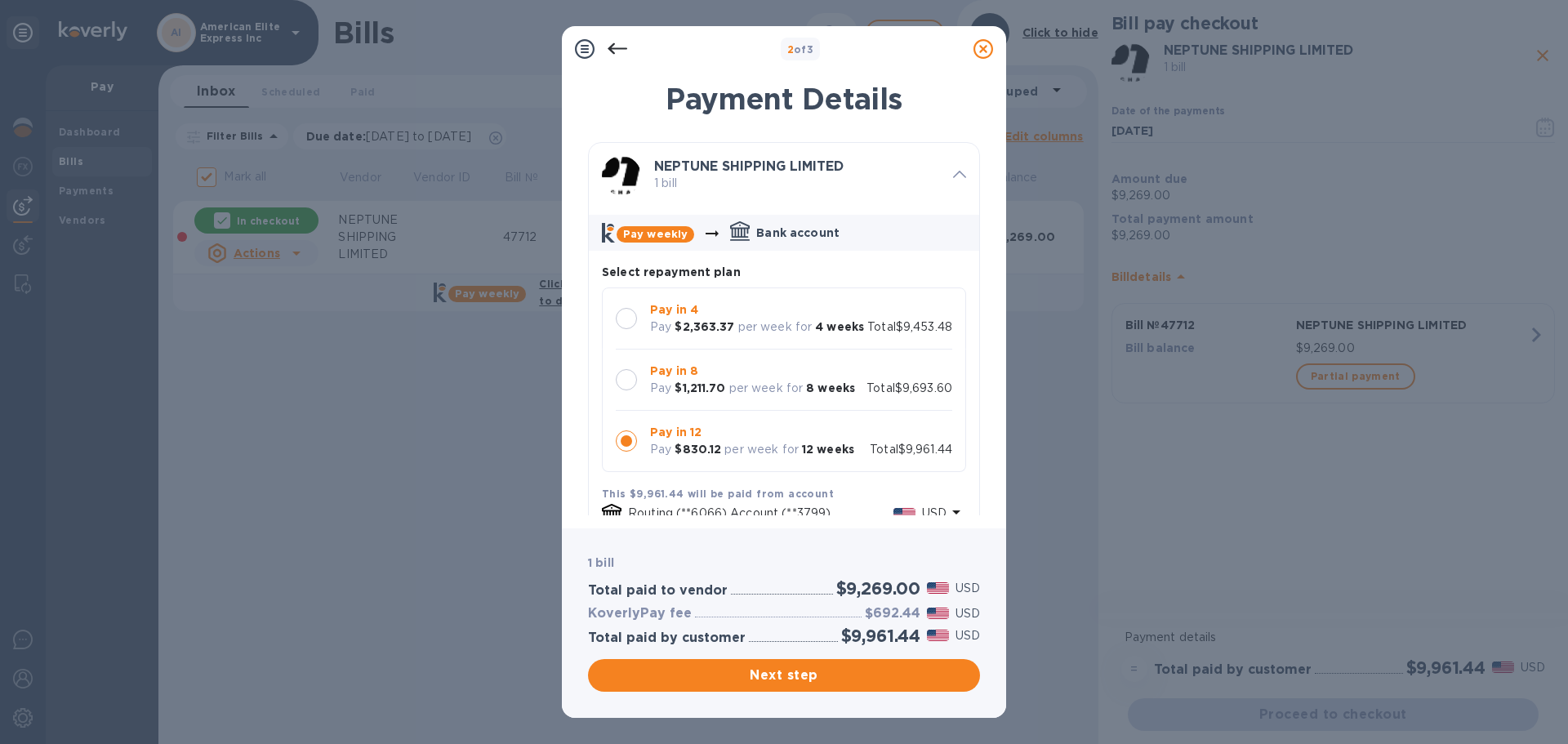
click at [649, 461] on div "Pay in 12 Pay $830.12 per week for 12 weeks" at bounding box center [752, 441] width 217 height 48
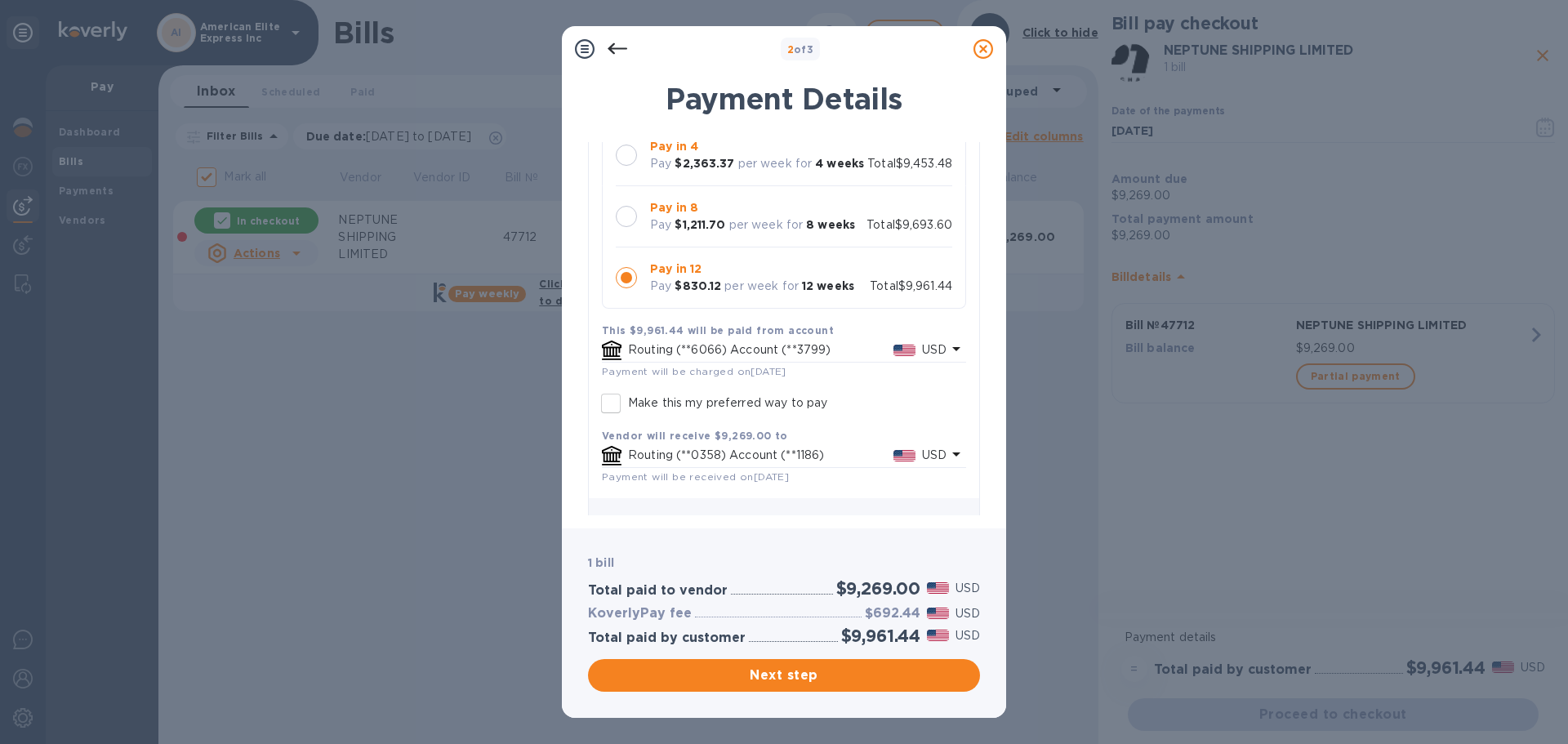
scroll to position [211, 0]
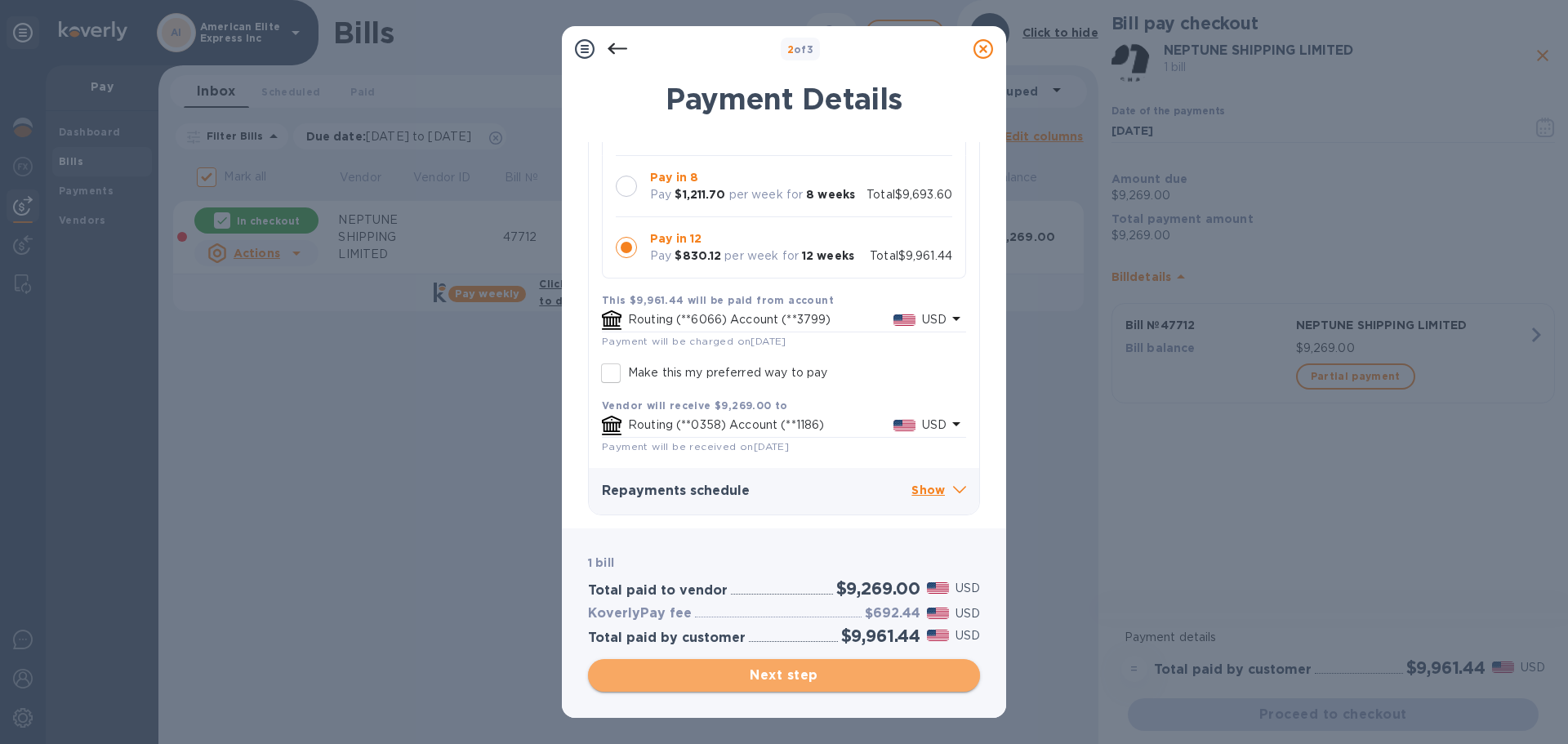
click at [802, 668] on span "Next step" at bounding box center [784, 676] width 366 height 19
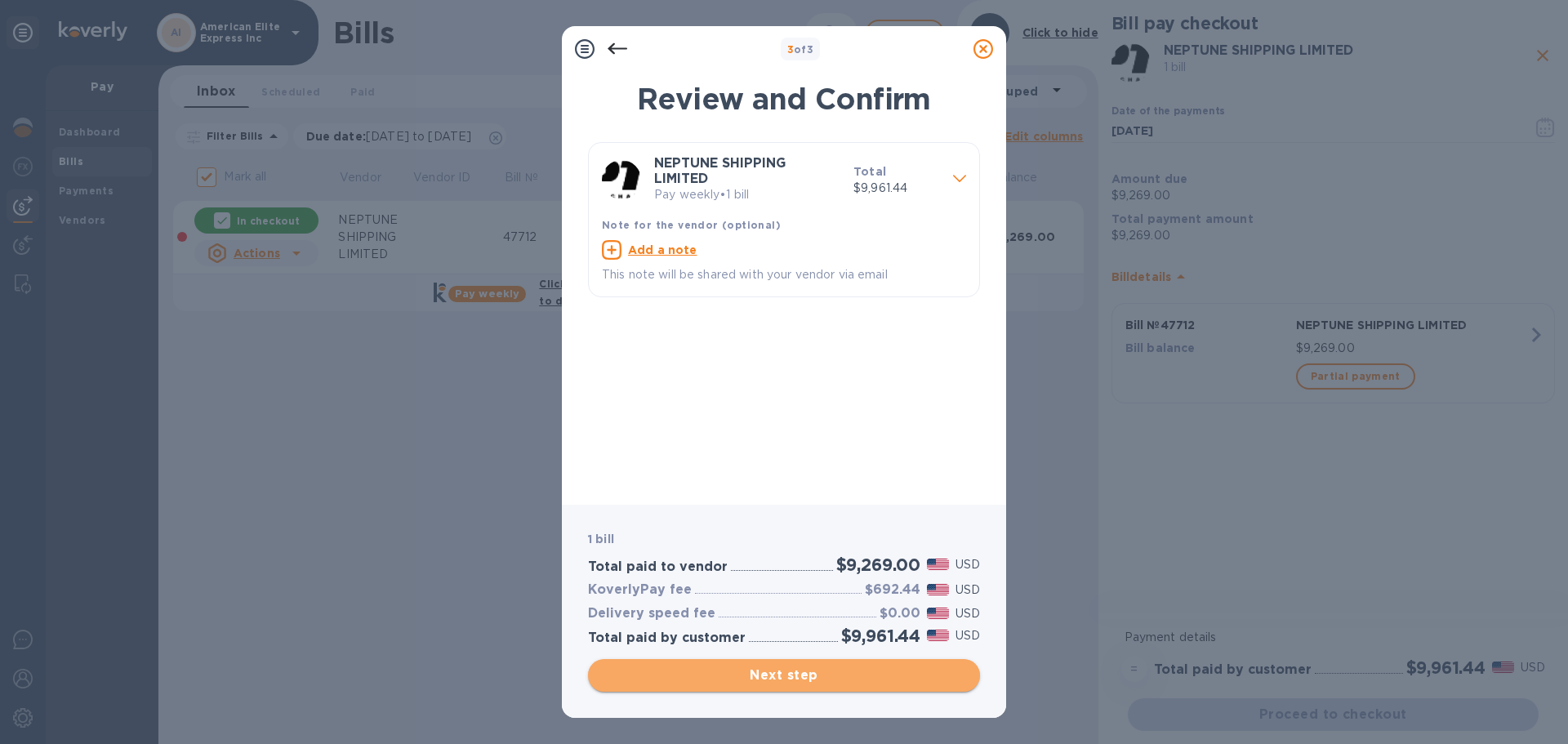
click at [782, 668] on span "Next step" at bounding box center [784, 676] width 366 height 19
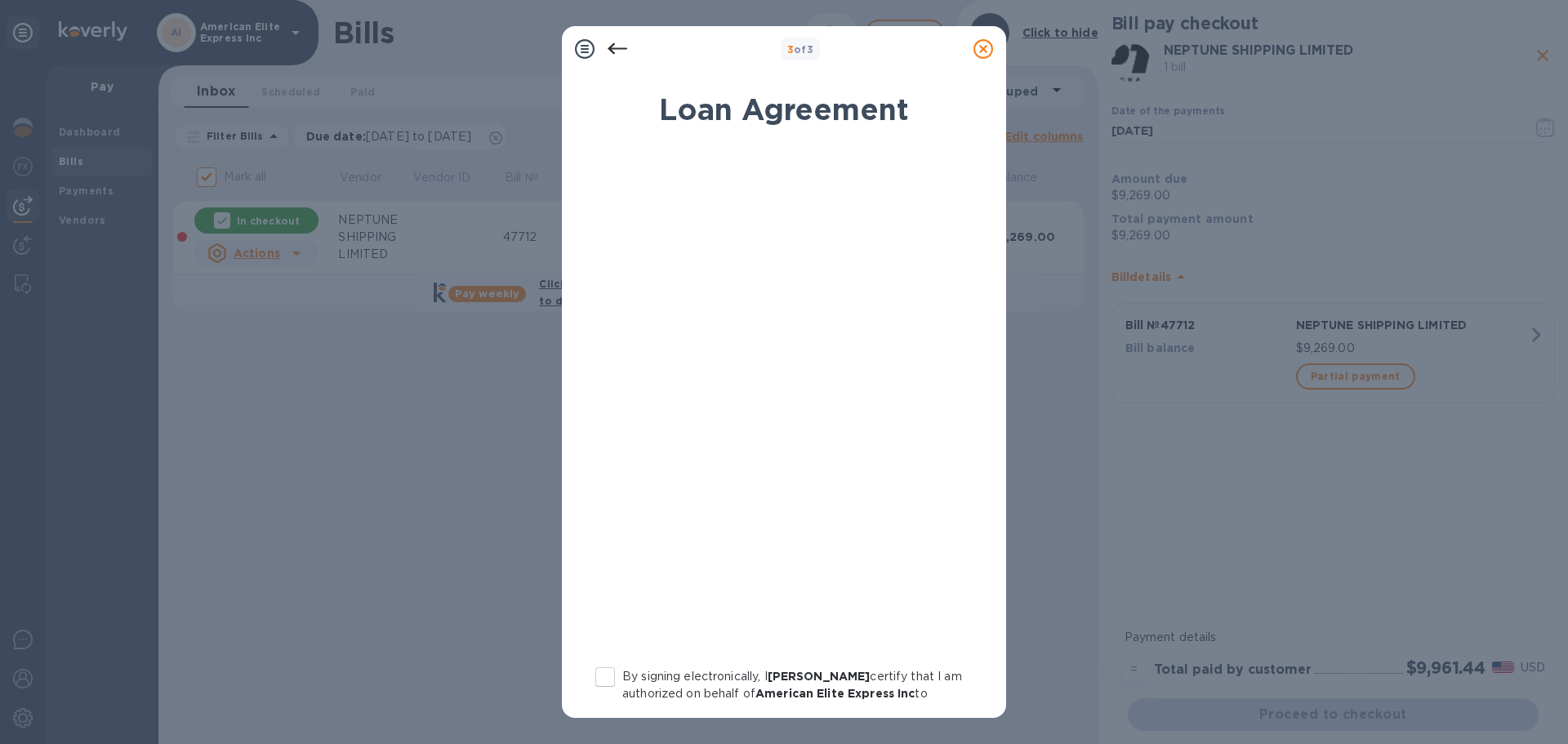
scroll to position [186, 0]
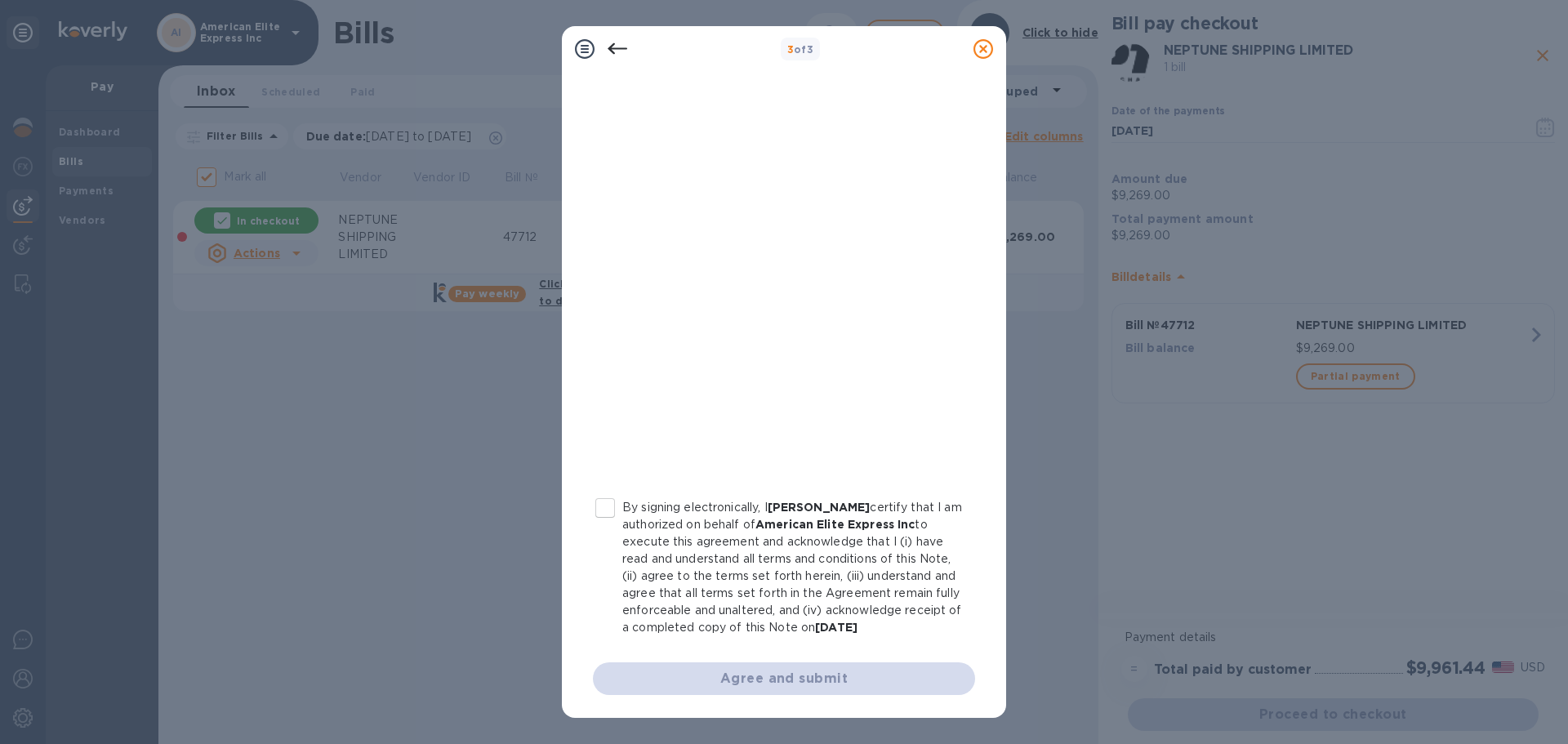
click at [606, 491] on input "By signing electronically, I Joel Vargas certify that I am authorized on behalf…" at bounding box center [605, 508] width 35 height 35
checkbox input "true"
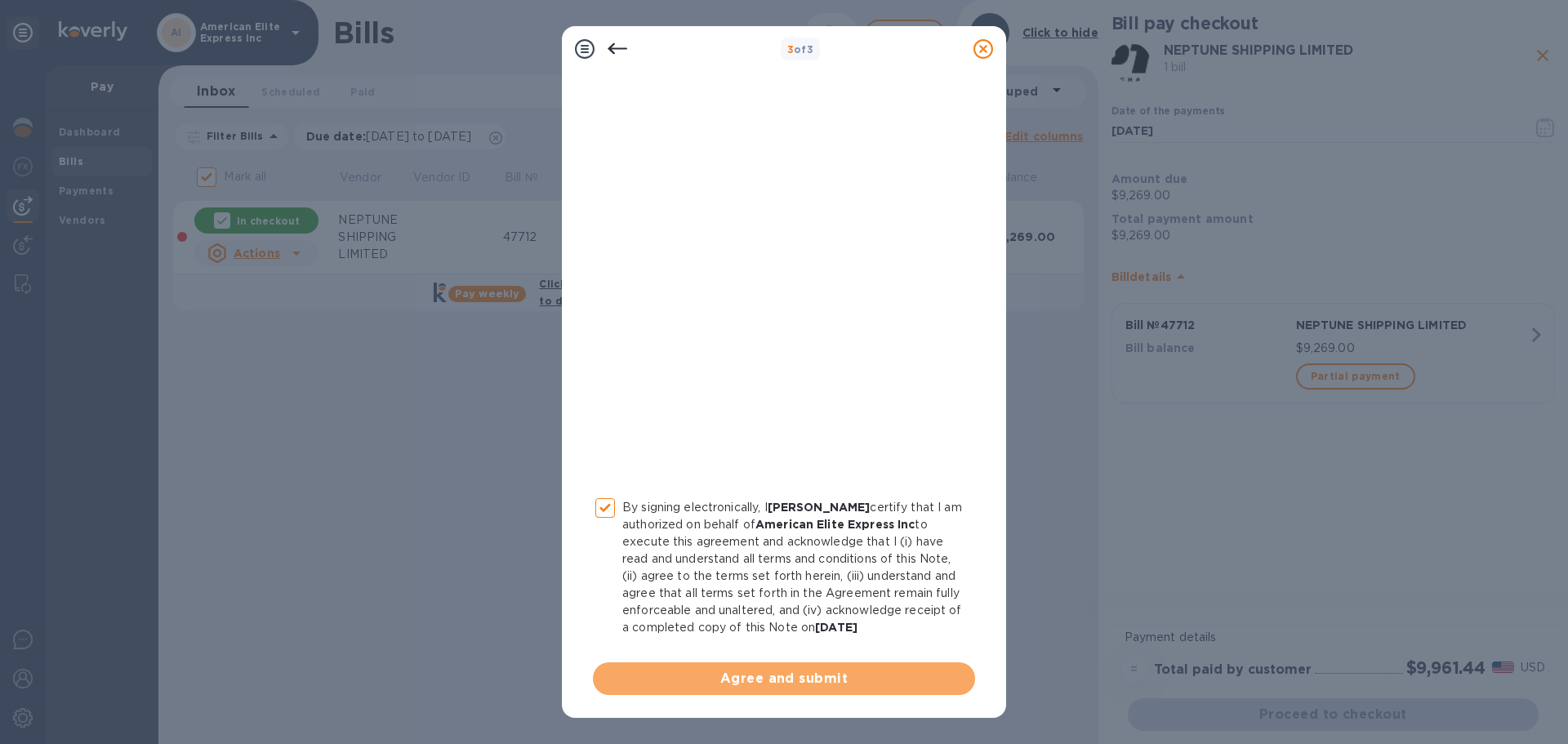
drag, startPoint x: 814, startPoint y: 680, endPoint x: 793, endPoint y: 655, distance: 32.6
click at [814, 679] on span "Agree and submit" at bounding box center [784, 679] width 356 height 19
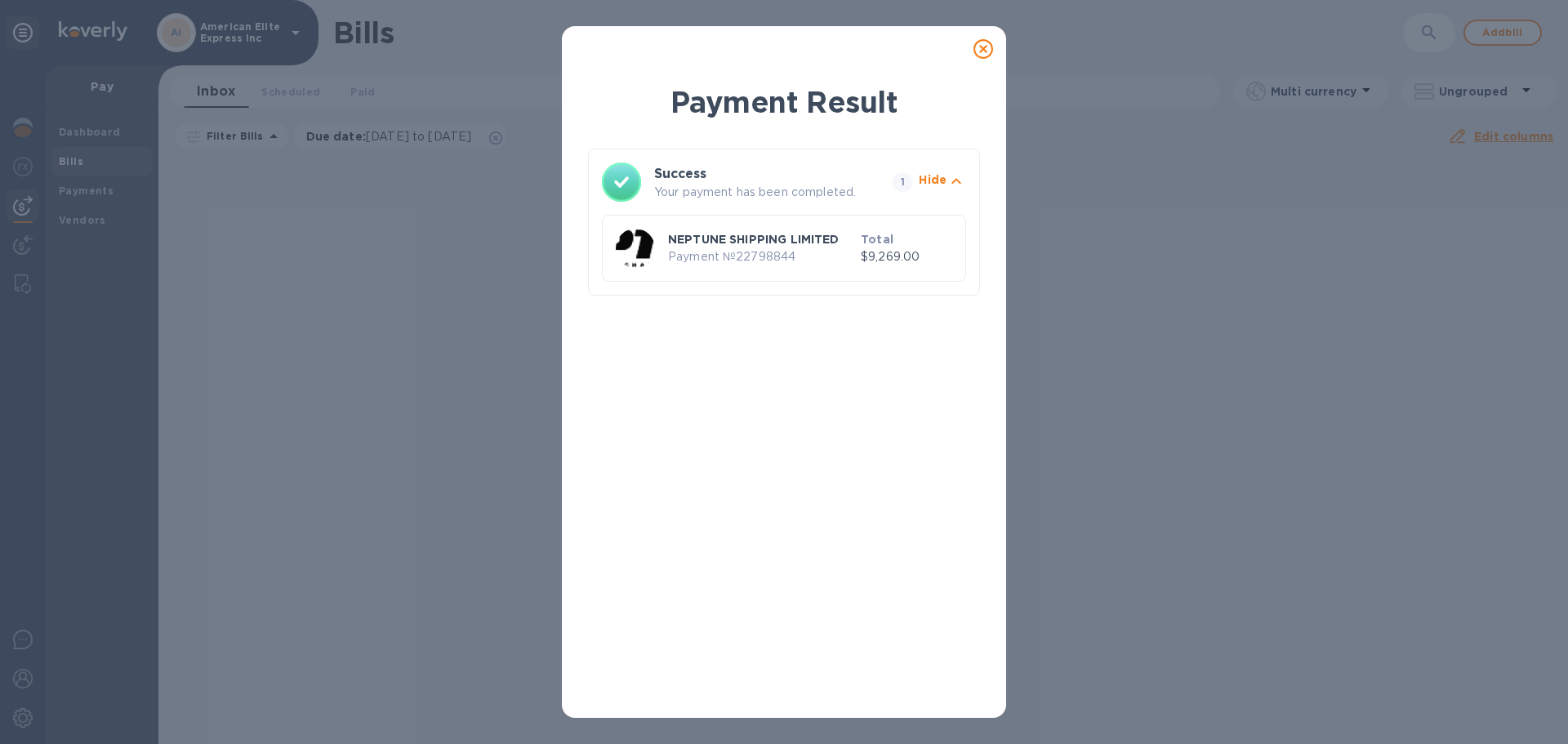
click at [985, 47] on icon at bounding box center [984, 49] width 19 height 19
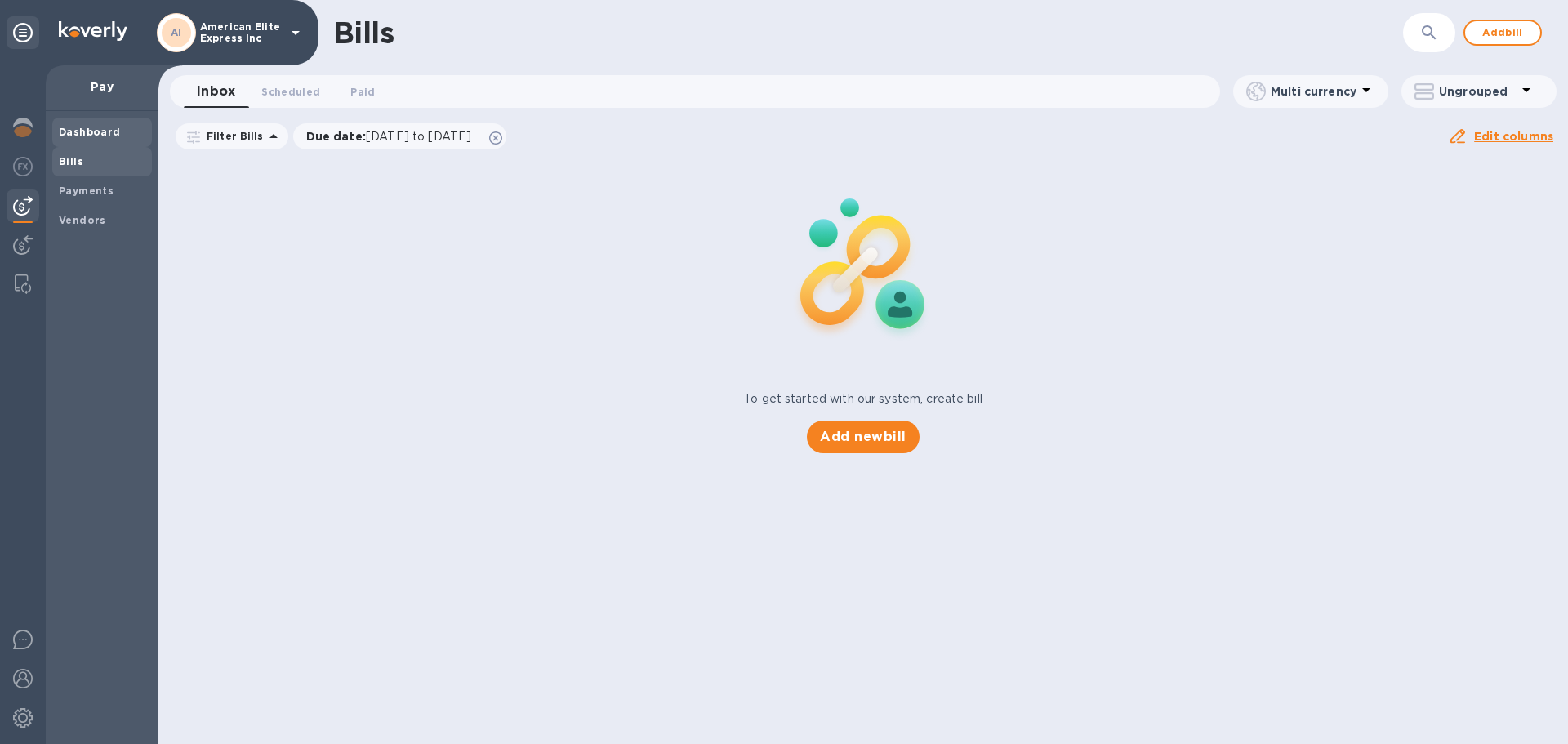
click at [99, 132] on b "Dashboard" at bounding box center [89, 132] width 62 height 12
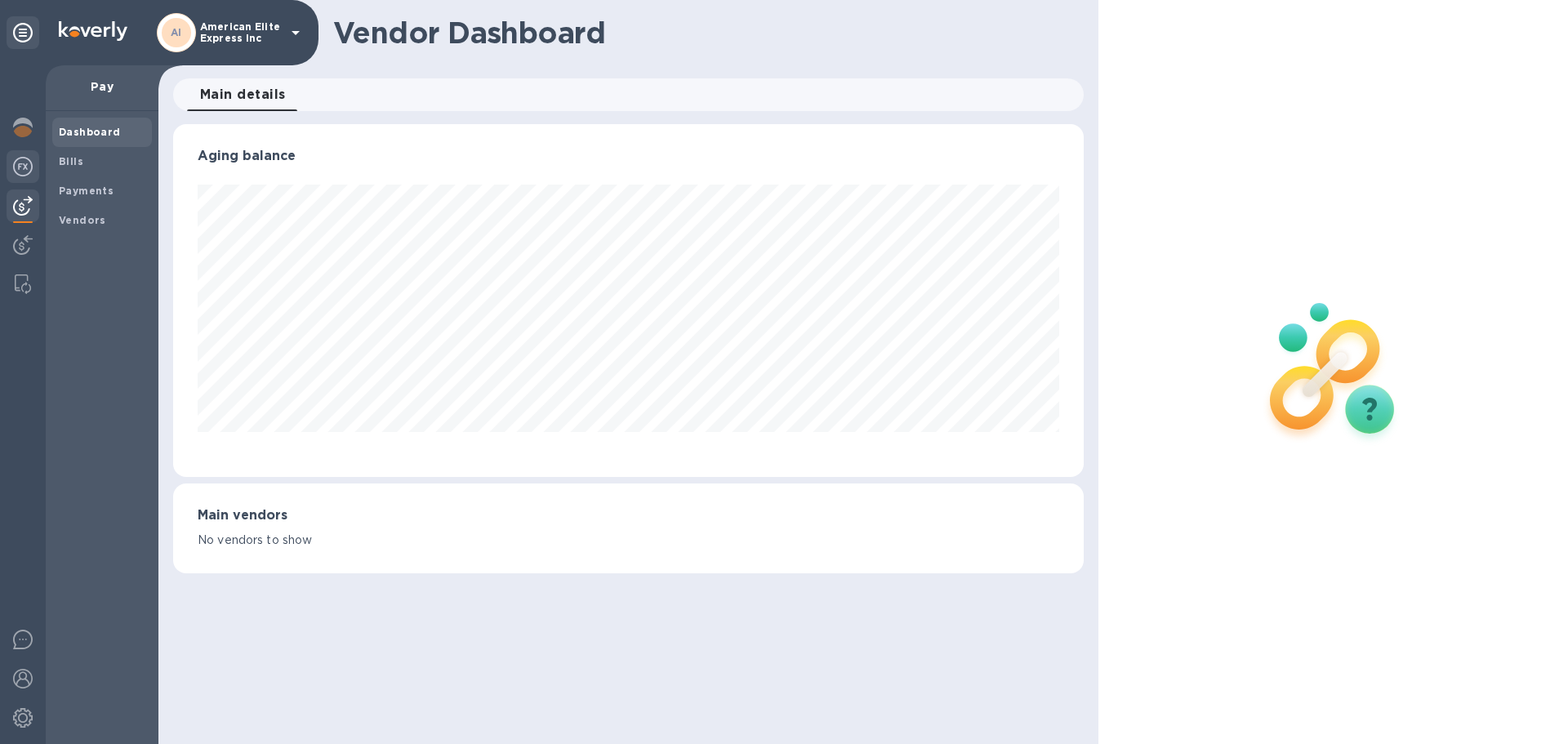
scroll to position [353, 910]
click at [23, 165] on img at bounding box center [23, 167] width 19 height 19
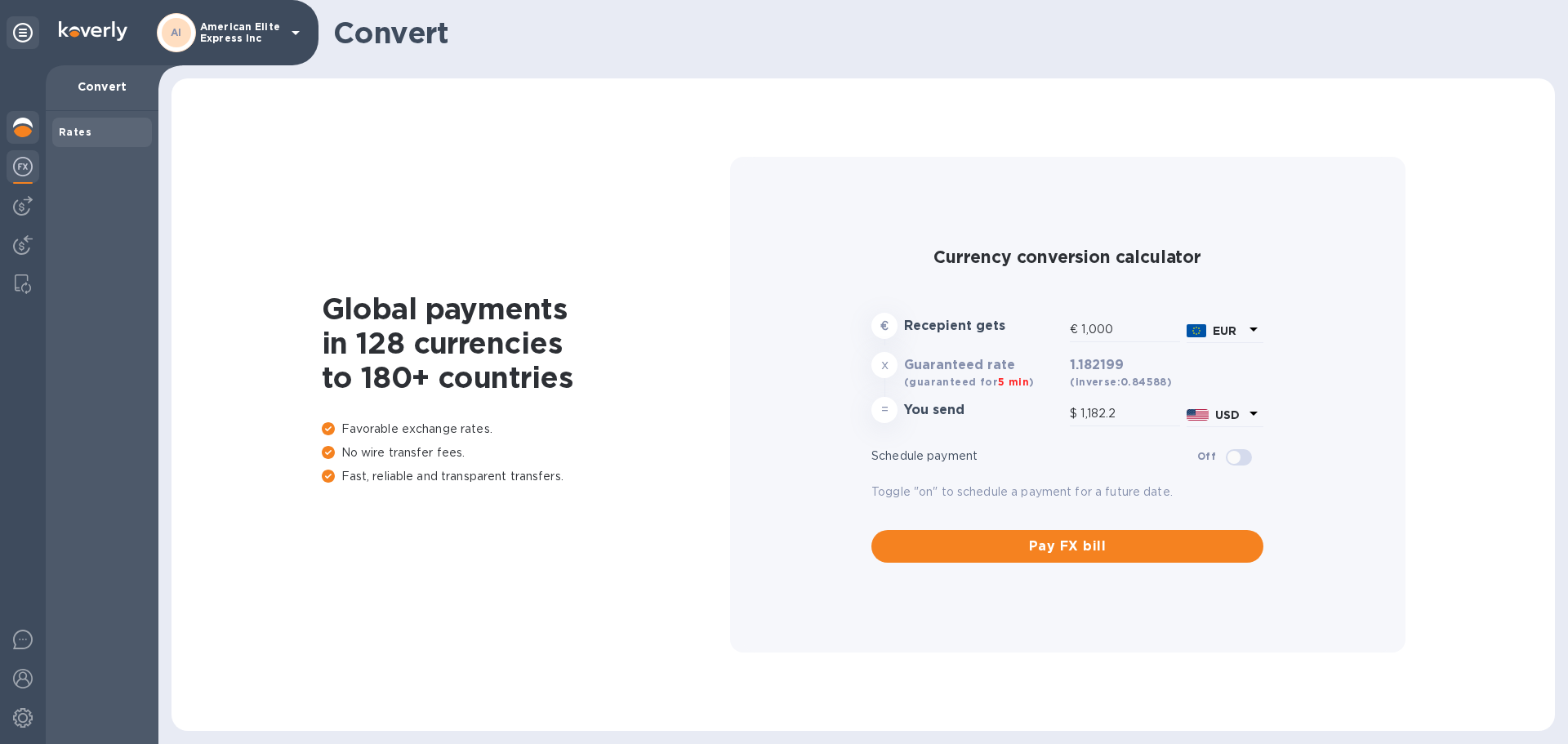
click at [22, 124] on img at bounding box center [23, 128] width 19 height 19
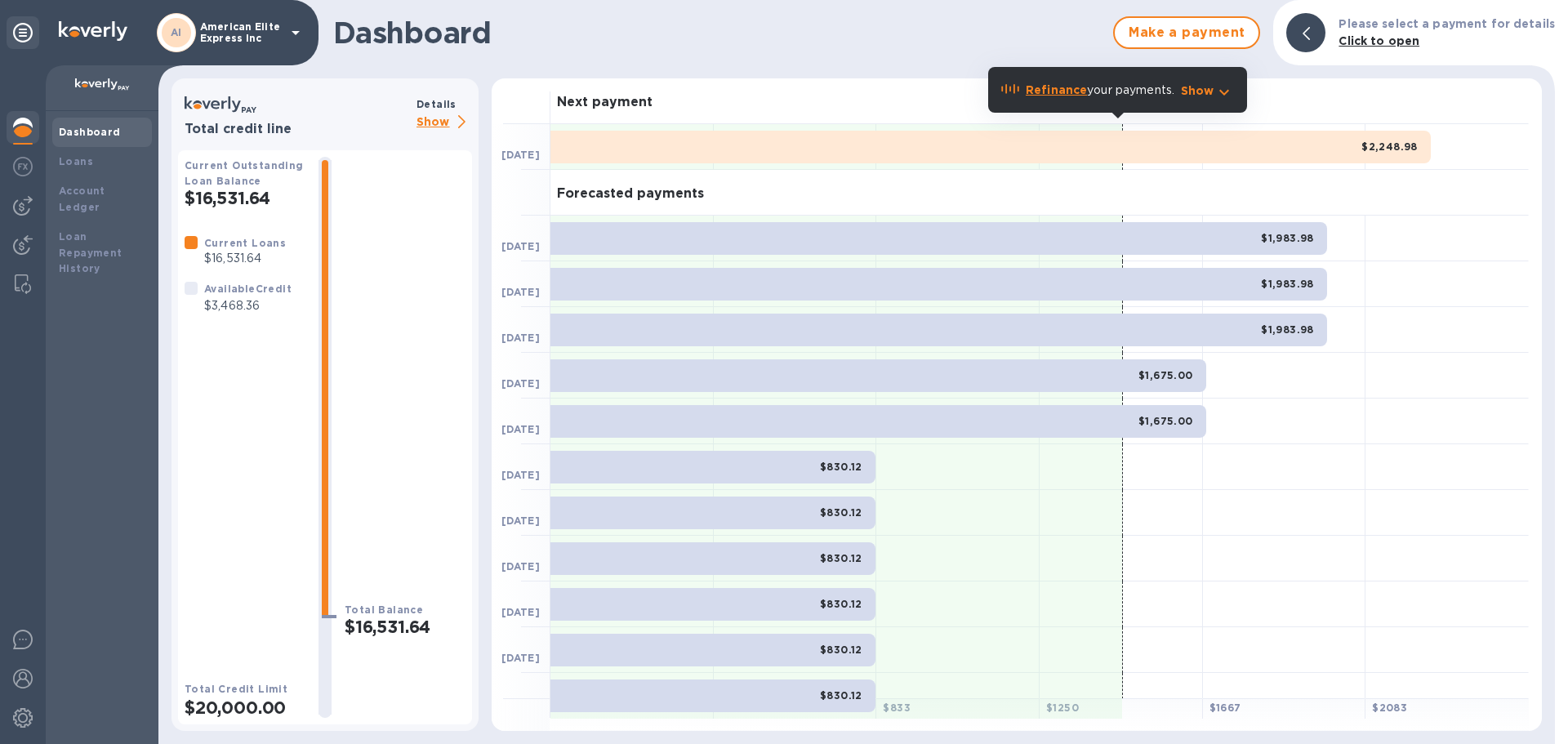
click at [779, 151] on div "$2,248.98" at bounding box center [991, 147] width 880 height 33
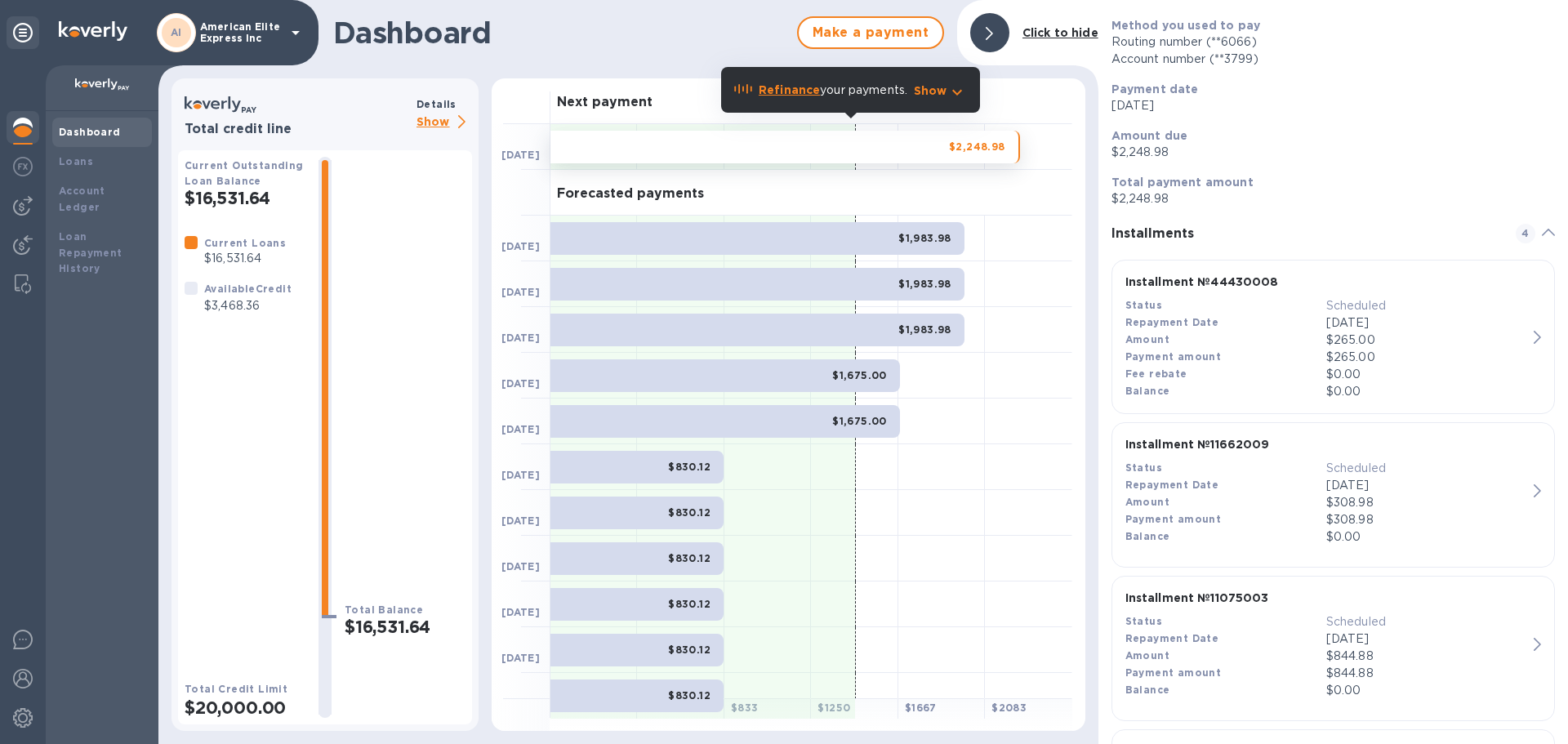
scroll to position [300, 0]
